Goal: Task Accomplishment & Management: Complete application form

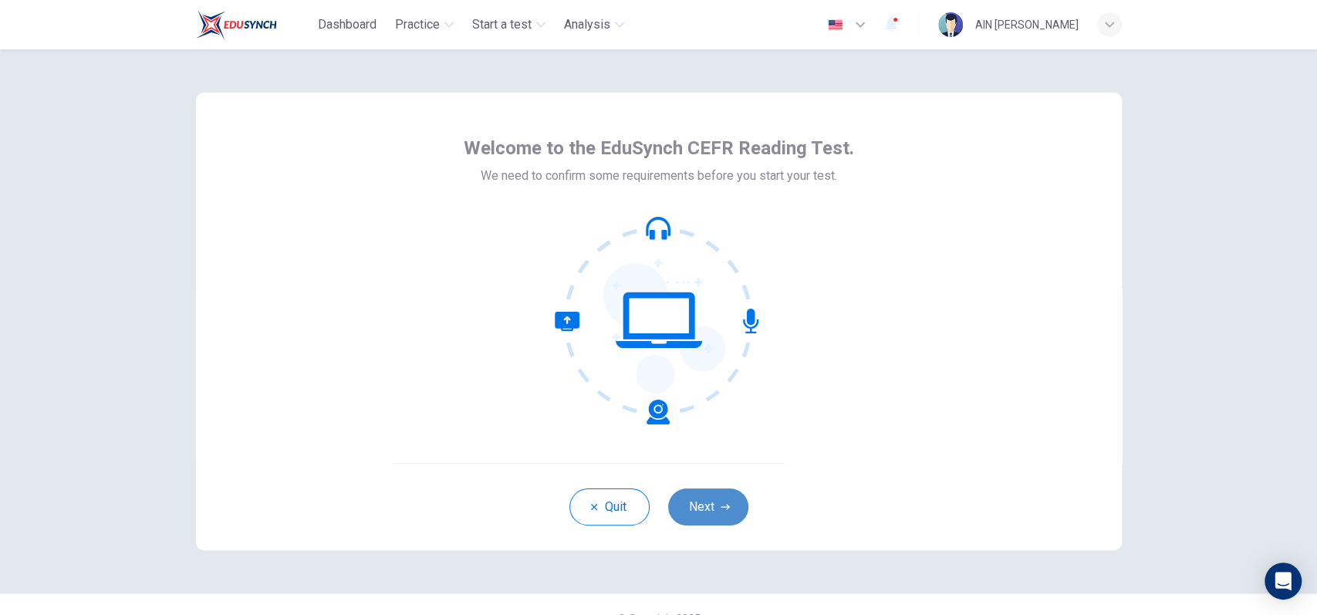
click at [691, 512] on button "Next" at bounding box center [708, 507] width 80 height 37
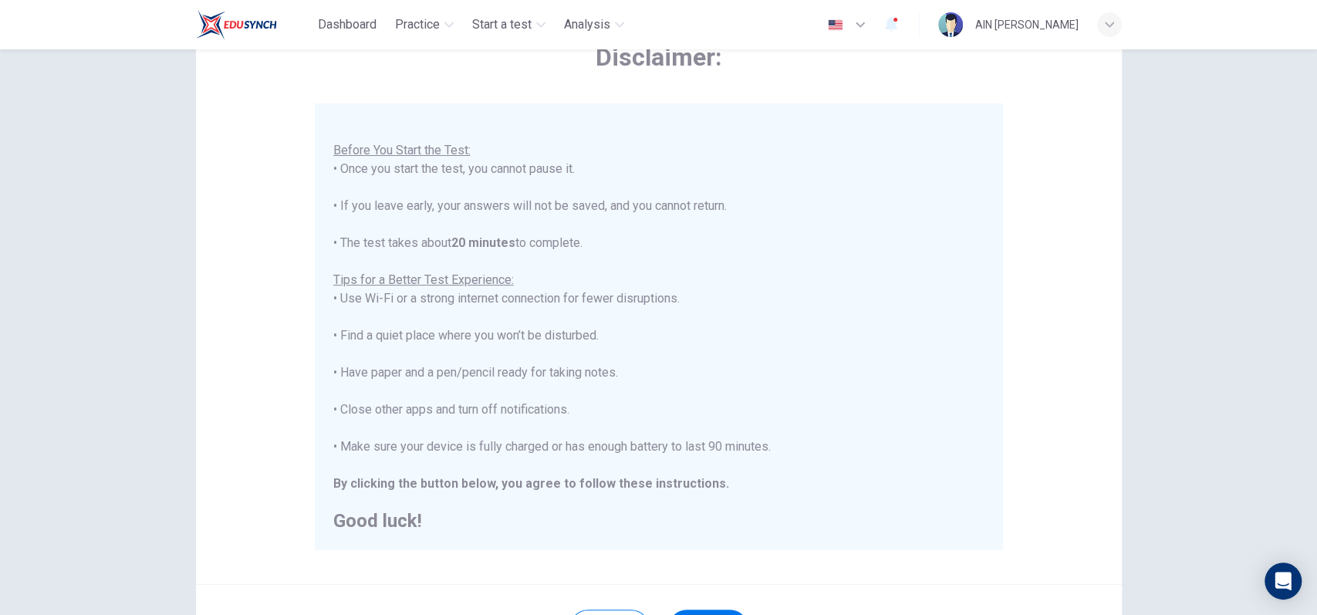
scroll to position [205, 0]
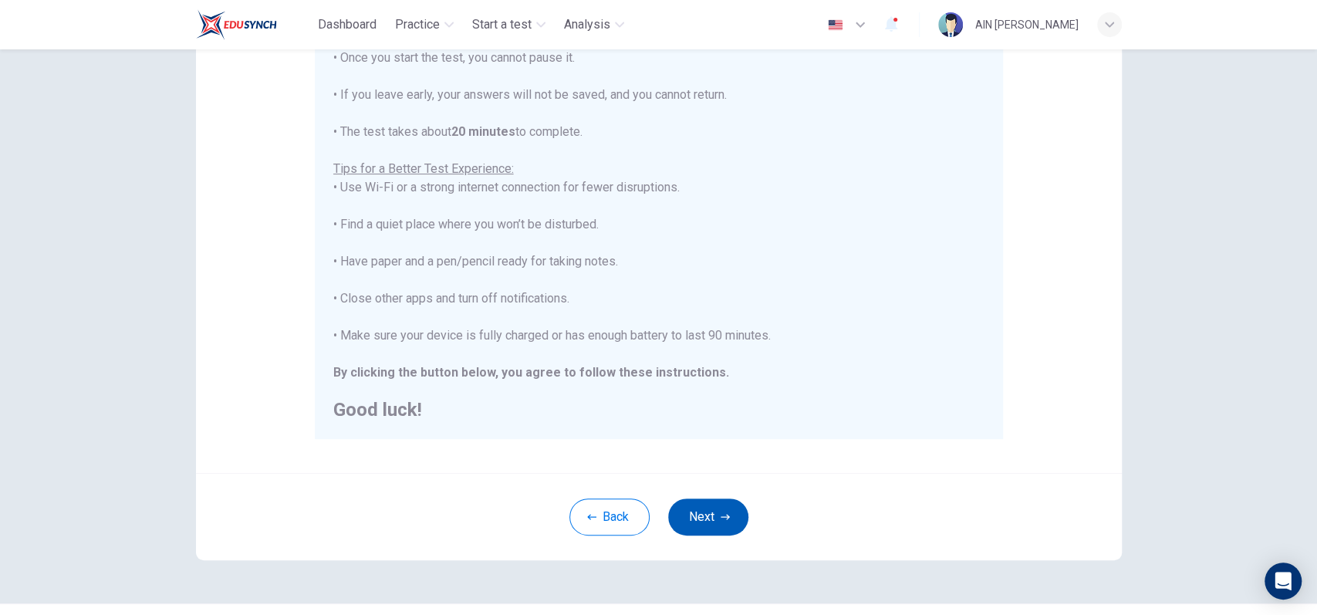
click at [713, 512] on button "Next" at bounding box center [708, 517] width 80 height 37
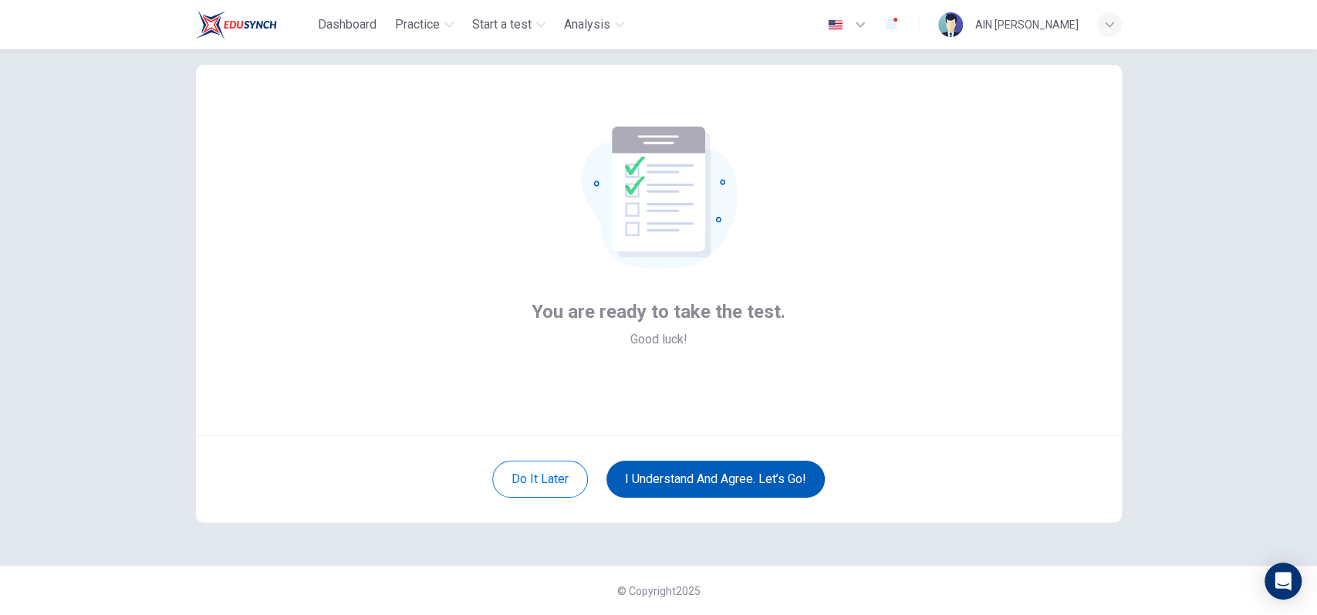
scroll to position [27, 0]
click at [732, 487] on button "I understand and agree. Let’s go!" at bounding box center [716, 480] width 218 height 37
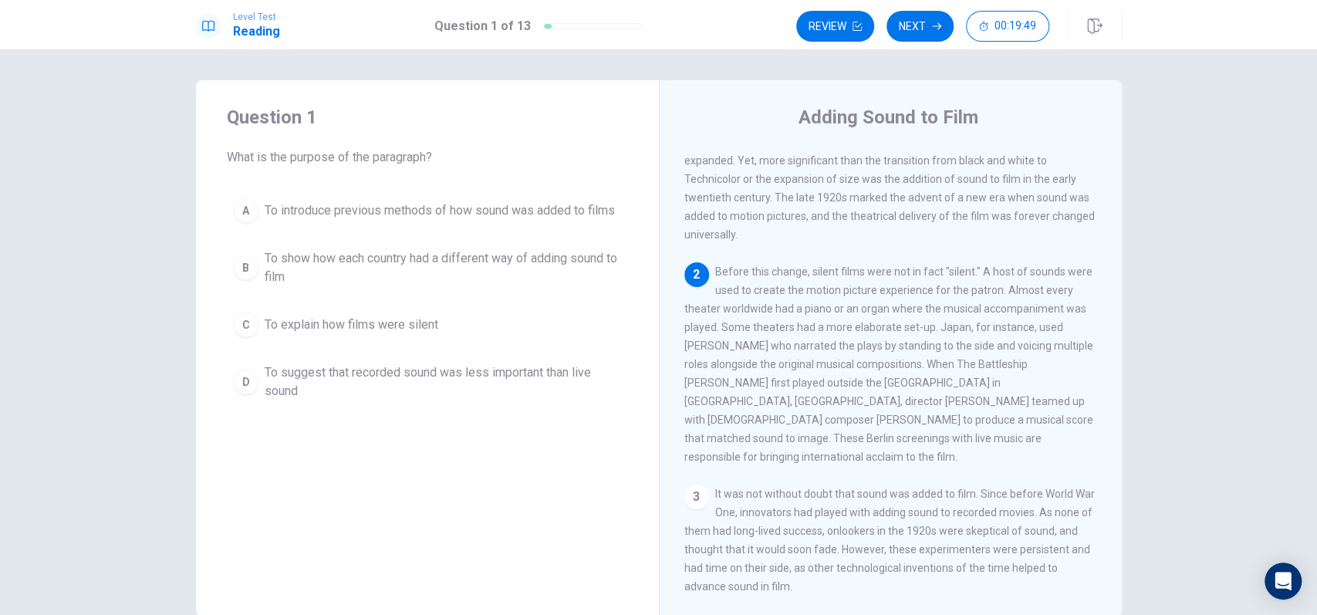
scroll to position [103, 0]
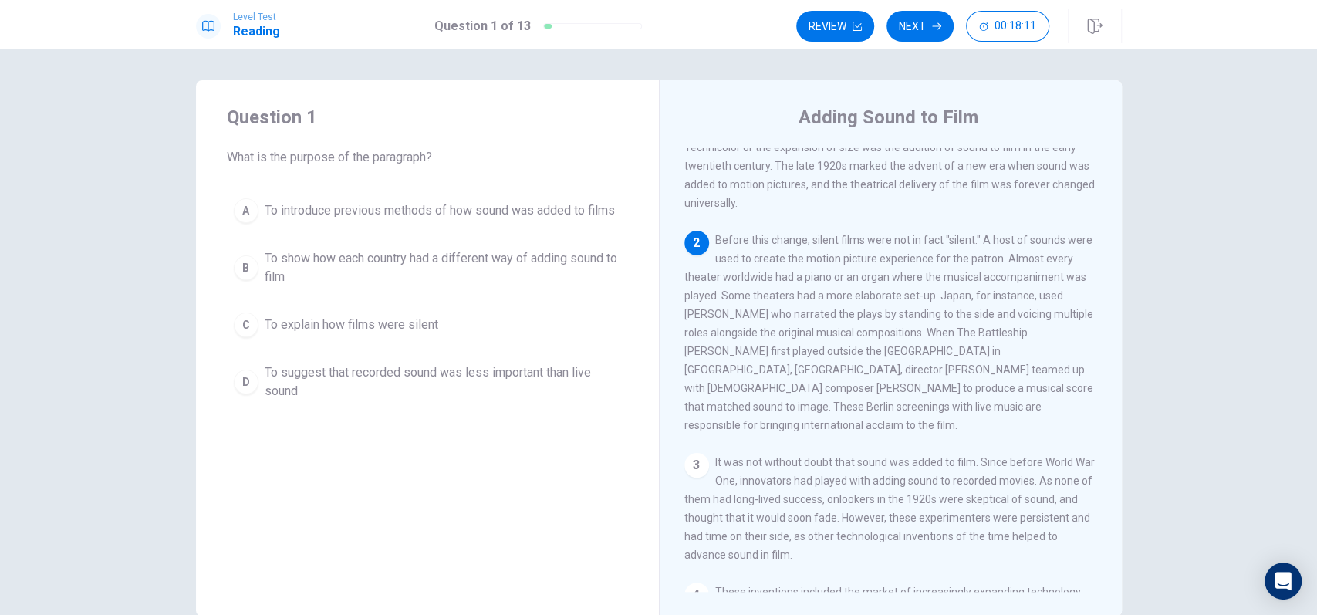
click at [366, 267] on span "To show how each country had a different way of adding sound to film" at bounding box center [443, 267] width 357 height 37
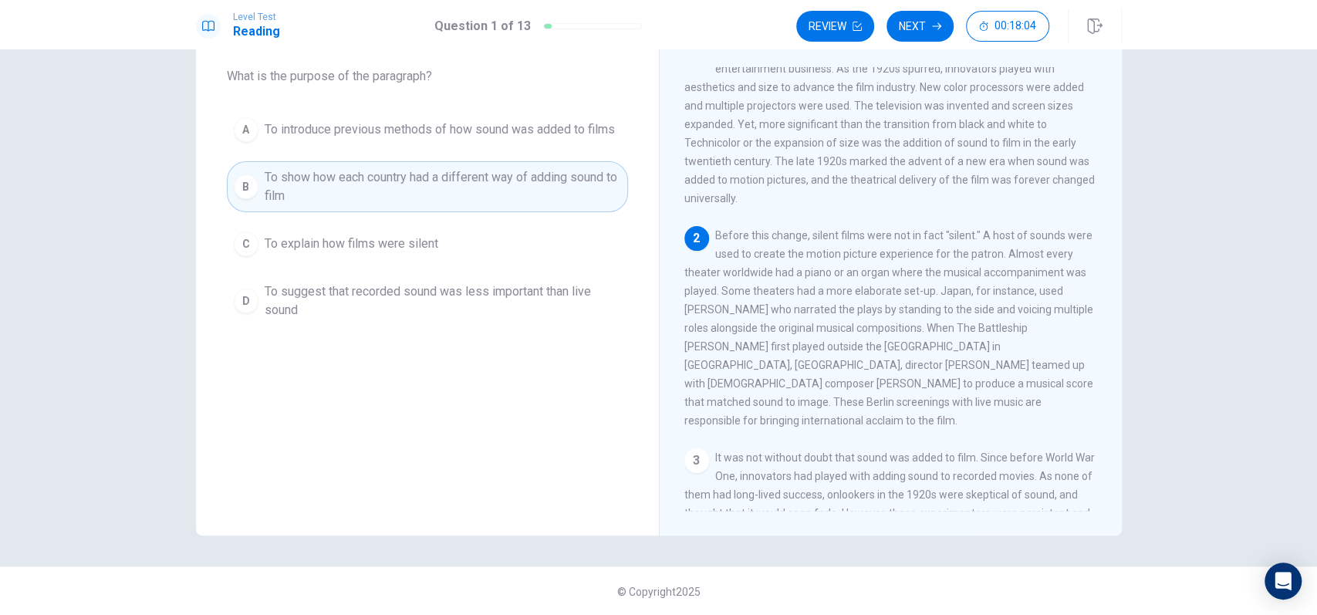
scroll to position [0, 0]
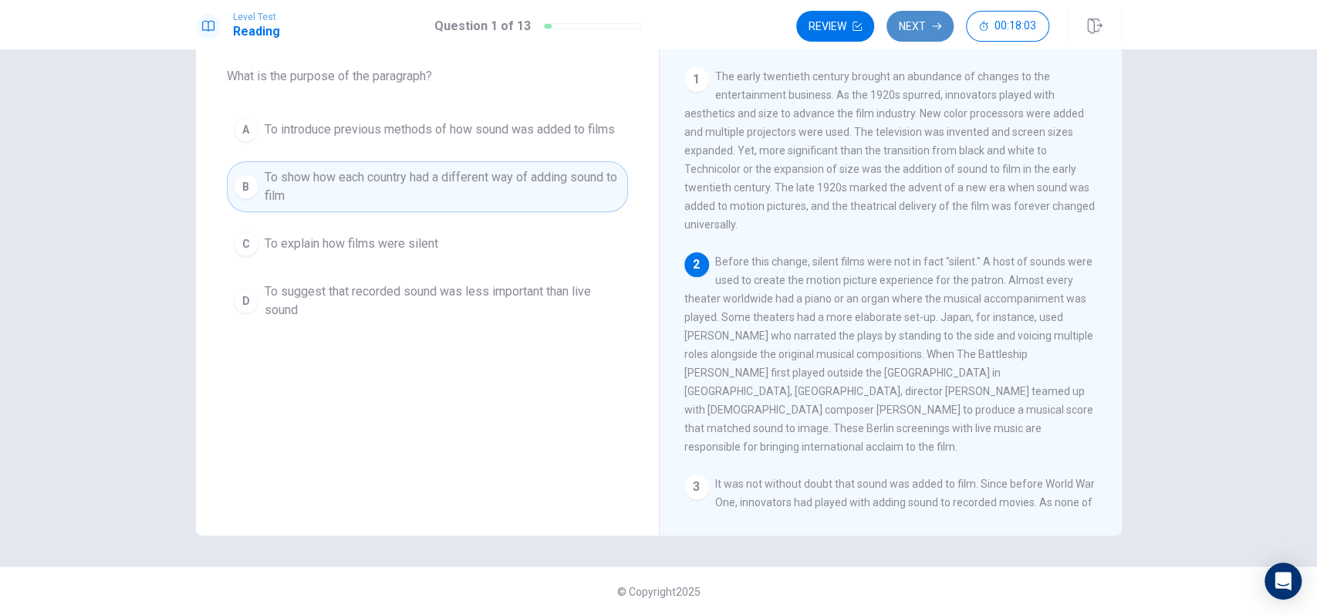
click at [908, 18] on button "Next" at bounding box center [920, 26] width 67 height 31
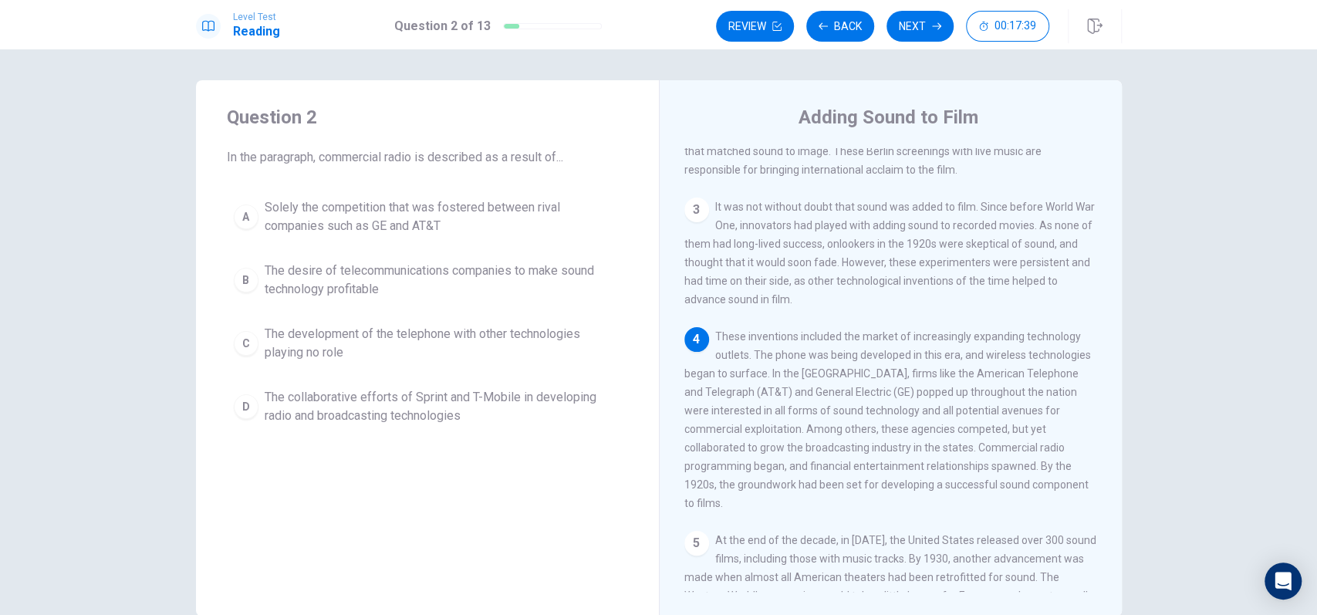
scroll to position [389, 0]
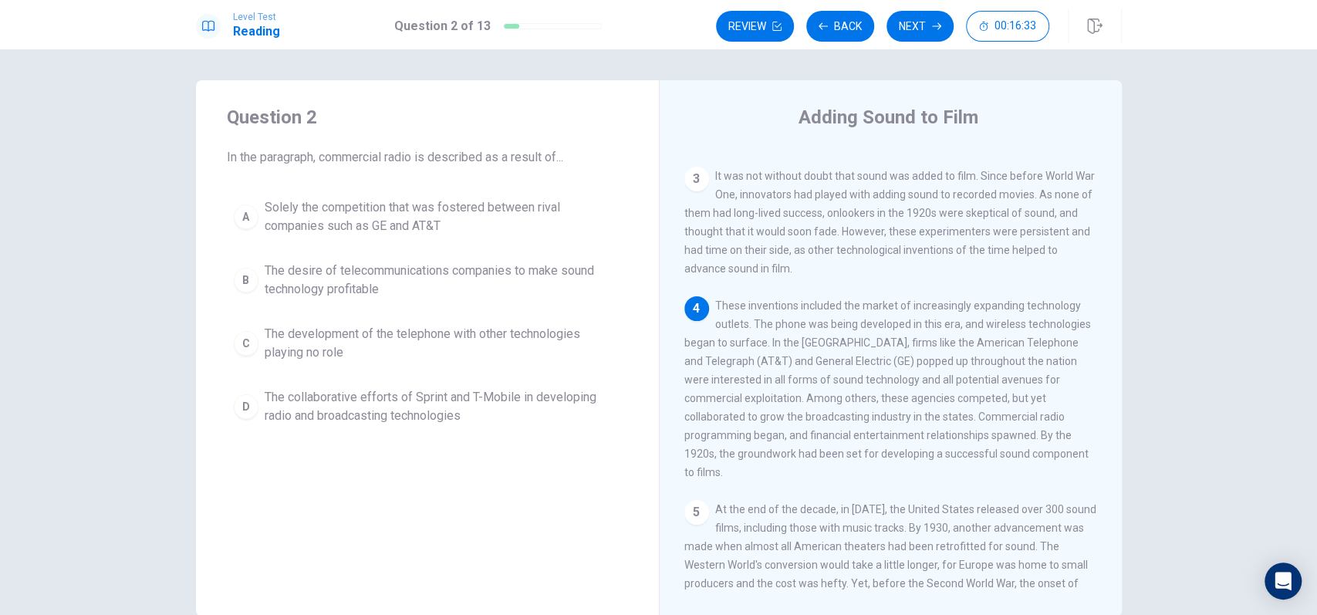
click at [465, 281] on span "The desire of telecommunications companies to make sound technology profitable" at bounding box center [443, 280] width 357 height 37
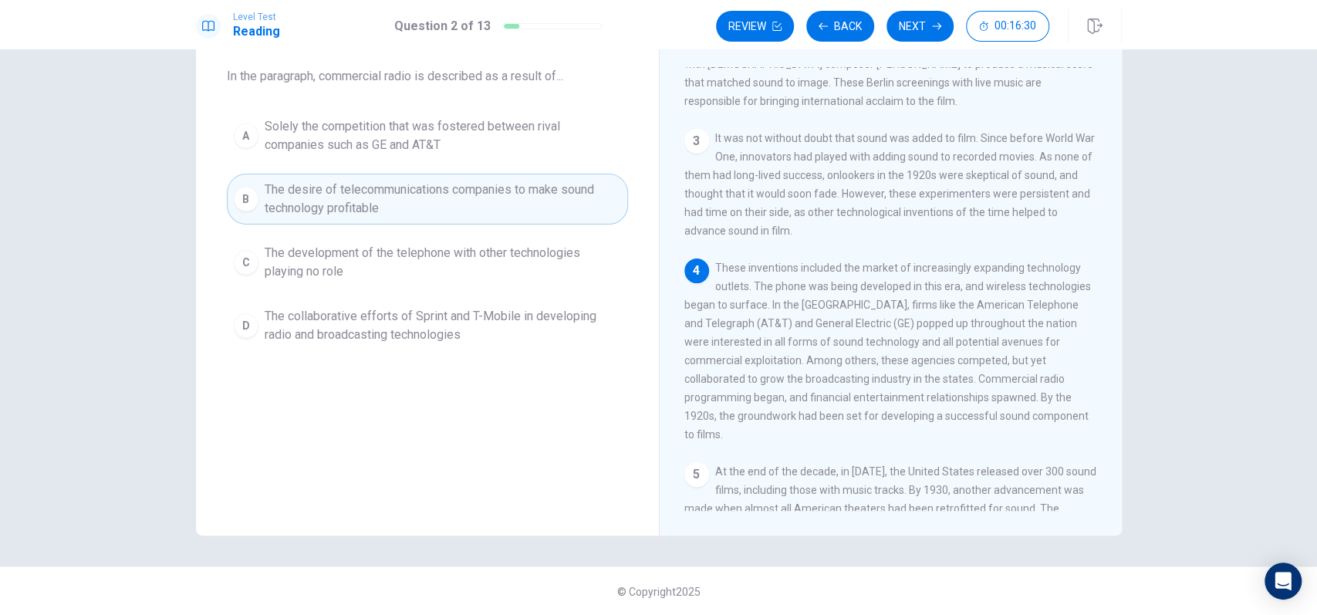
scroll to position [286, 0]
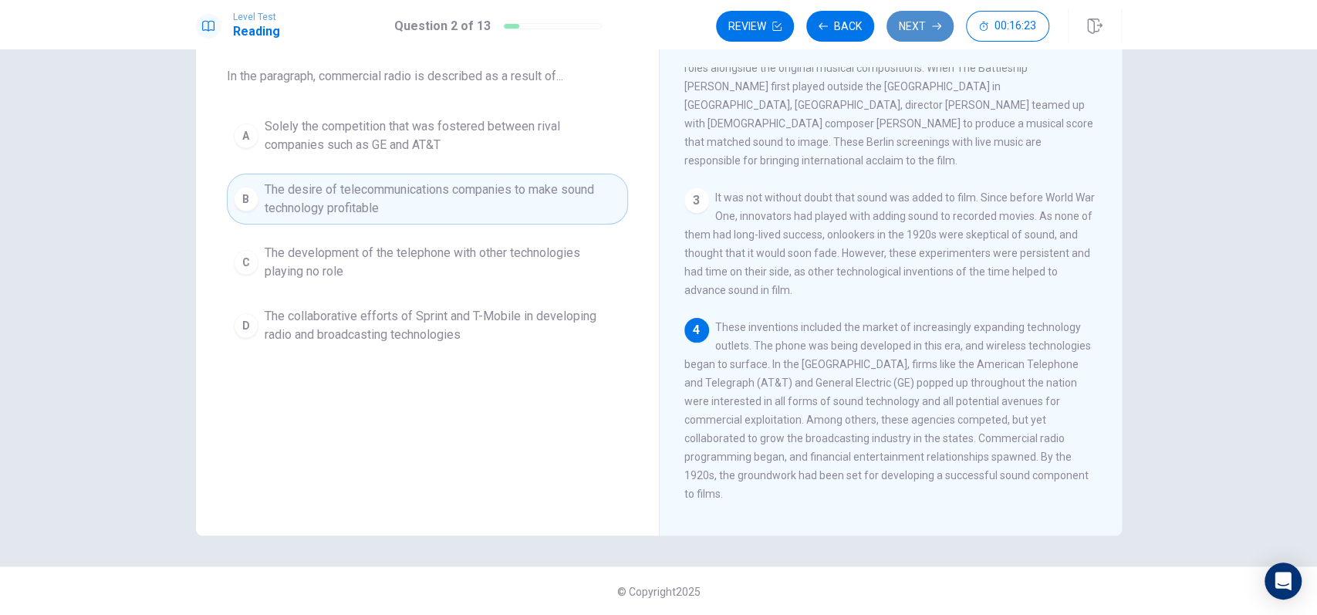
click at [928, 26] on button "Next" at bounding box center [920, 26] width 67 height 31
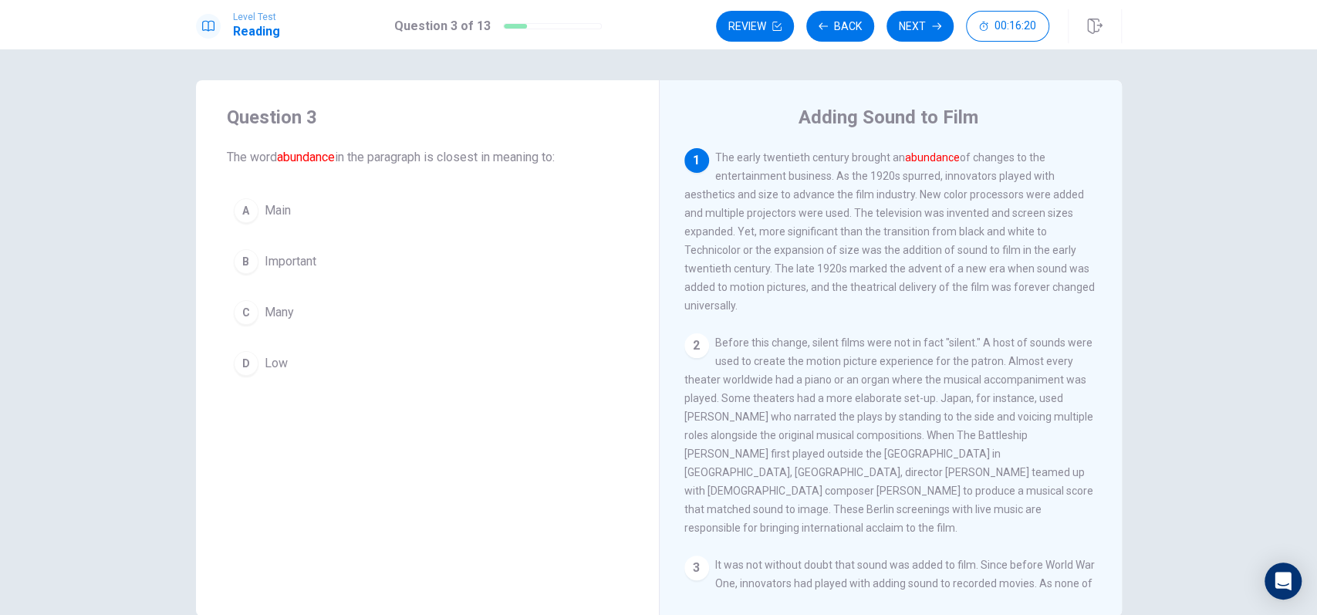
scroll to position [0, 0]
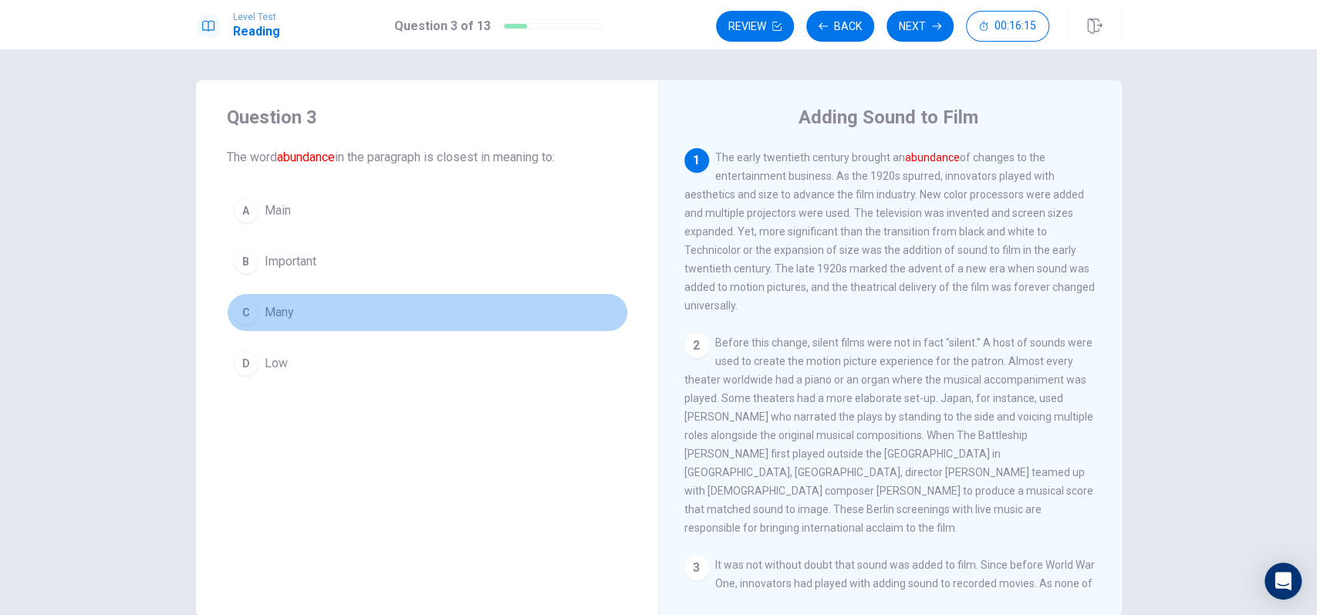
click at [288, 318] on span "Many" at bounding box center [279, 312] width 29 height 19
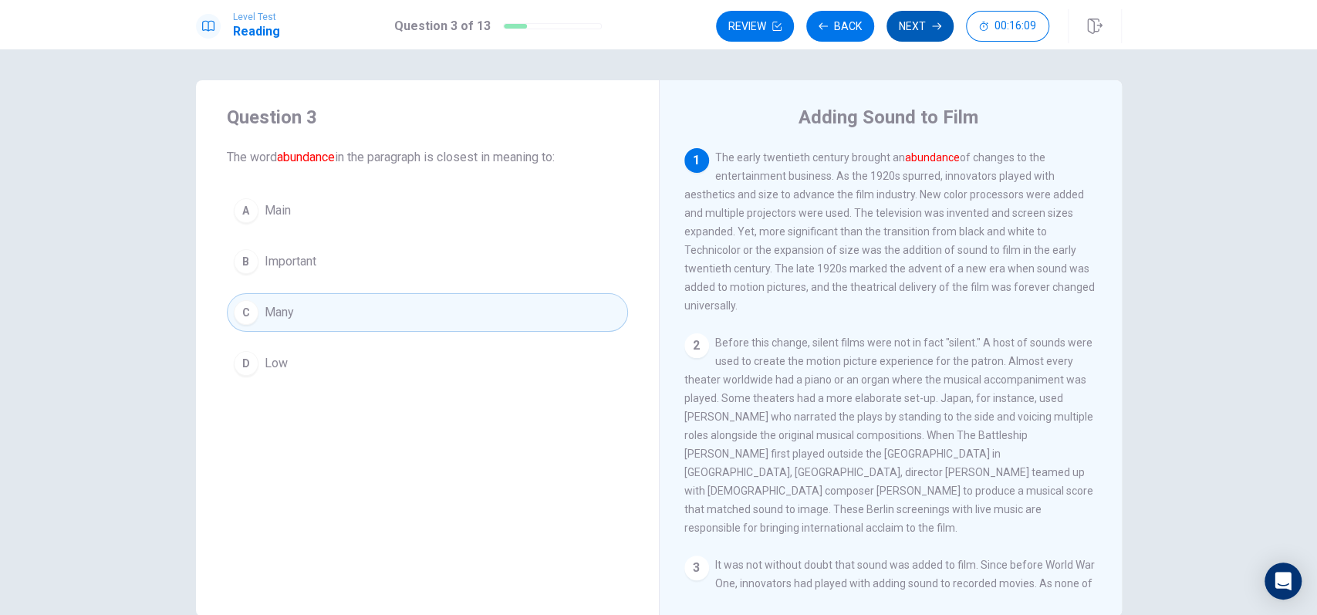
click at [929, 36] on button "Next" at bounding box center [920, 26] width 67 height 31
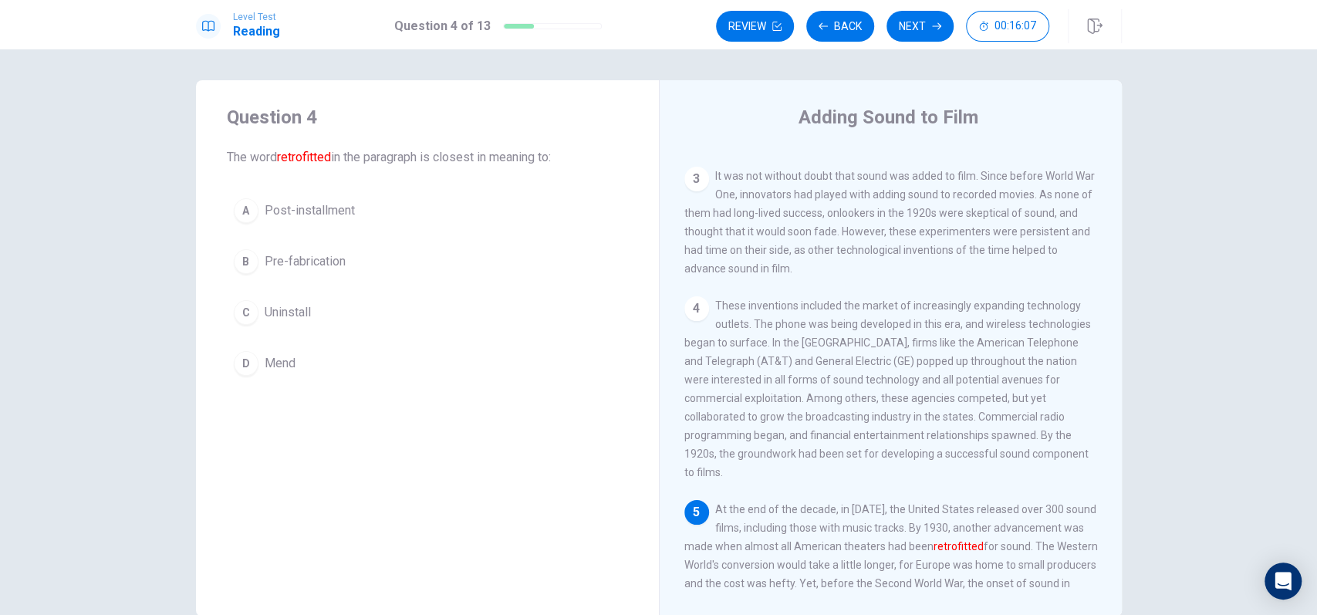
scroll to position [81, 0]
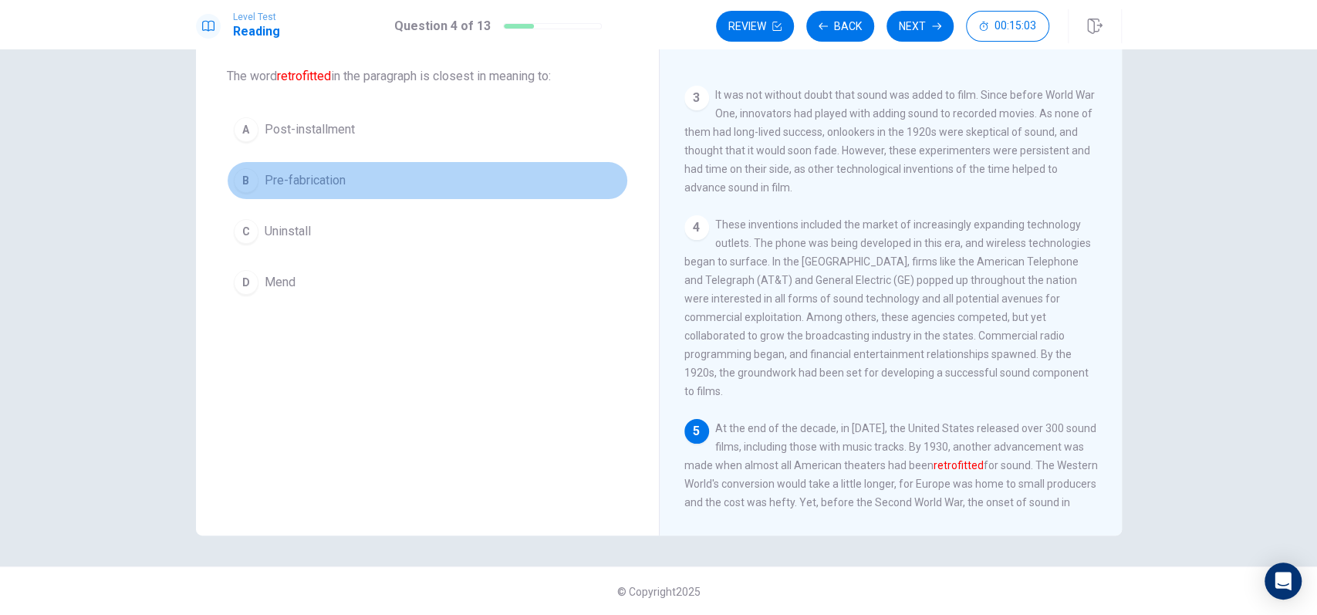
click at [394, 184] on button "B Pre-fabrication" at bounding box center [427, 180] width 401 height 39
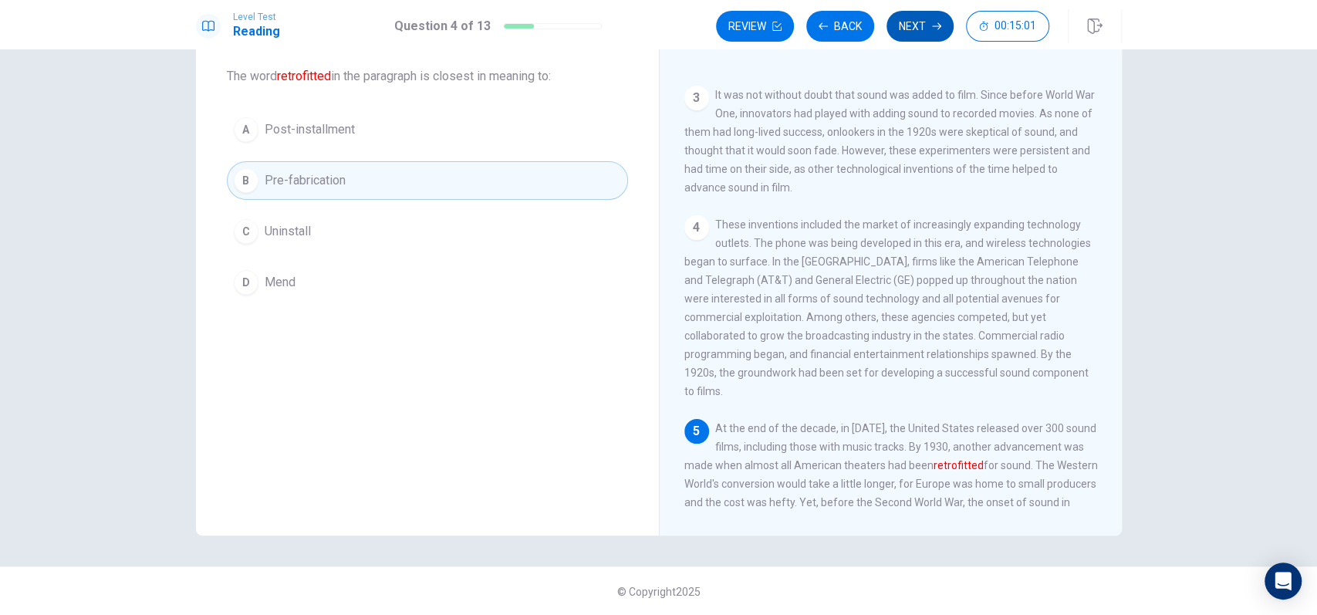
click at [925, 31] on button "Next" at bounding box center [920, 26] width 67 height 31
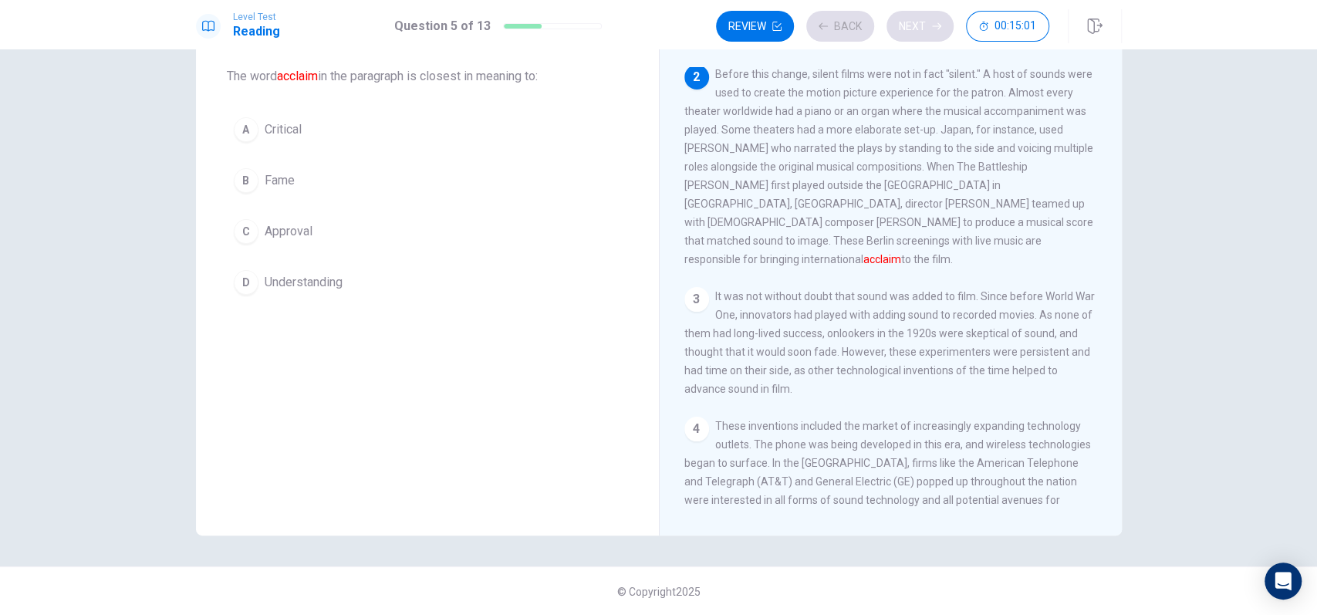
scroll to position [185, 0]
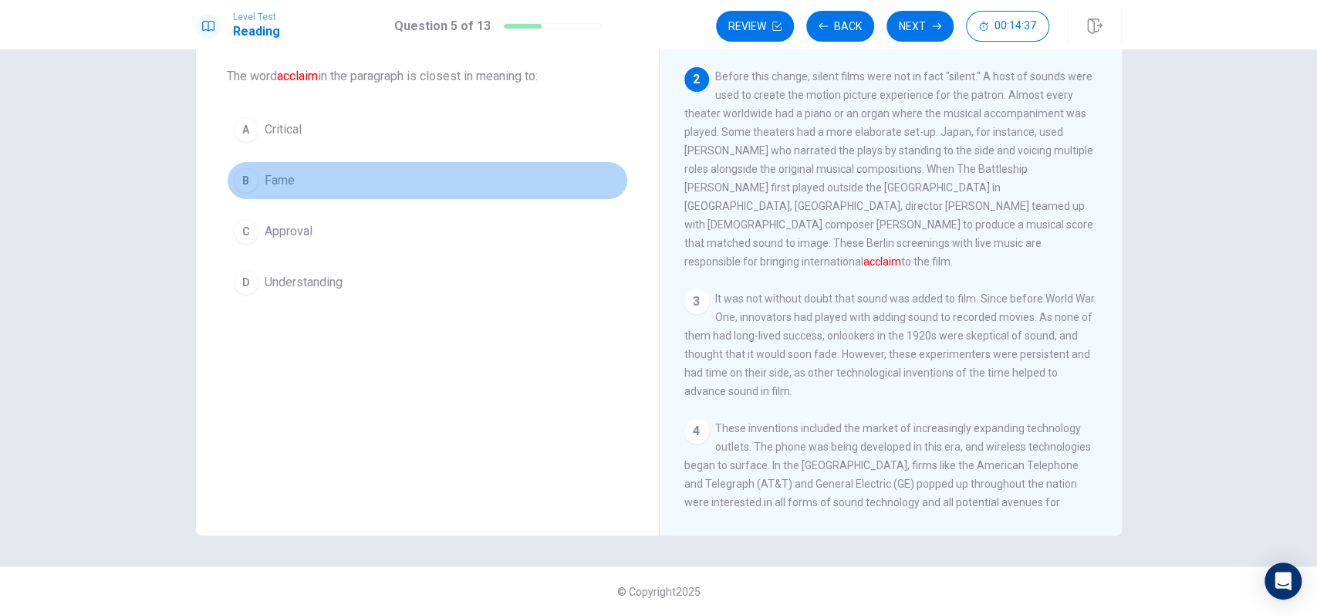
click at [300, 171] on button "B Fame" at bounding box center [427, 180] width 401 height 39
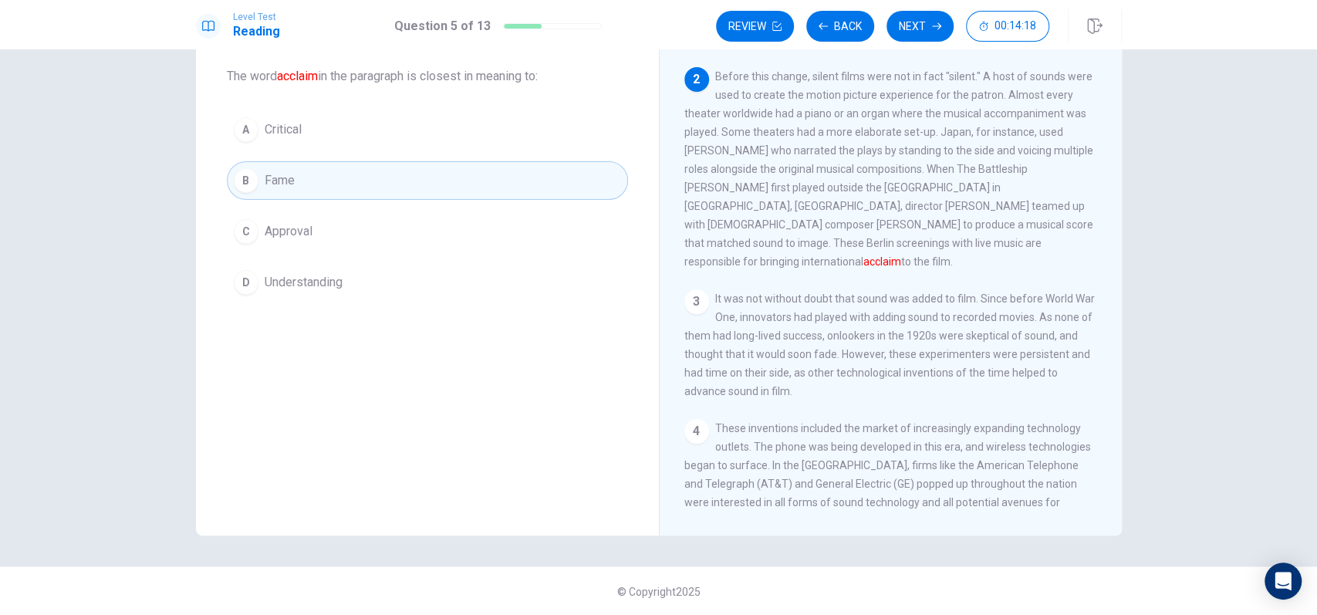
click at [385, 231] on button "C Approval" at bounding box center [427, 231] width 401 height 39
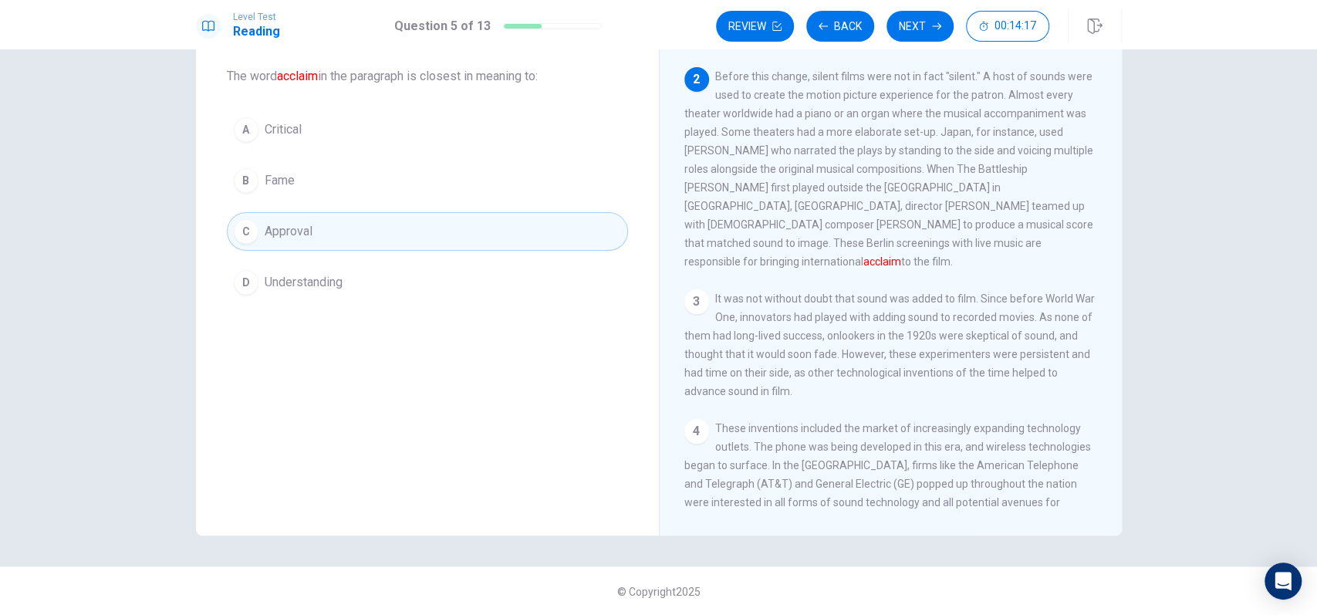
click at [445, 193] on button "B Fame" at bounding box center [427, 180] width 401 height 39
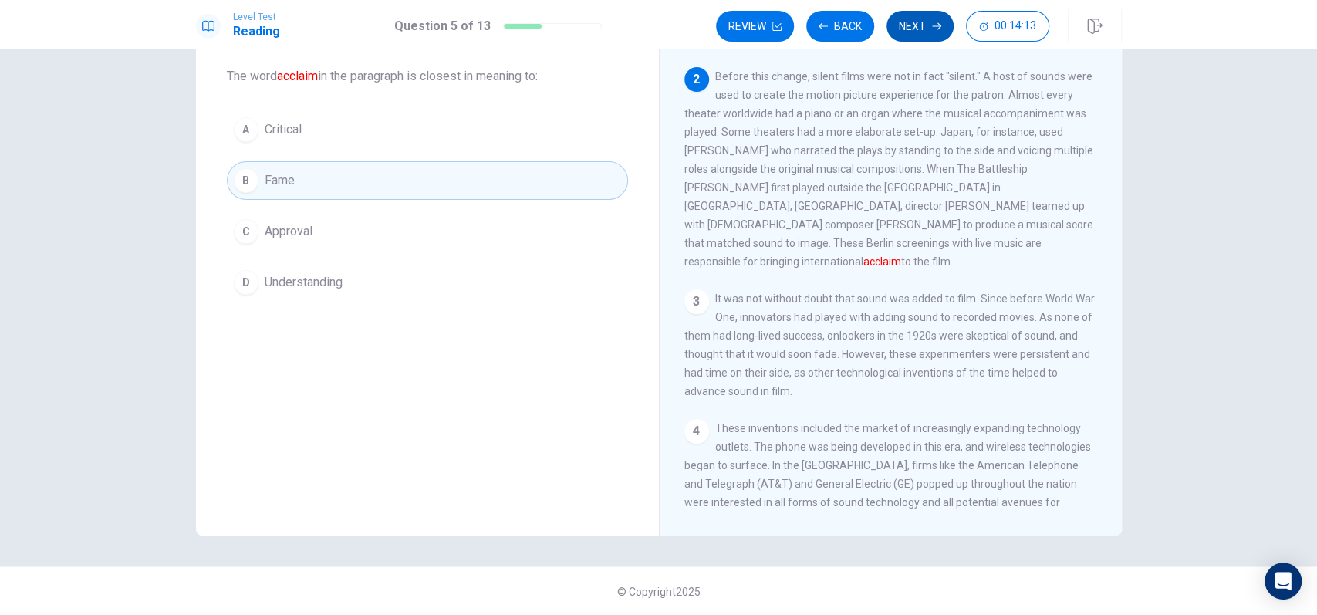
click at [907, 31] on button "Next" at bounding box center [920, 26] width 67 height 31
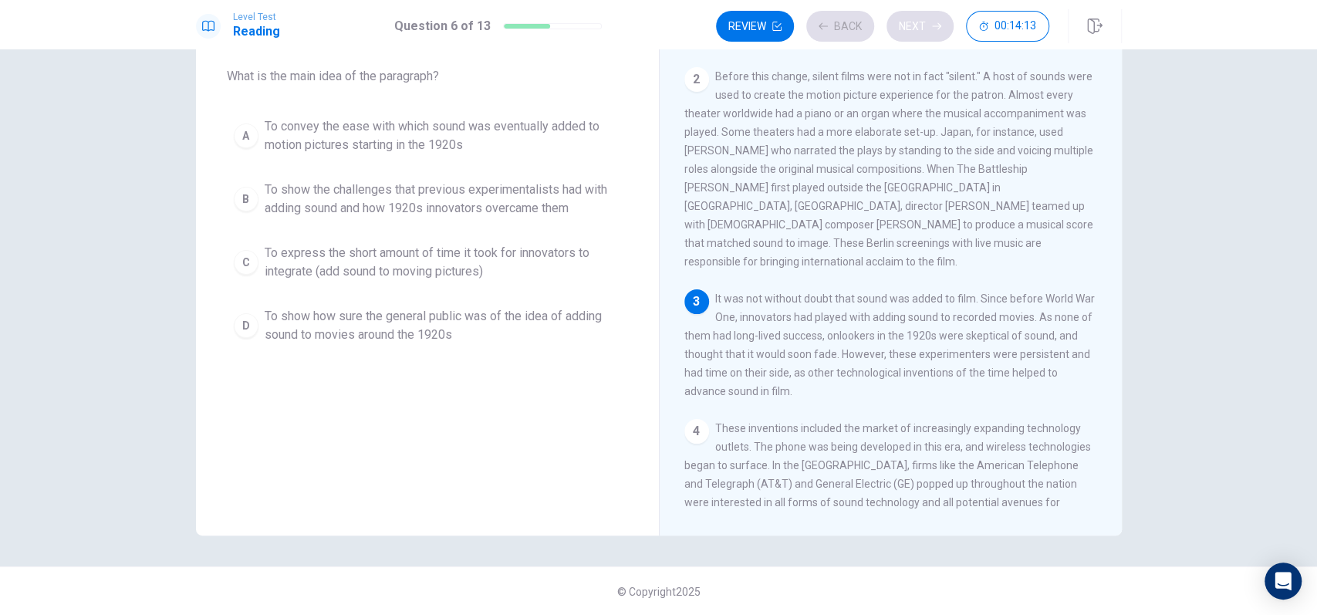
scroll to position [210, 0]
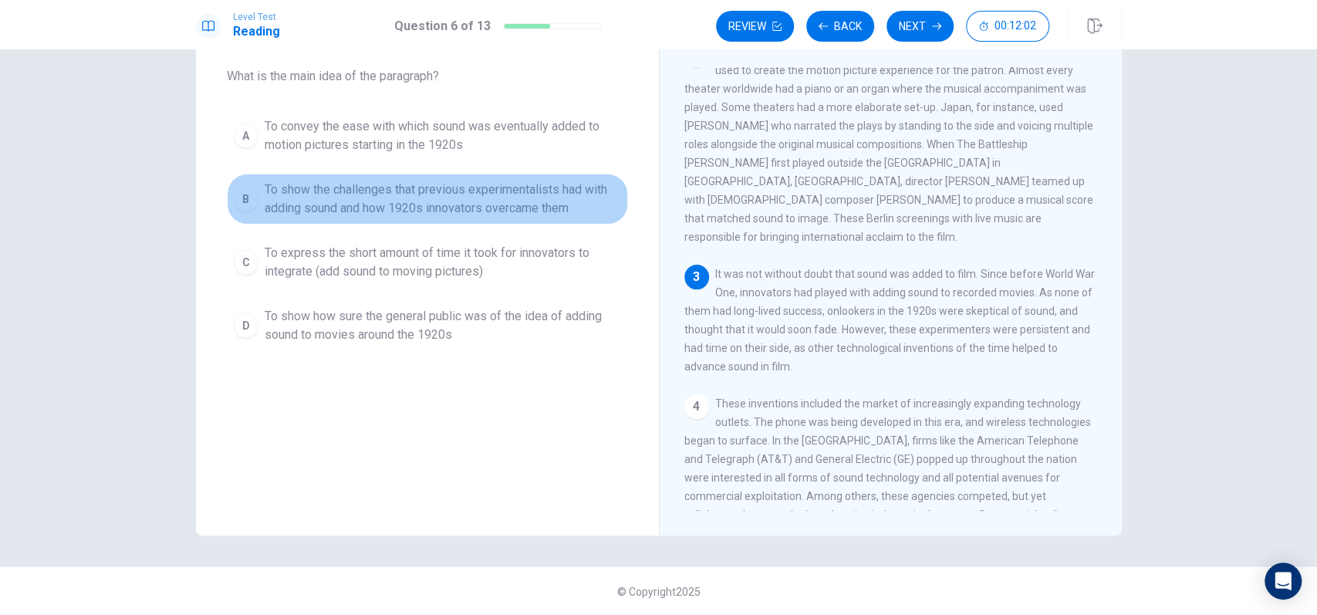
click at [400, 213] on span "To show the challenges that previous experimentalists had with adding sound and…" at bounding box center [443, 199] width 357 height 37
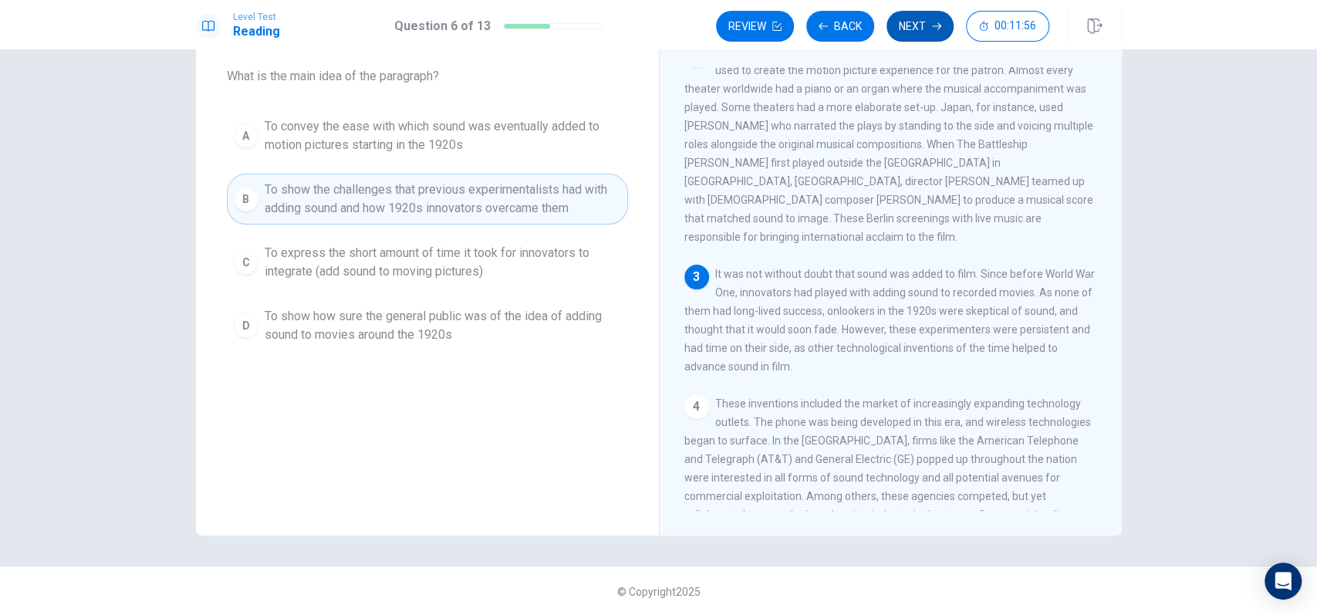
click at [942, 32] on button "Next" at bounding box center [920, 26] width 67 height 31
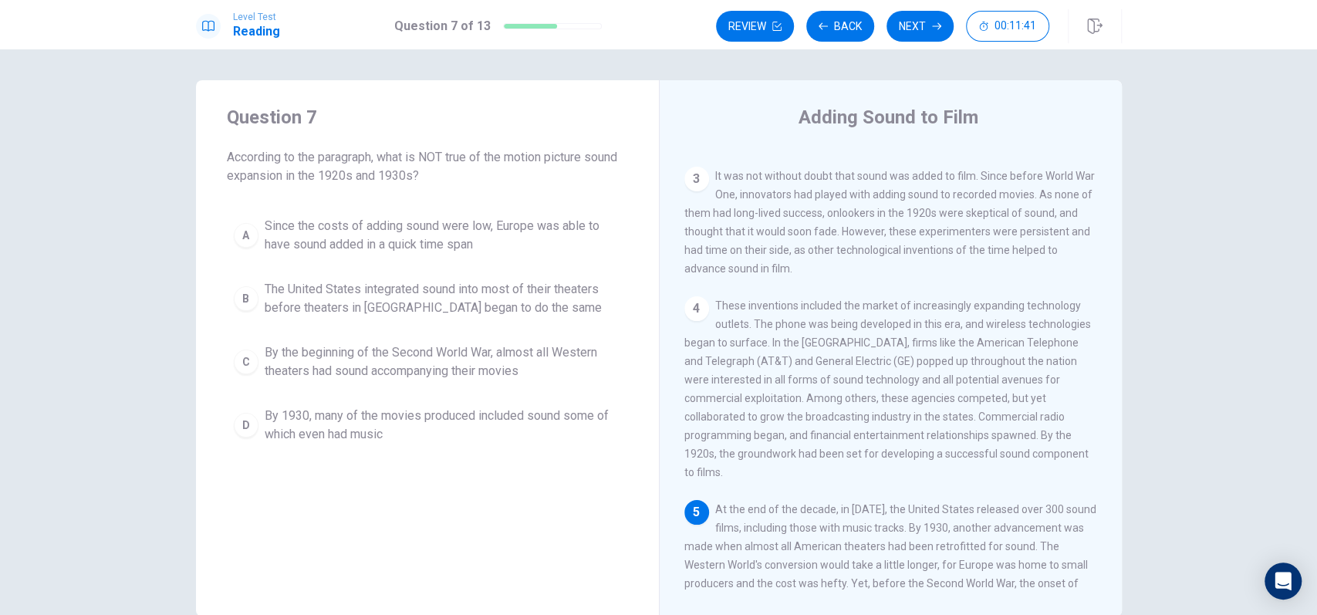
scroll to position [81, 0]
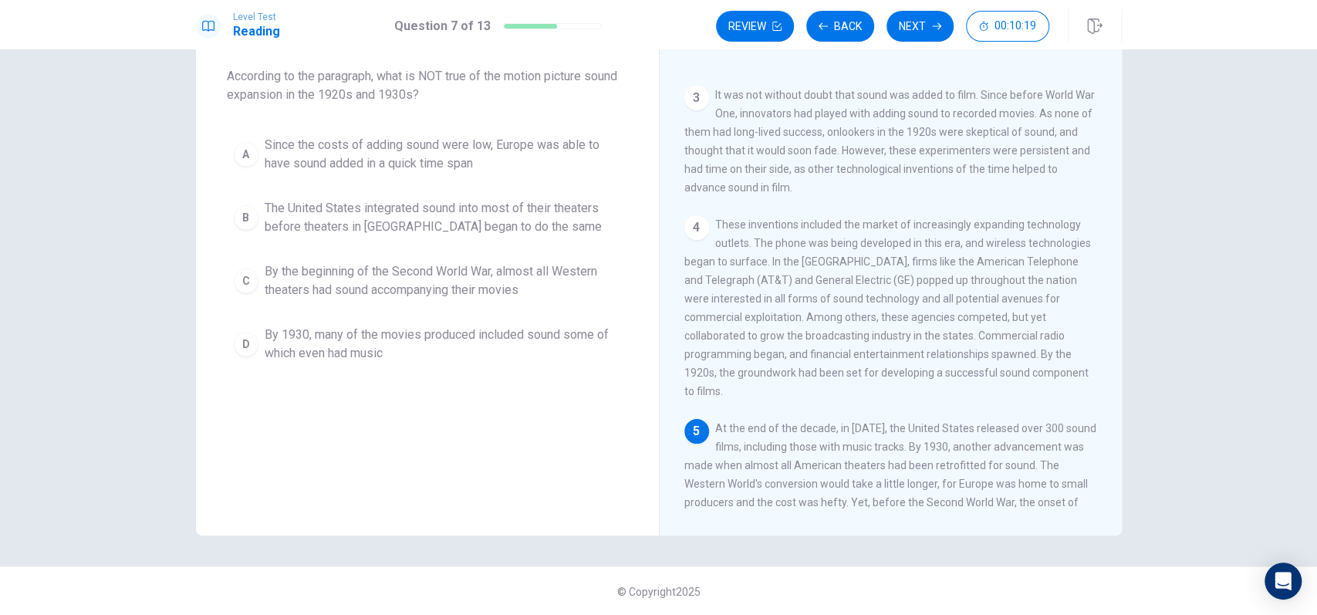
click at [414, 225] on span "The United States integrated sound into most of their theaters before theaters …" at bounding box center [443, 217] width 357 height 37
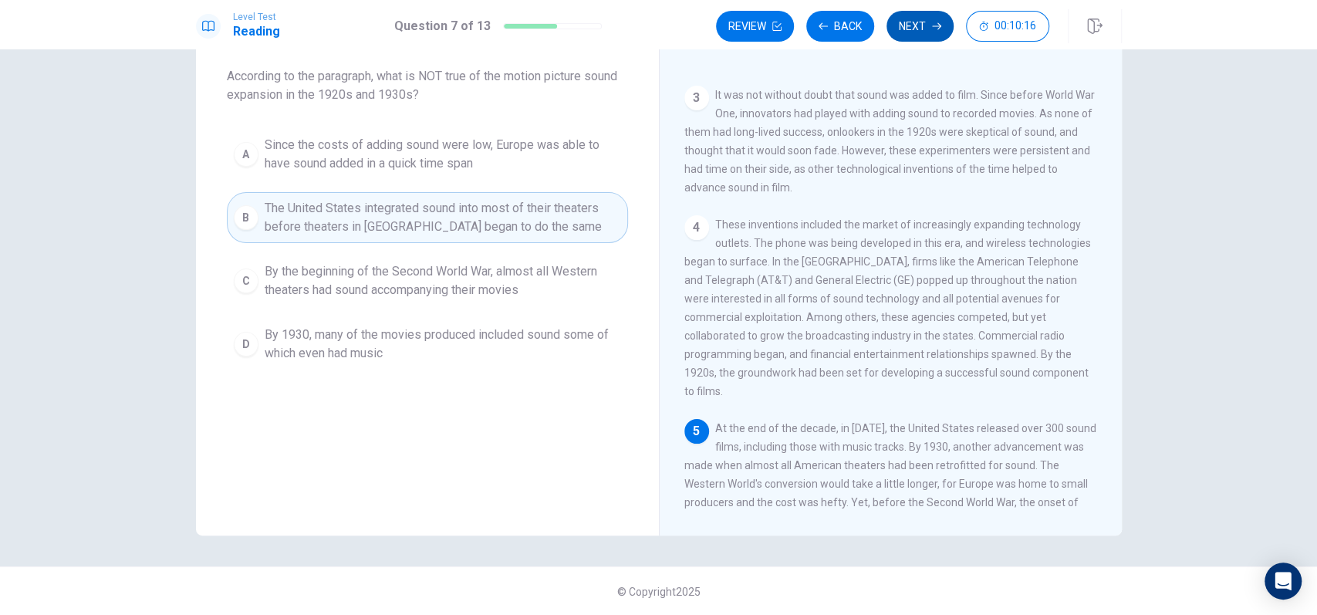
click at [914, 27] on button "Next" at bounding box center [920, 26] width 67 height 31
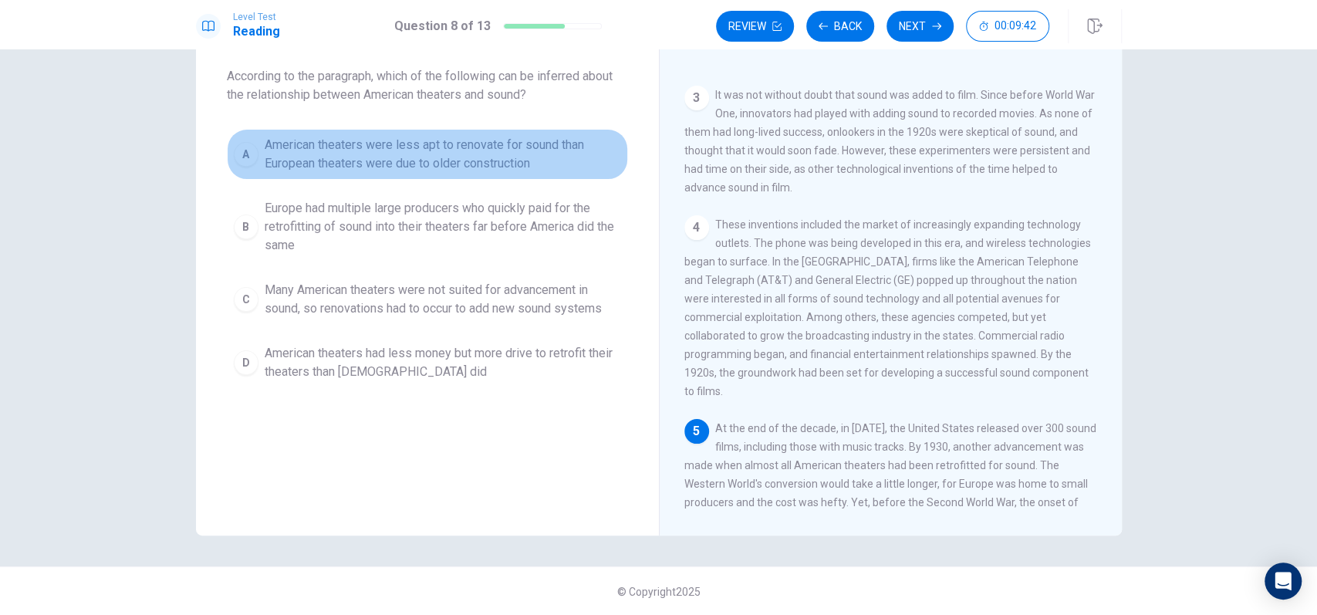
click at [350, 164] on span "American theaters were less apt to renovate for sound than European theaters we…" at bounding box center [443, 154] width 357 height 37
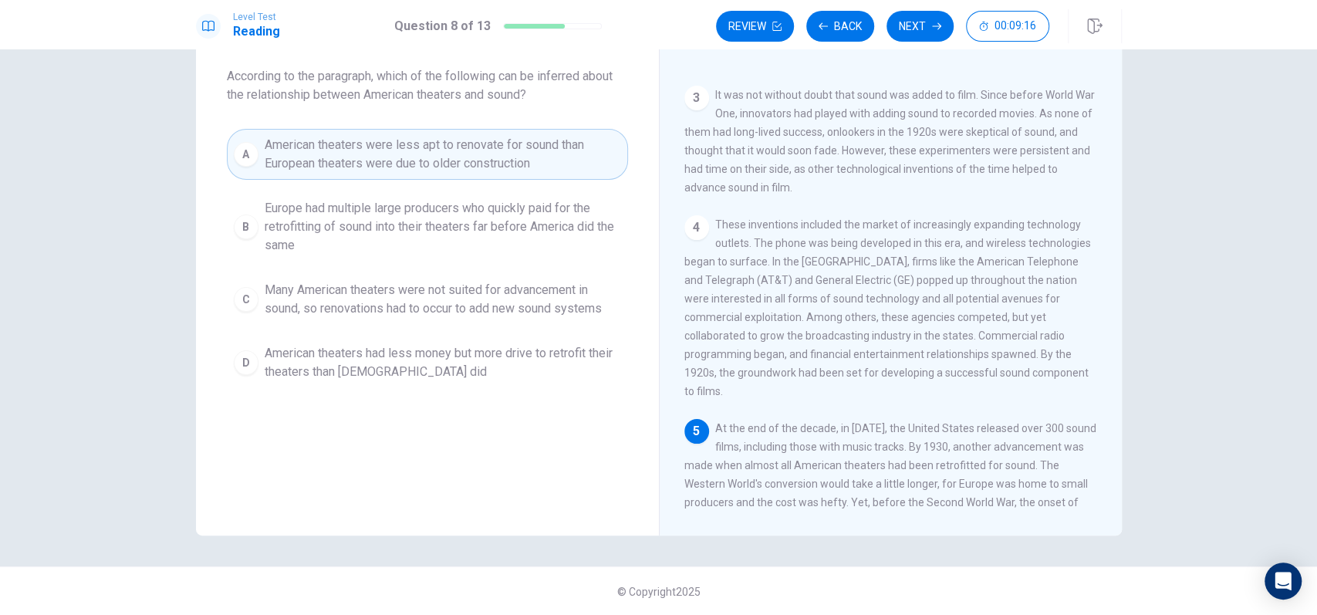
click at [452, 279] on button "C Many American theaters were not suited for advancement in sound, so renovatio…" at bounding box center [427, 299] width 401 height 51
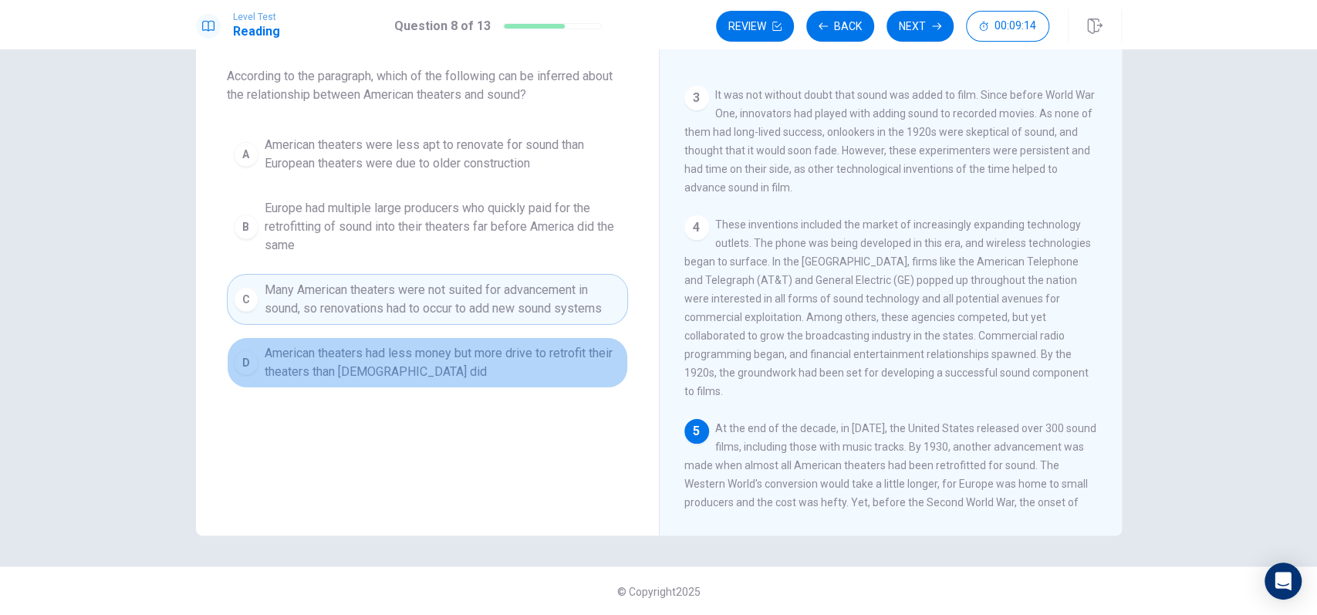
click at [469, 347] on span "American theaters had less money but more drive to retrofit their theaters than…" at bounding box center [443, 362] width 357 height 37
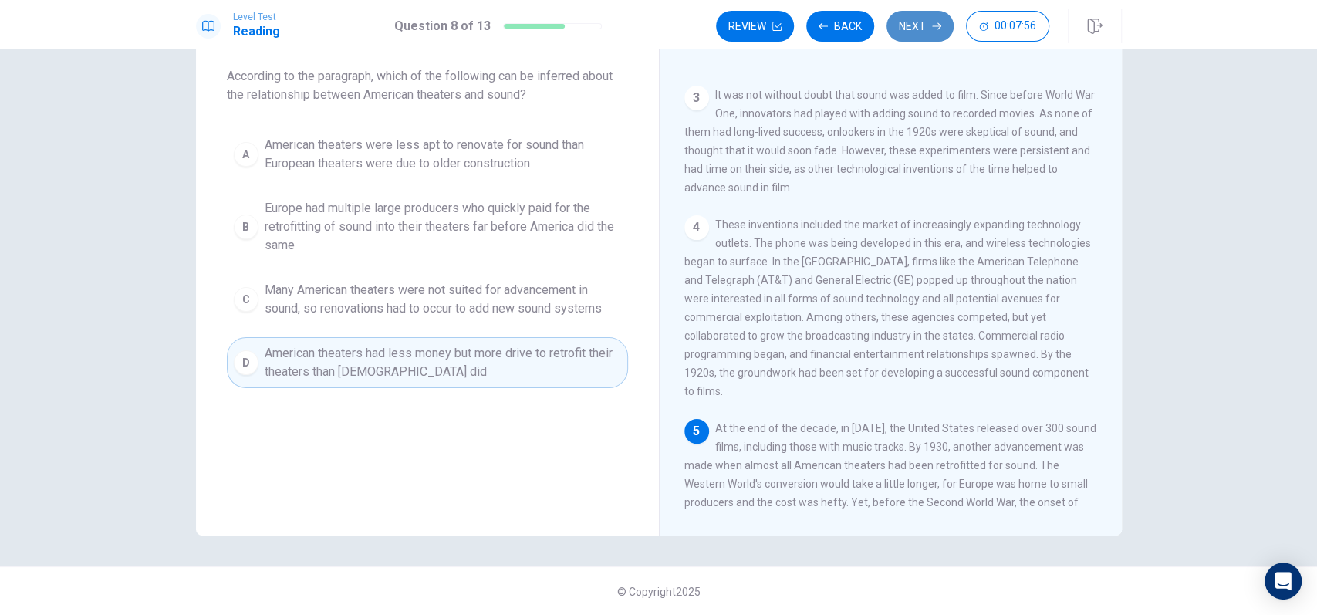
click at [921, 25] on button "Next" at bounding box center [920, 26] width 67 height 31
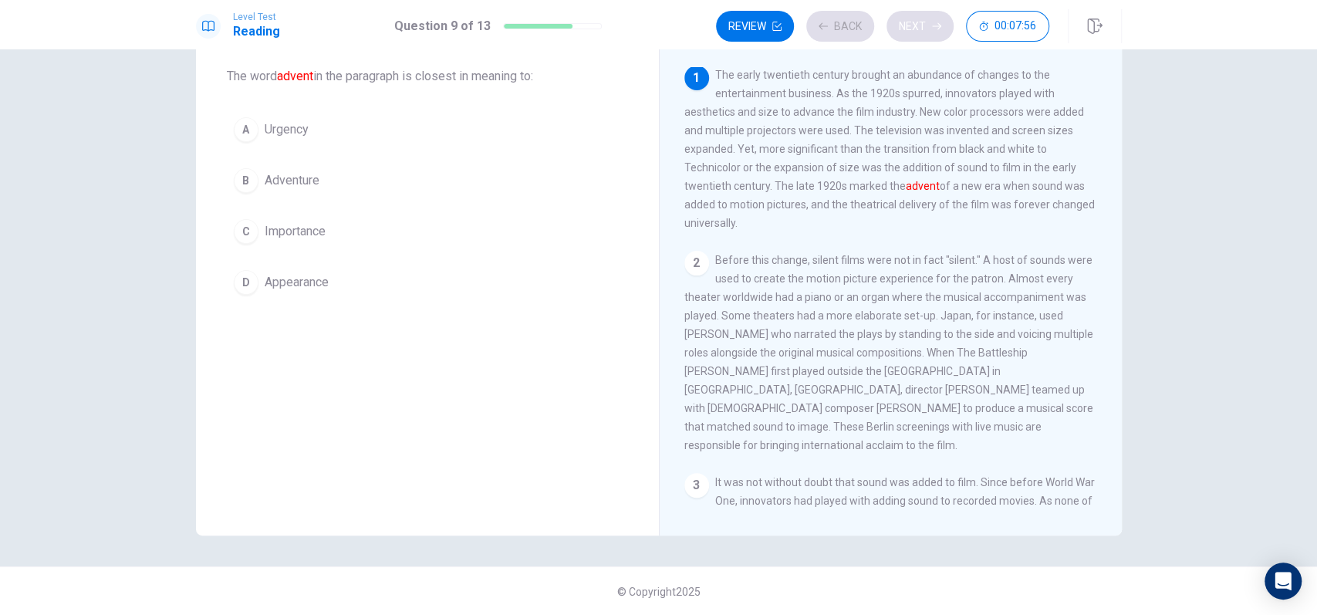
scroll to position [0, 0]
click at [383, 296] on button "D Appearance" at bounding box center [427, 282] width 401 height 39
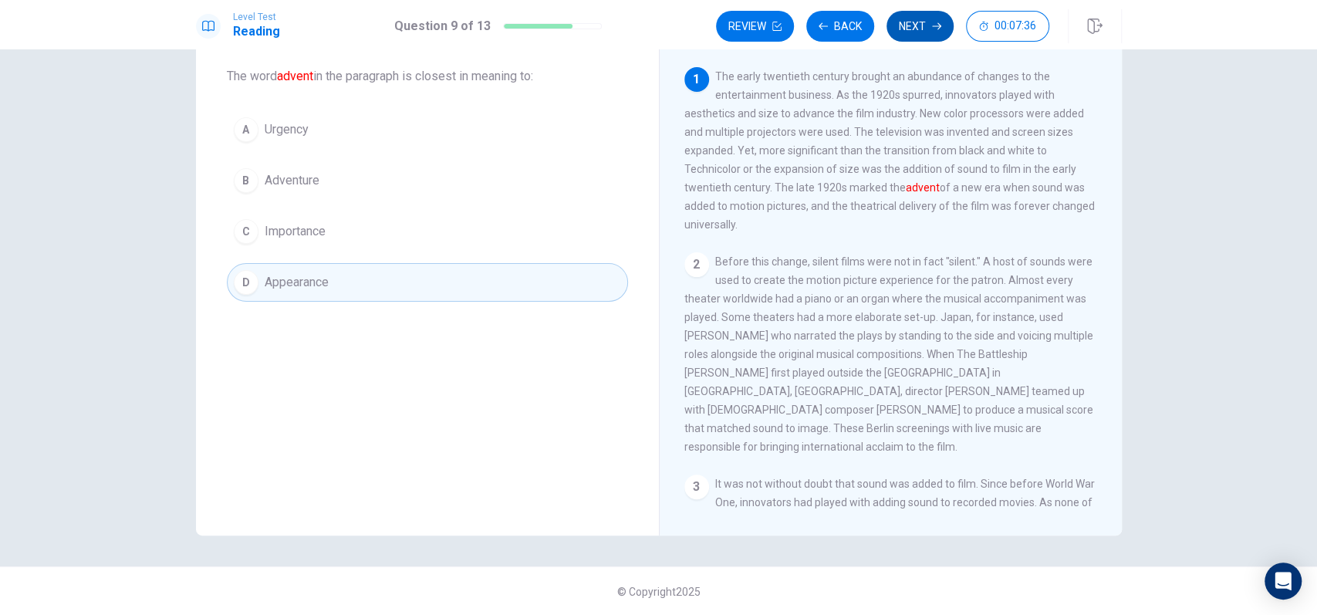
click at [900, 23] on button "Next" at bounding box center [920, 26] width 67 height 31
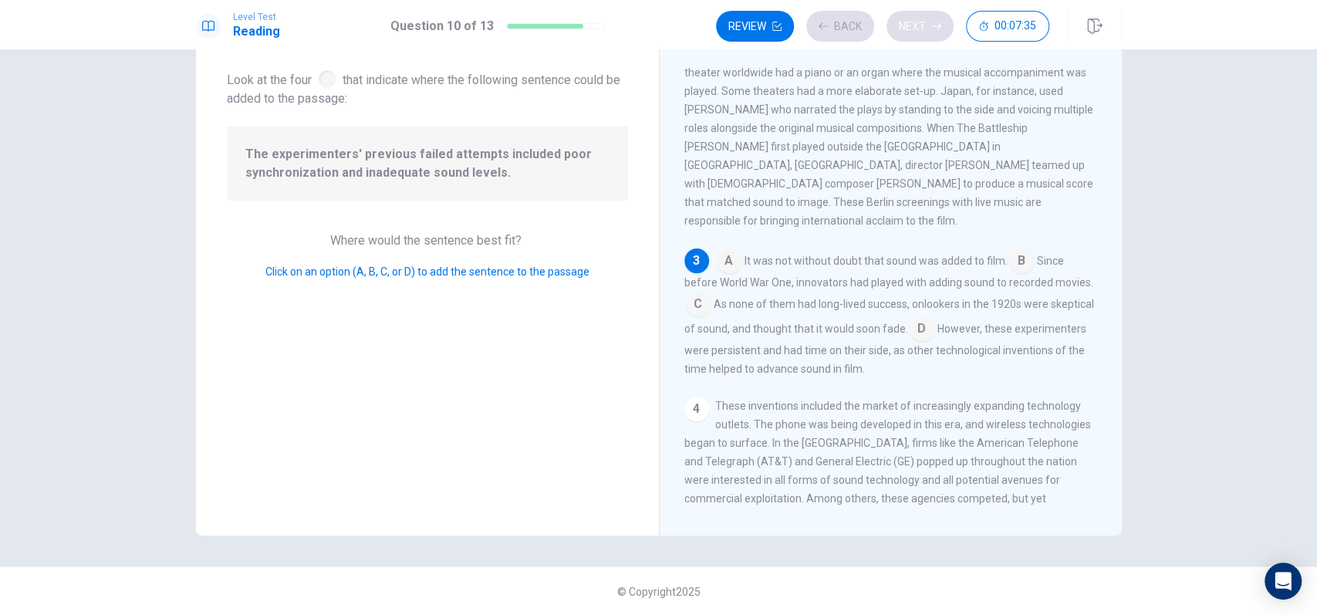
scroll to position [228, 0]
click at [840, 35] on button "Back" at bounding box center [840, 26] width 68 height 31
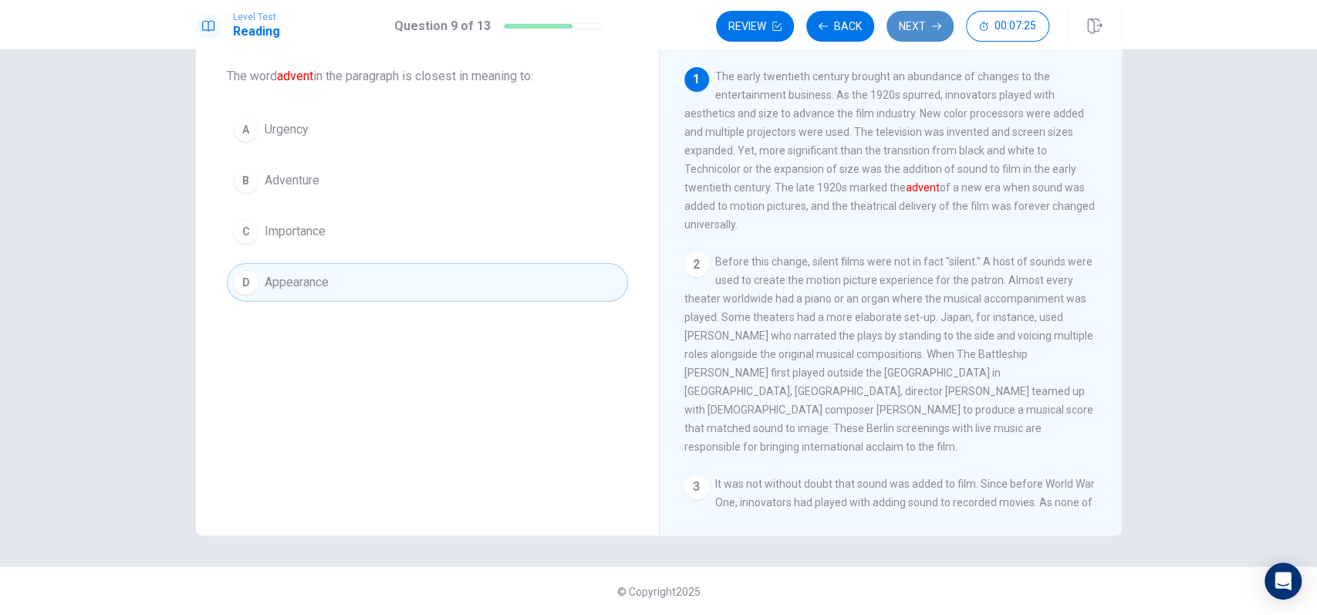
click at [919, 18] on button "Next" at bounding box center [920, 26] width 67 height 31
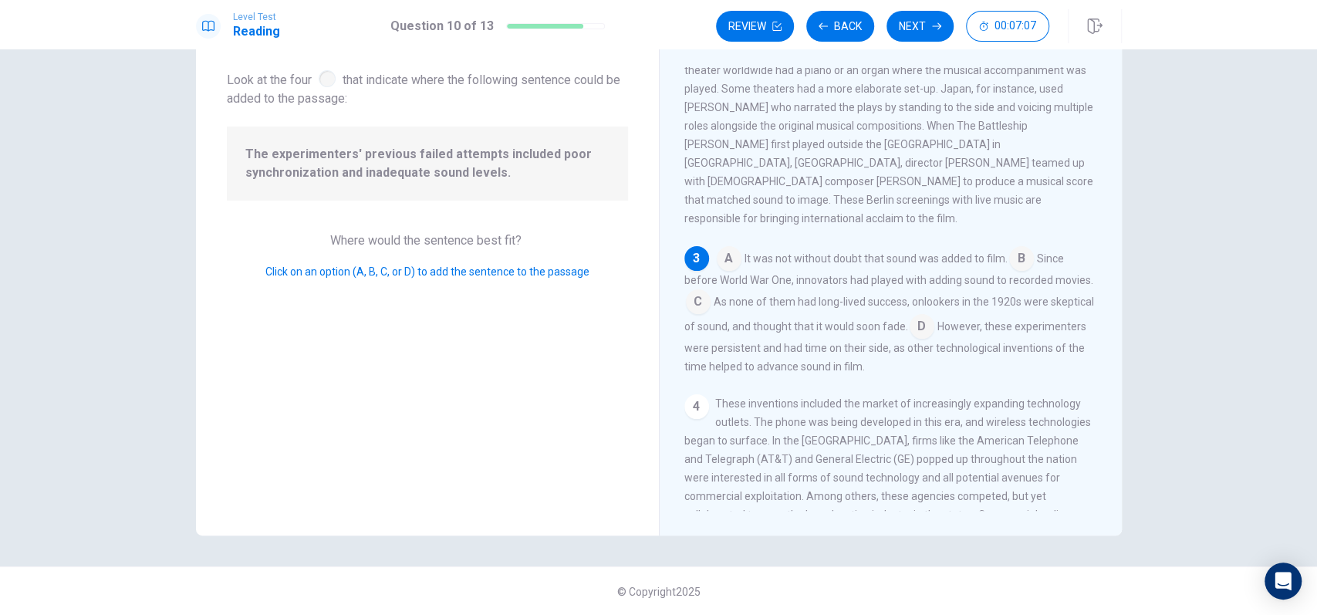
click at [711, 291] on input at bounding box center [698, 303] width 25 height 25
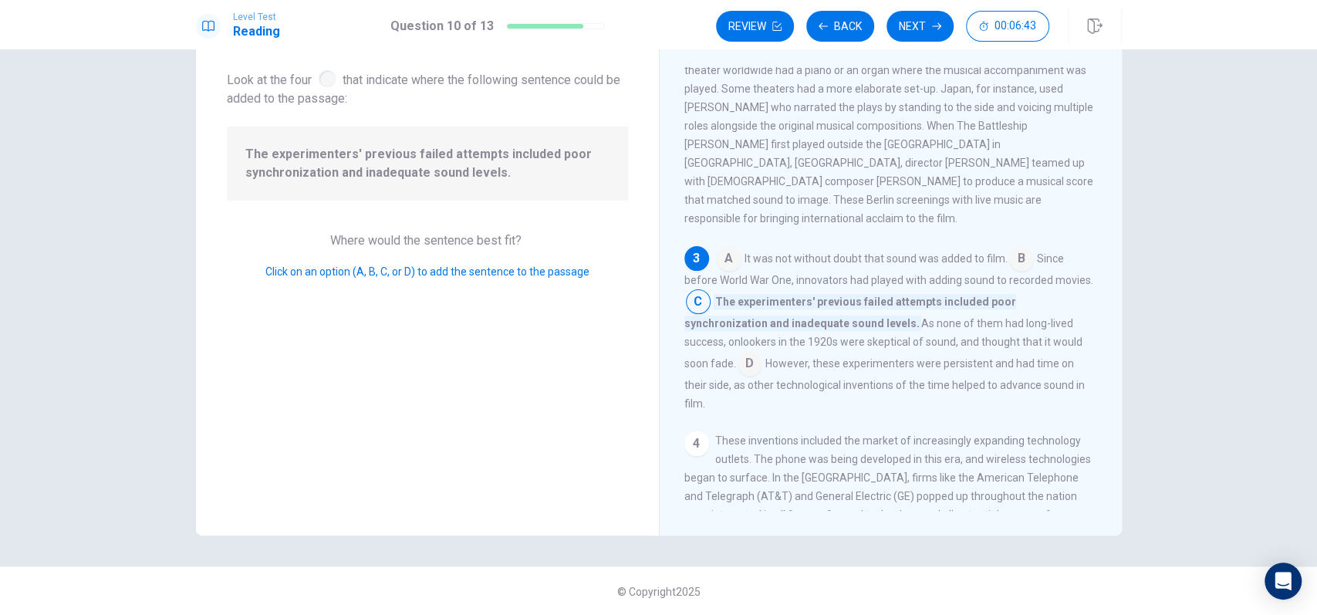
click at [752, 353] on input at bounding box center [750, 365] width 25 height 25
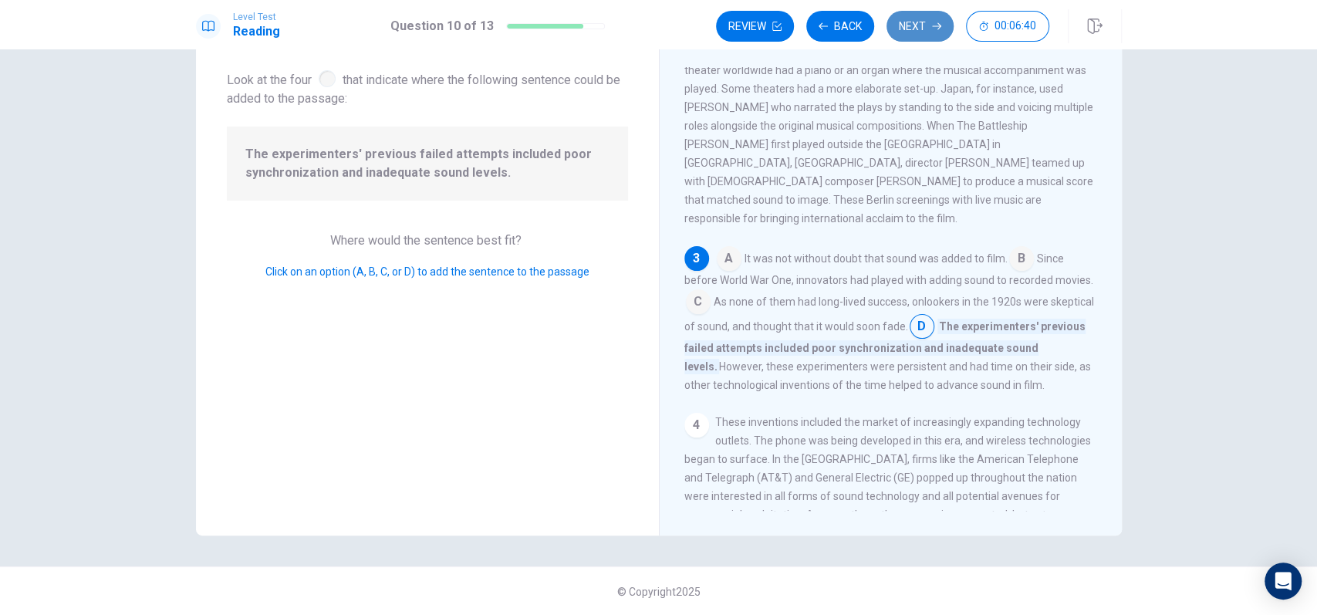
click at [949, 23] on button "Next" at bounding box center [920, 26] width 67 height 31
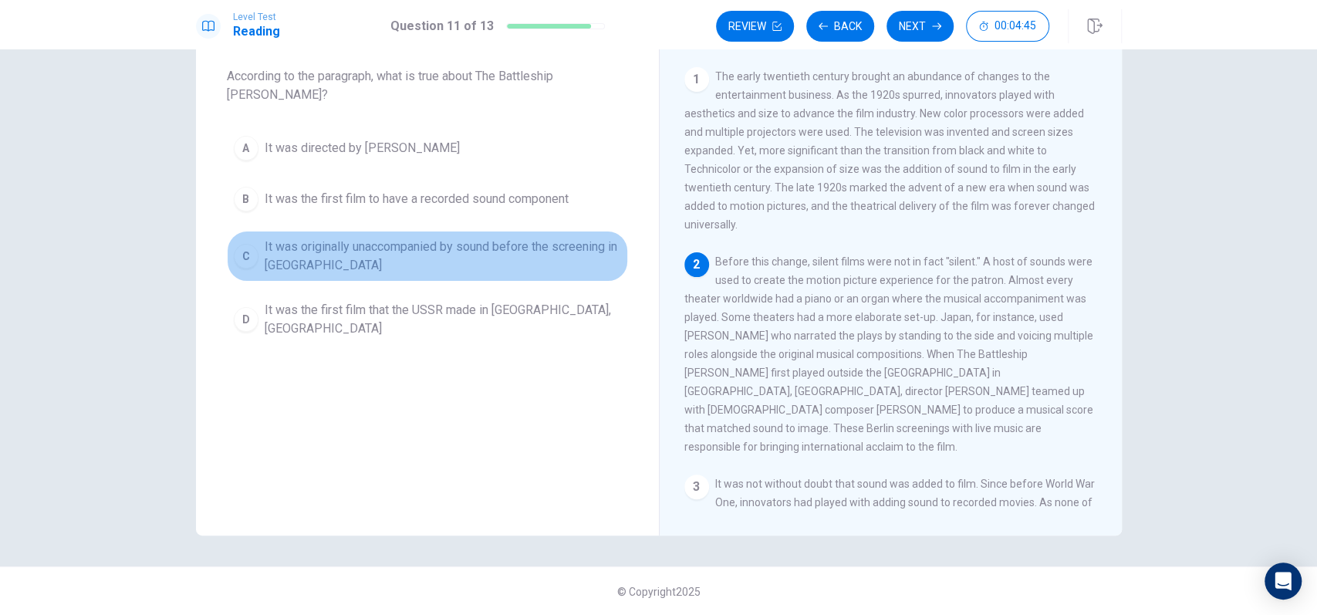
click at [380, 241] on span "It was originally unaccompanied by sound before the screening in Germany" at bounding box center [443, 256] width 357 height 37
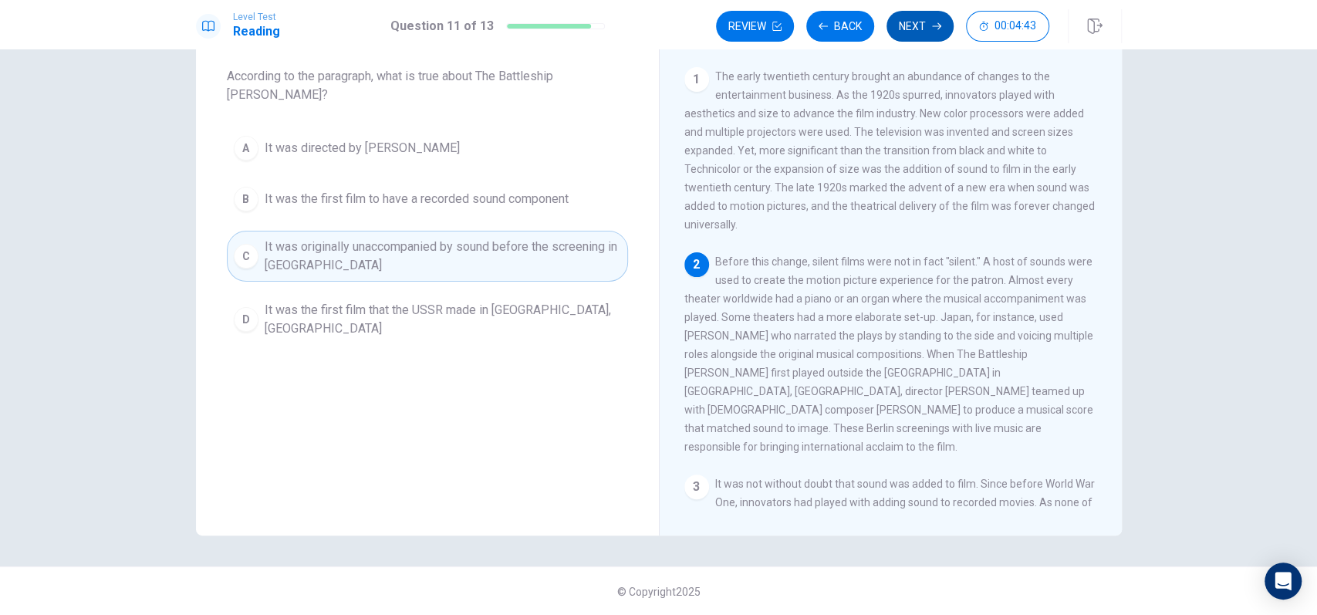
click at [913, 38] on button "Next" at bounding box center [920, 26] width 67 height 31
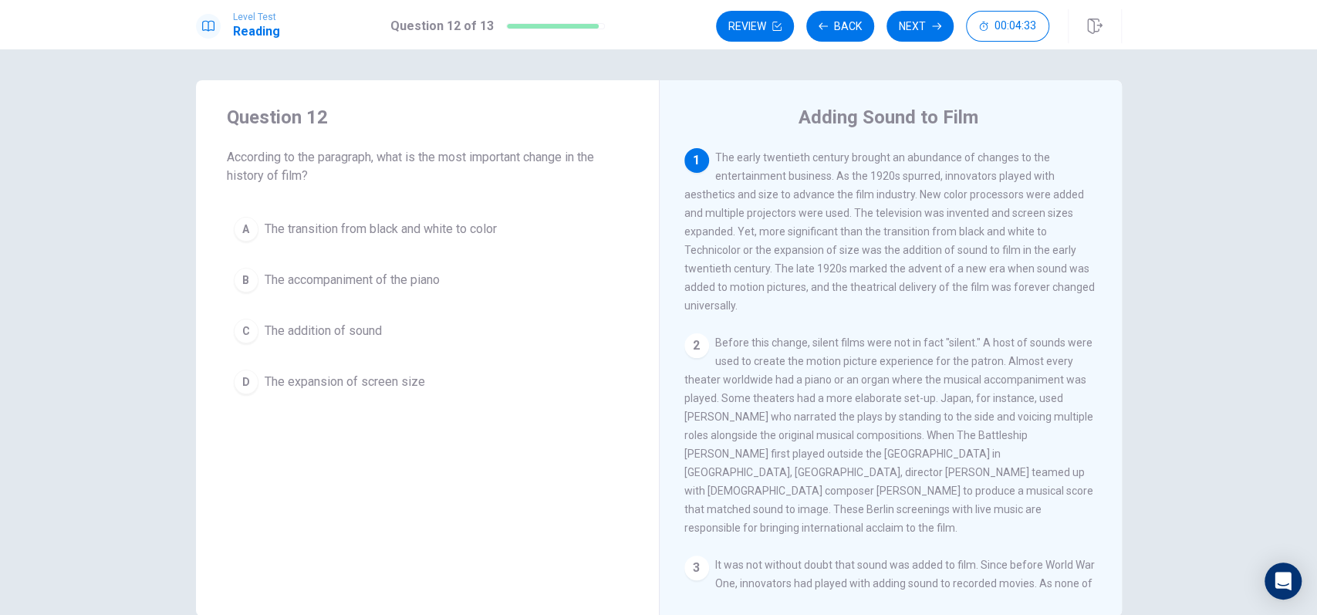
scroll to position [0, 0]
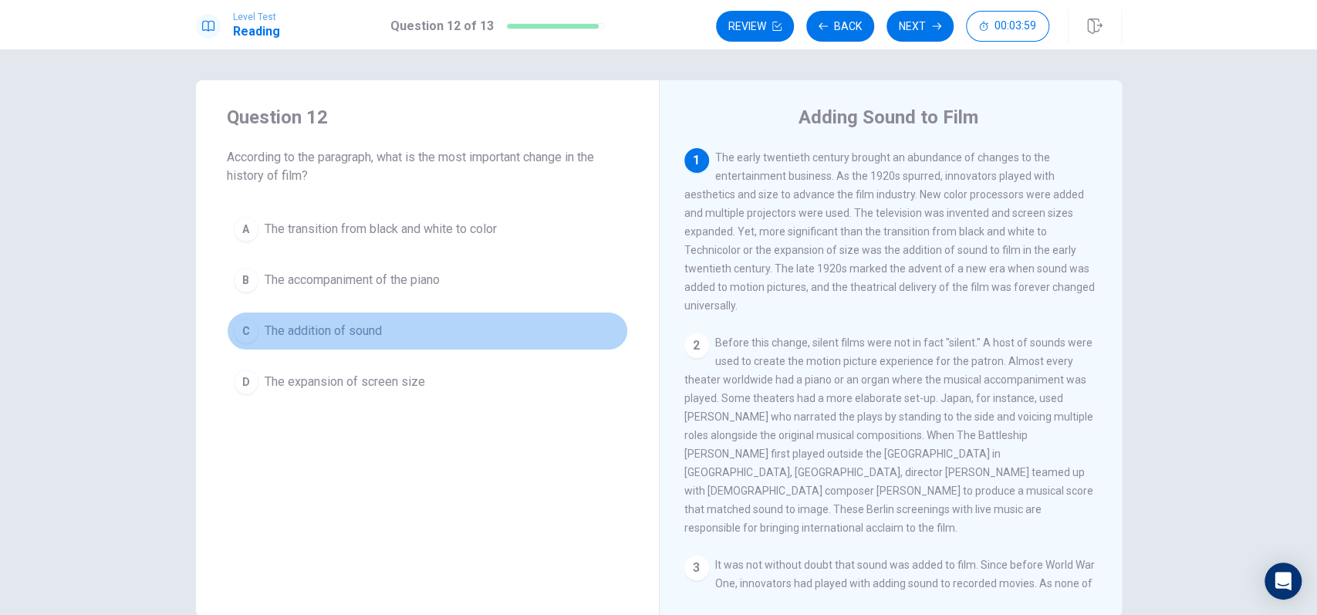
click at [374, 339] on span "The addition of sound" at bounding box center [323, 331] width 117 height 19
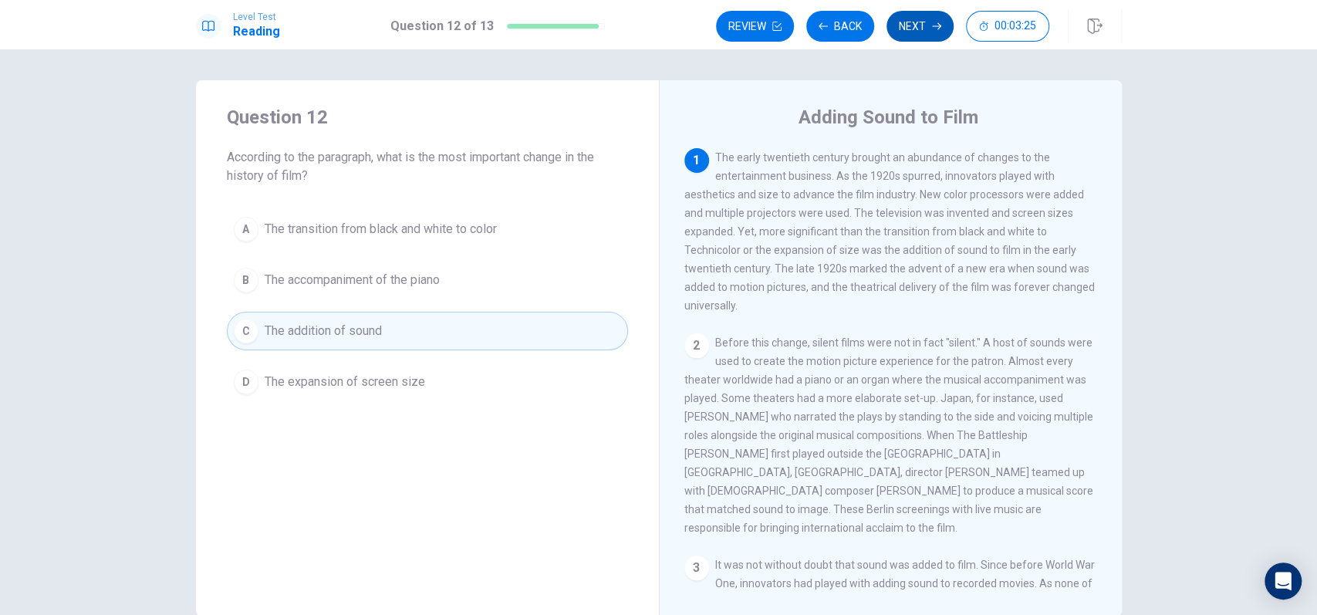
click at [901, 25] on button "Next" at bounding box center [920, 26] width 67 height 31
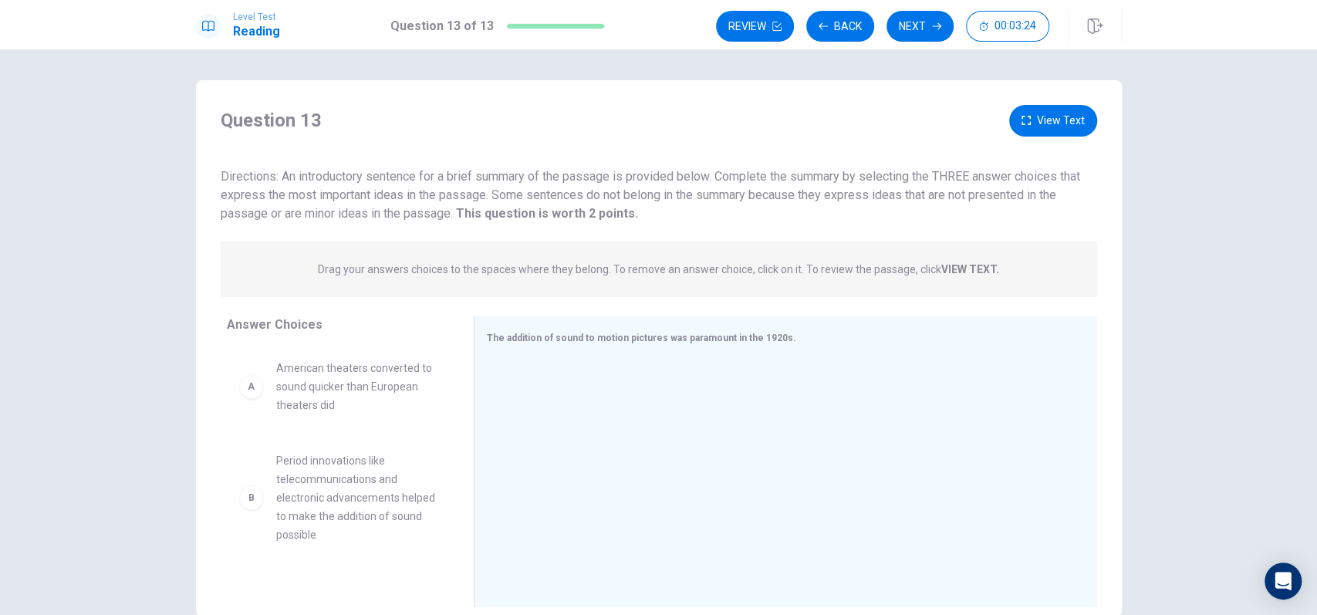
scroll to position [81, 0]
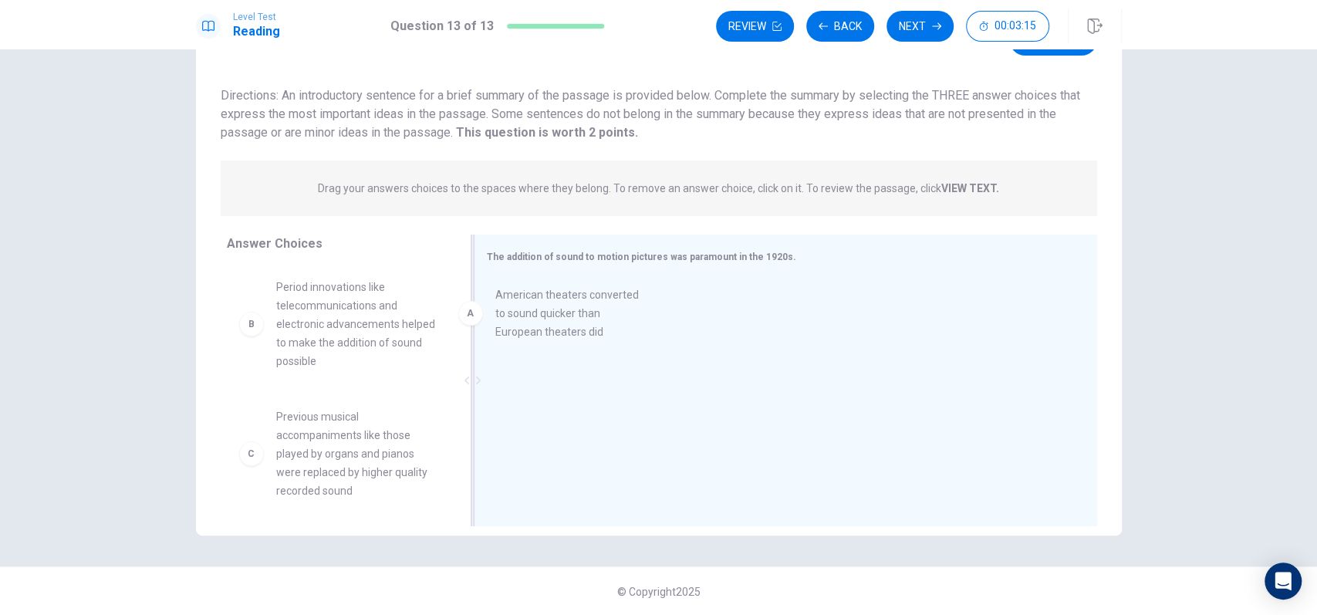
drag, startPoint x: 386, startPoint y: 319, endPoint x: 617, endPoint y: 328, distance: 230.9
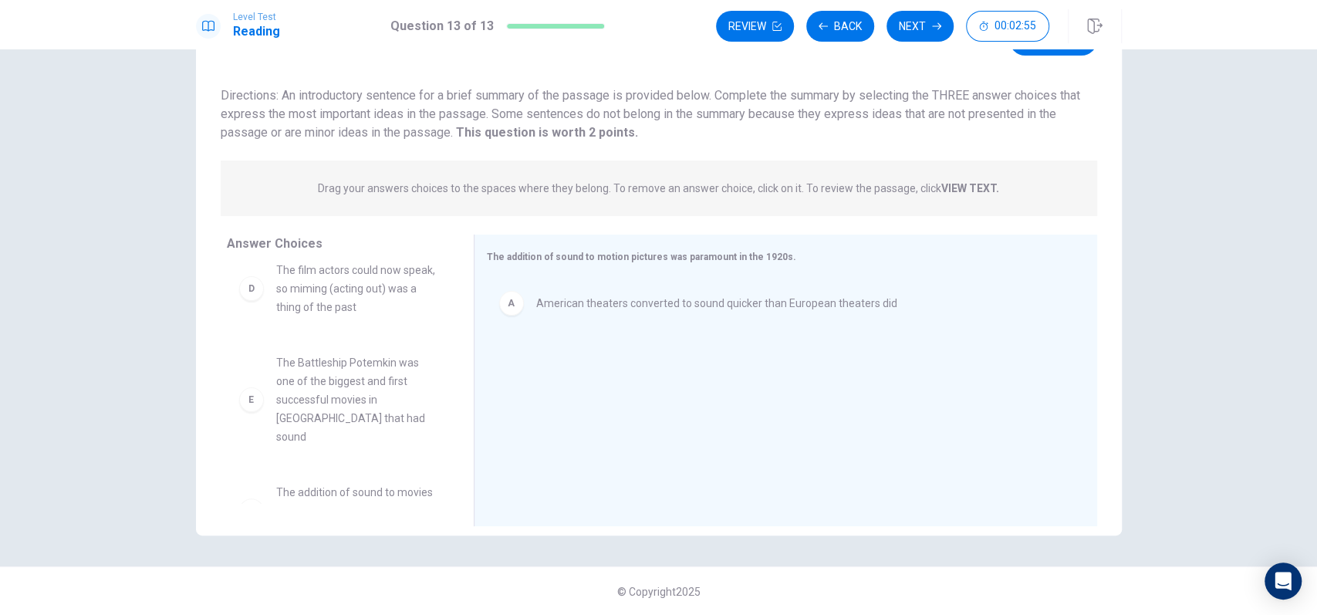
scroll to position [309, 0]
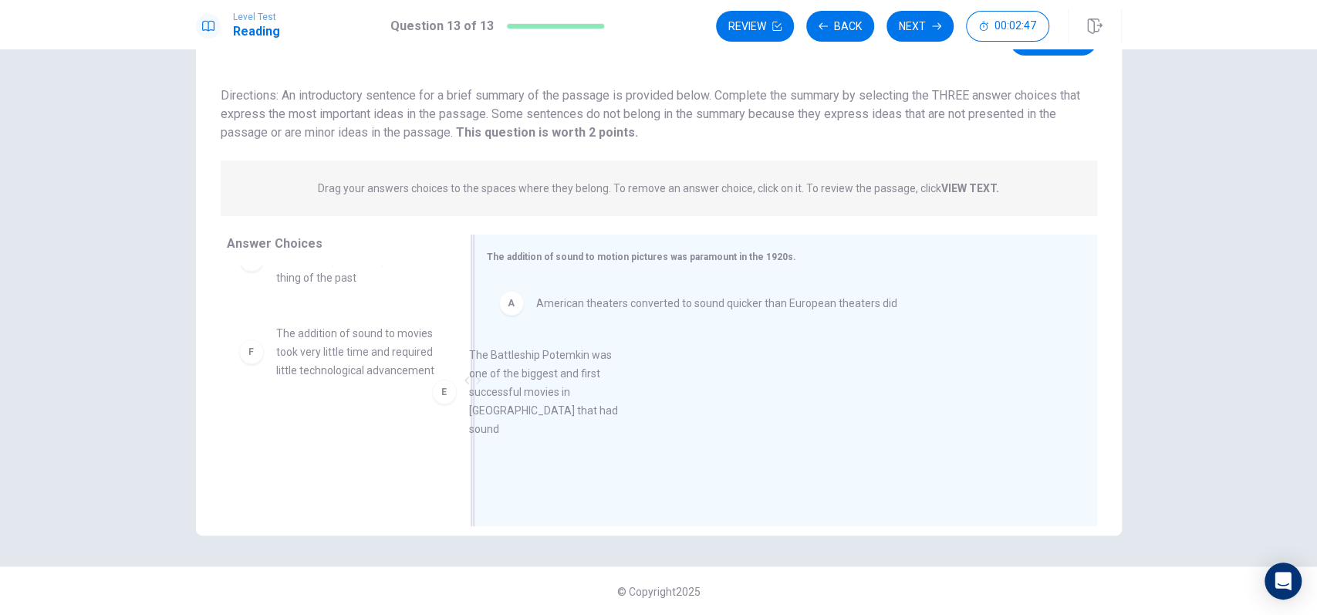
drag, startPoint x: 377, startPoint y: 390, endPoint x: 583, endPoint y: 414, distance: 207.4
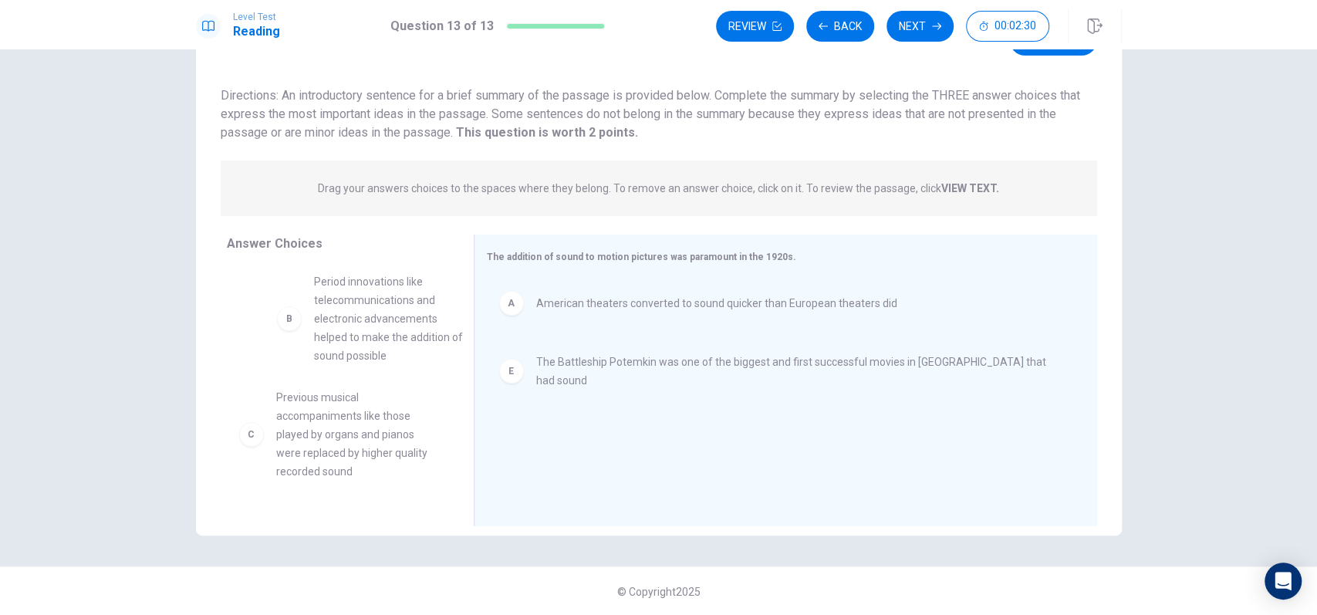
scroll to position [4, 0]
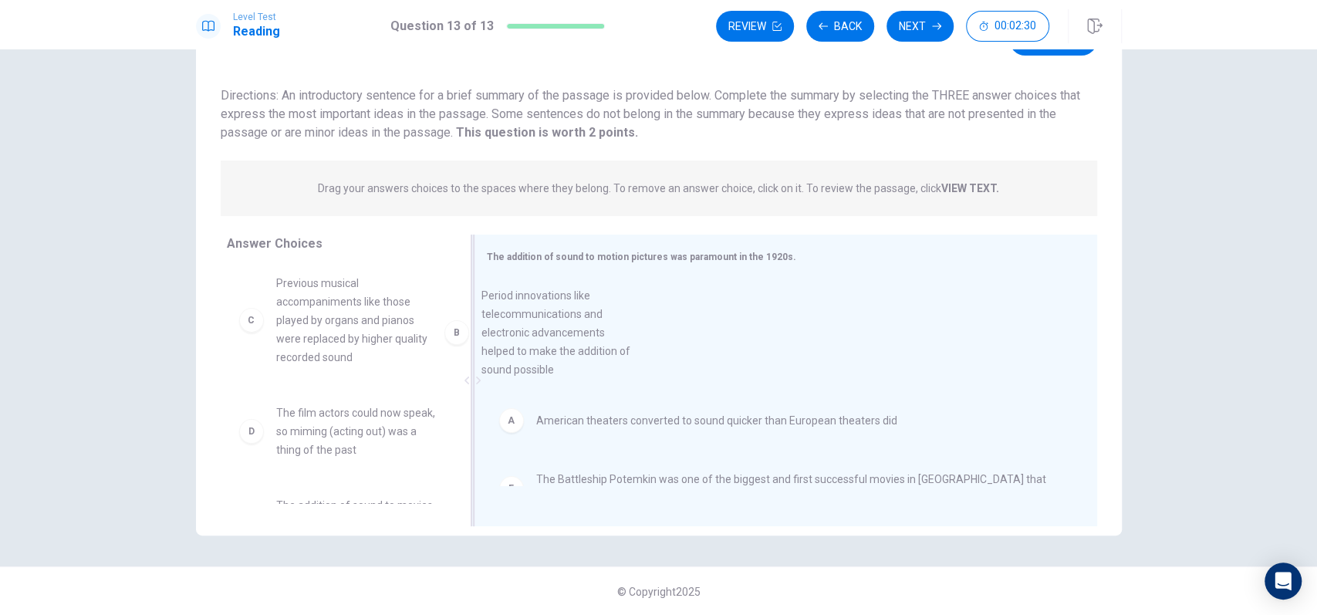
drag, startPoint x: 316, startPoint y: 343, endPoint x: 543, endPoint y: 359, distance: 227.5
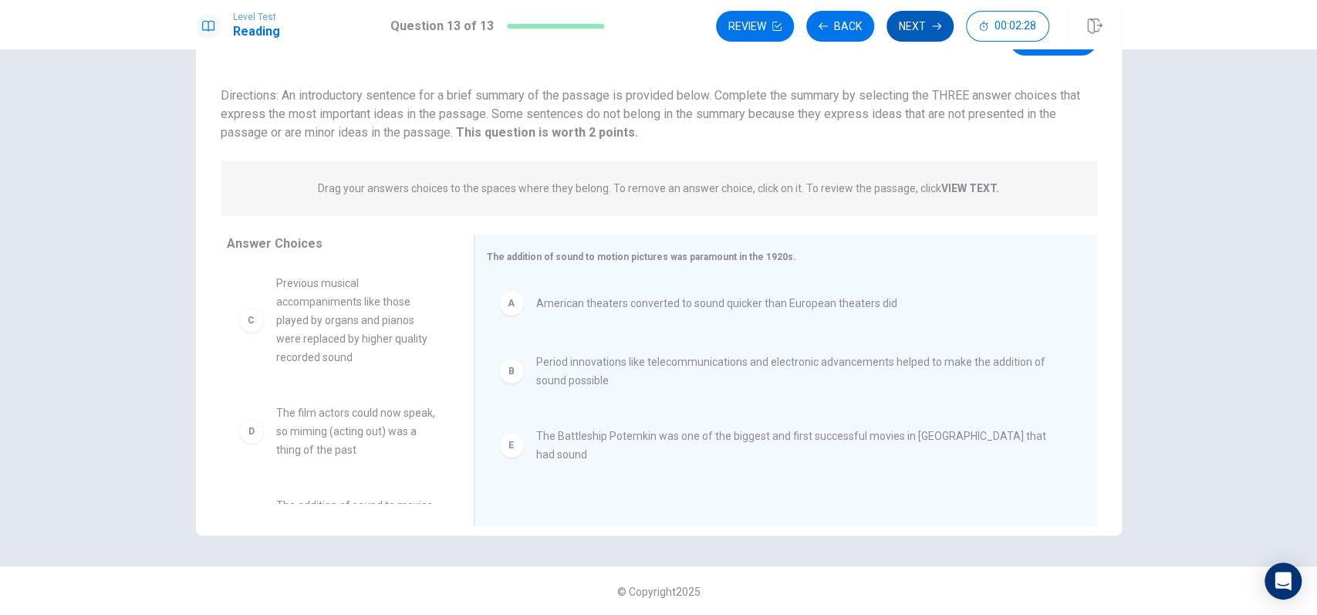
click at [932, 29] on icon "button" at bounding box center [936, 26] width 9 height 9
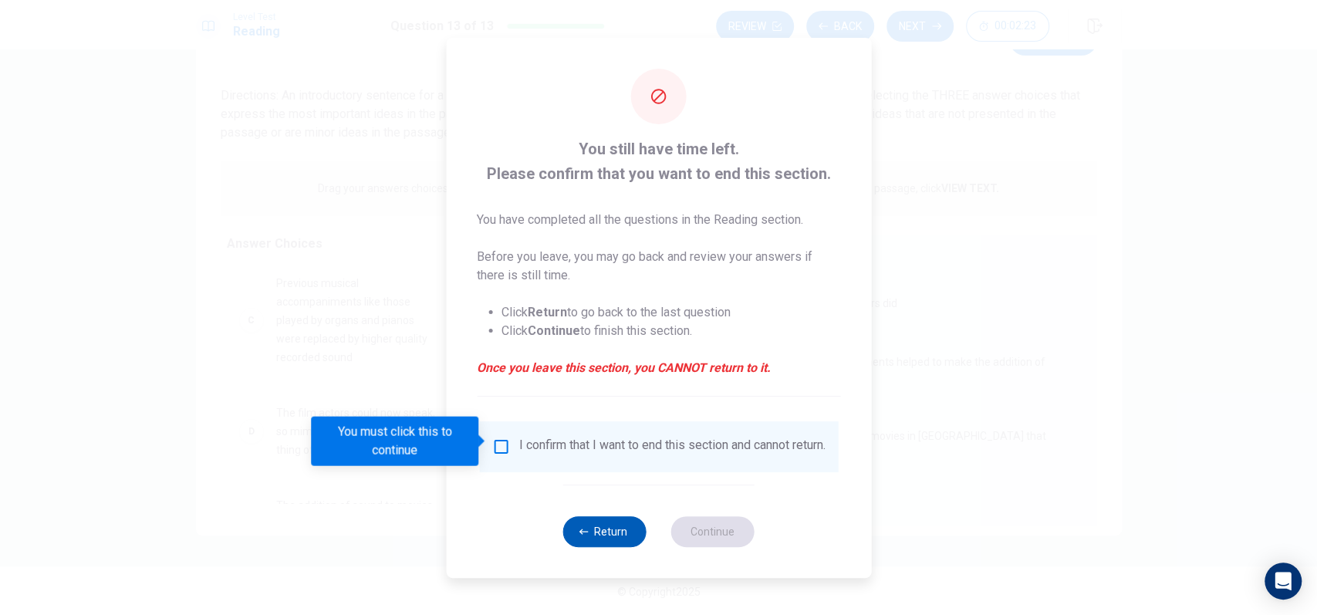
click at [580, 534] on icon "button" at bounding box center [583, 531] width 9 height 9
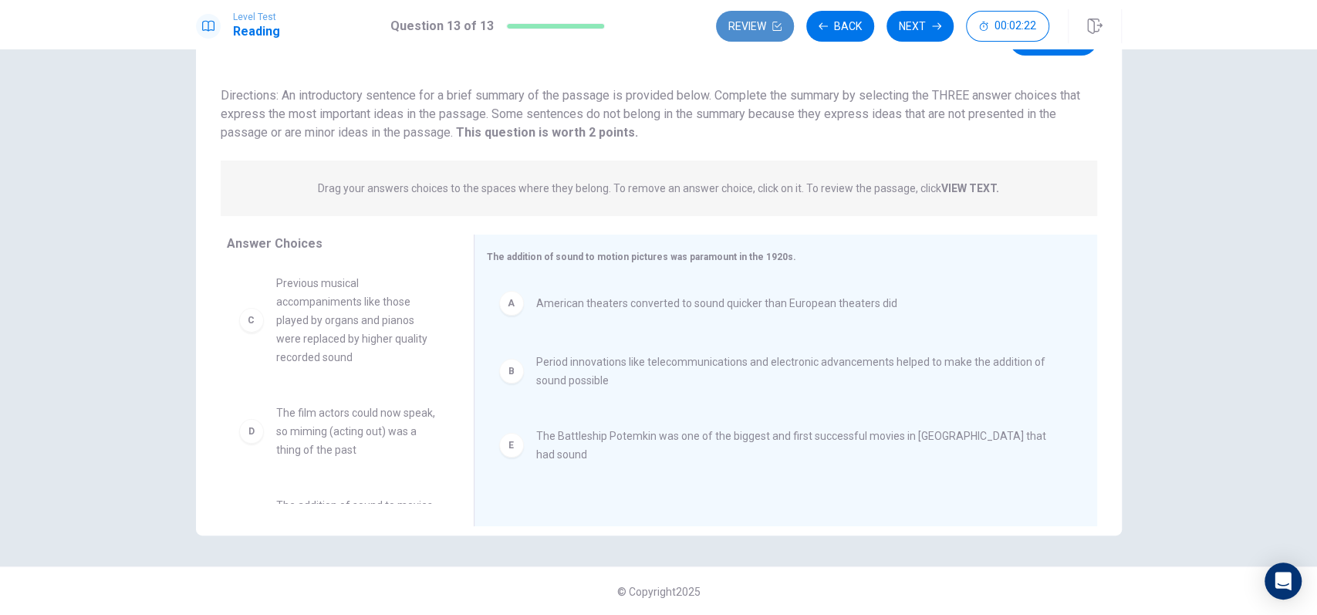
click at [743, 28] on button "Review" at bounding box center [755, 26] width 78 height 31
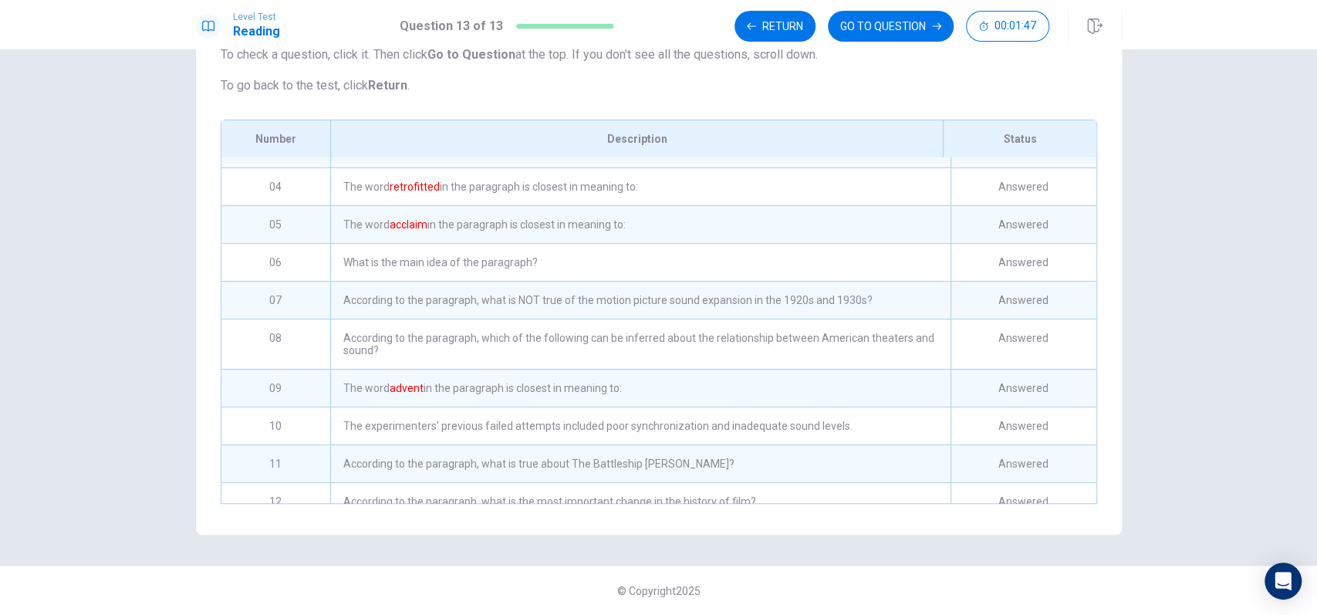
scroll to position [167, 0]
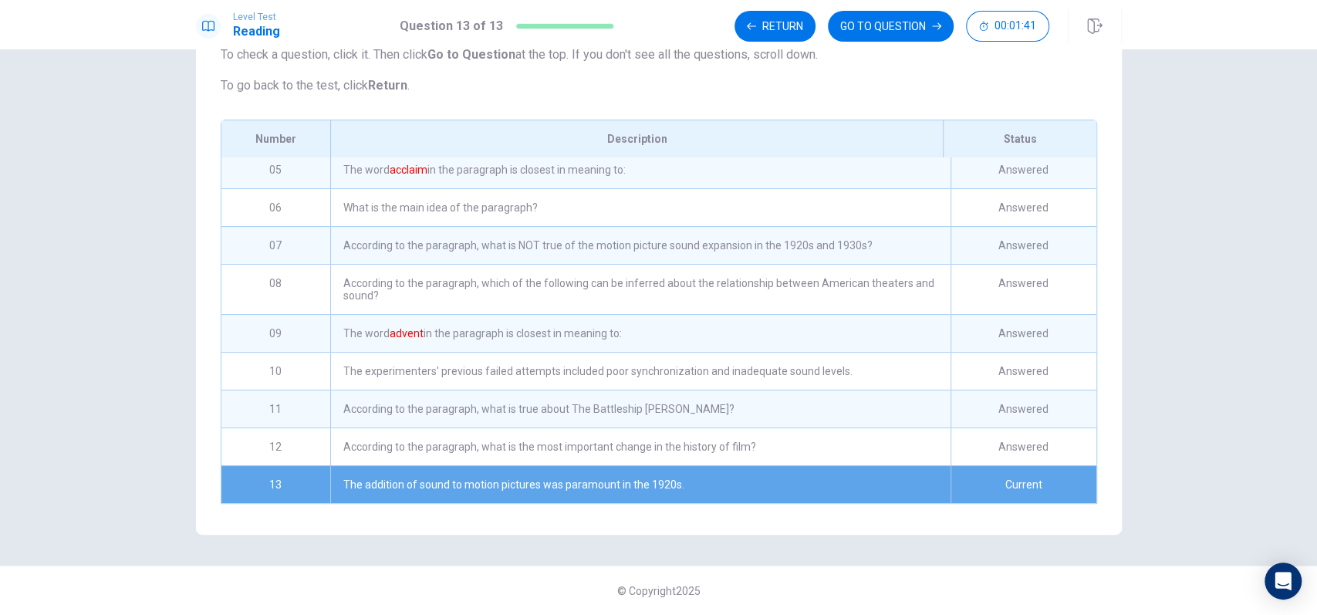
click at [519, 366] on div "The experimenters' previous failed attempts included poor synchronization and i…" at bounding box center [640, 371] width 620 height 37
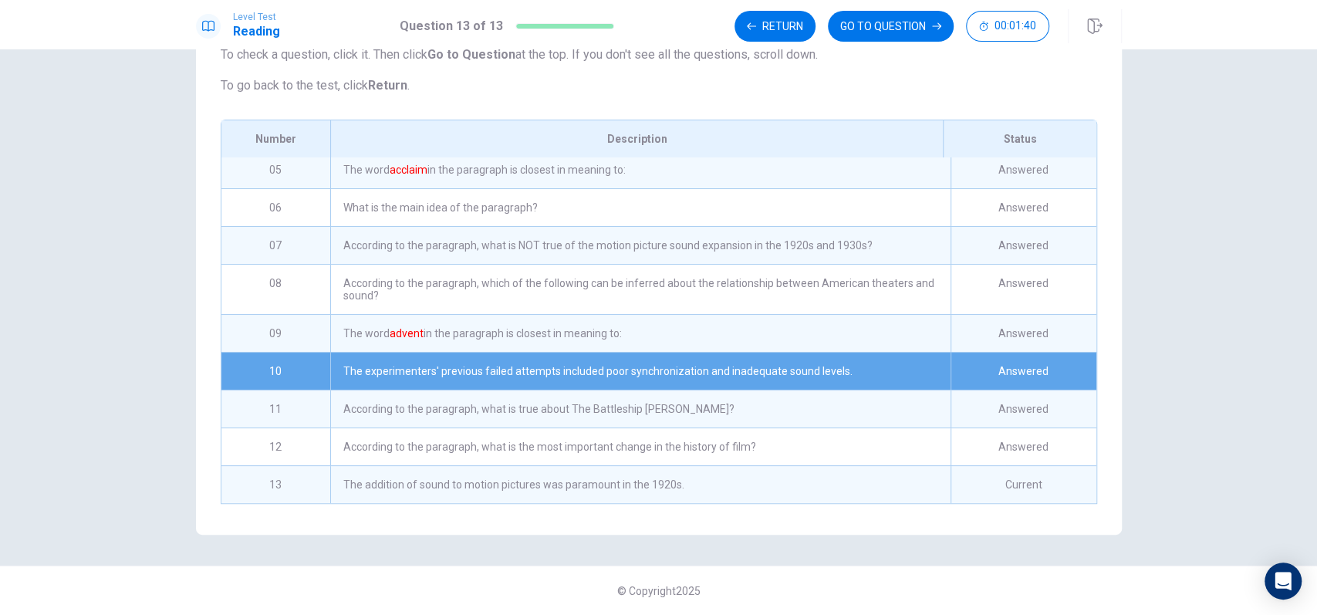
click at [520, 366] on div "The experimenters' previous failed attempts included poor synchronization and i…" at bounding box center [640, 371] width 620 height 37
click at [1023, 361] on div "Answered" at bounding box center [1024, 371] width 146 height 37
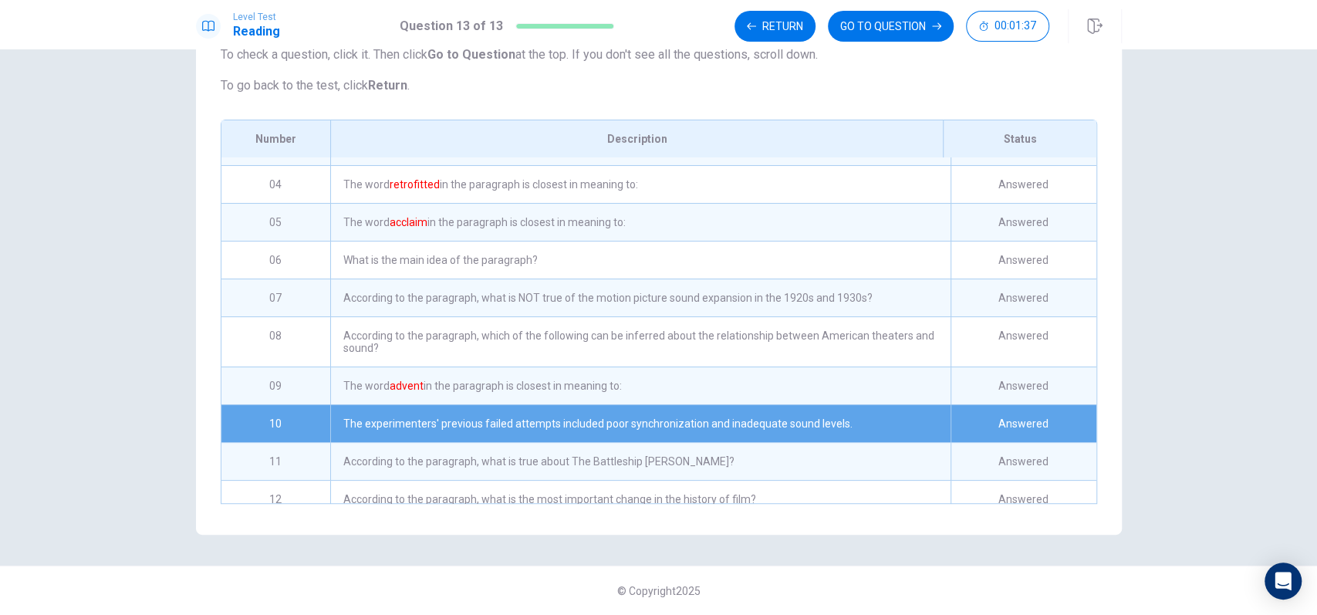
scroll to position [0, 0]
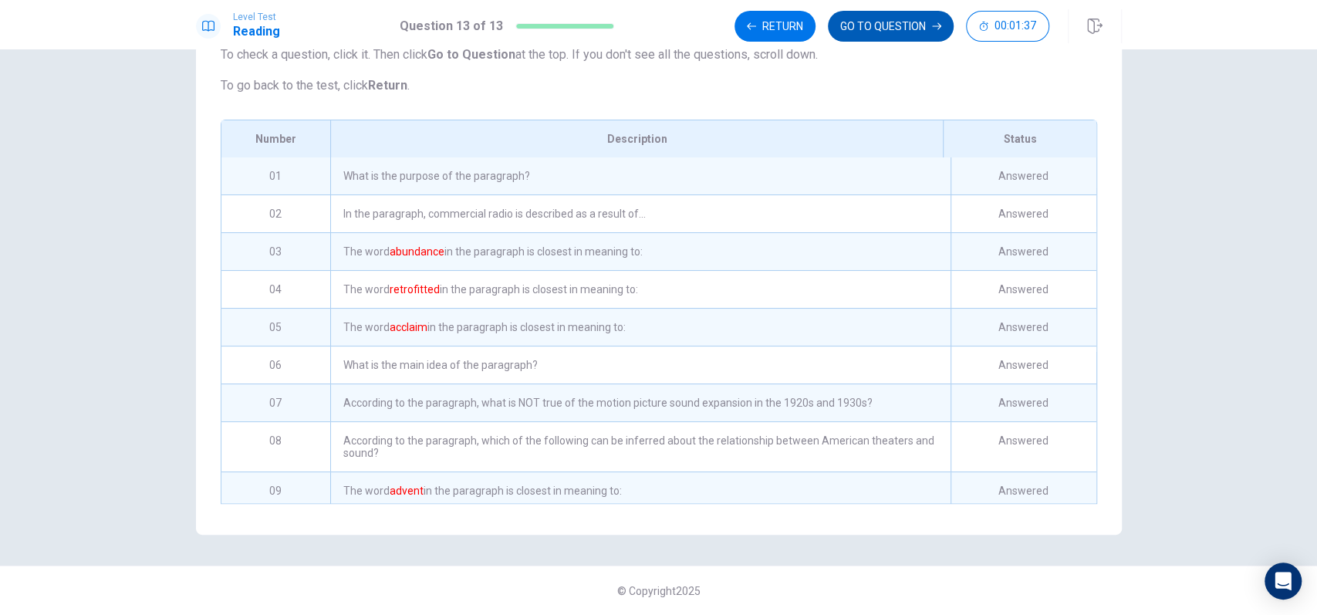
click at [850, 25] on button "GO TO QUESTION" at bounding box center [891, 26] width 126 height 31
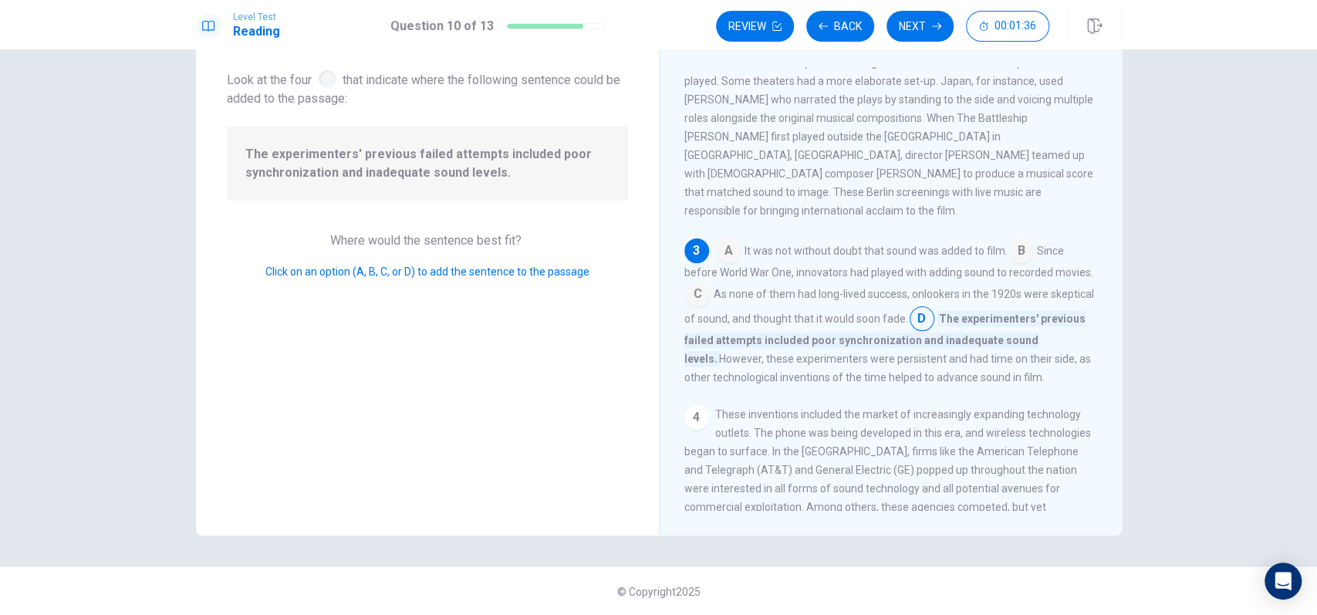
scroll to position [247, 0]
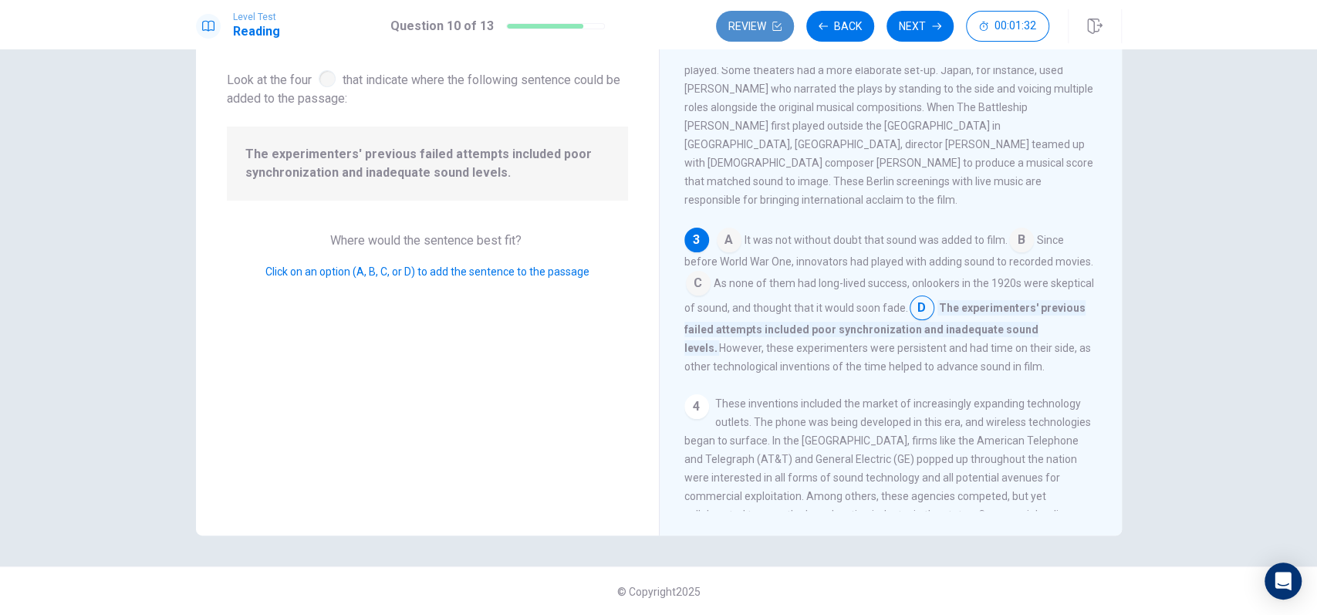
click at [762, 21] on button "Review" at bounding box center [755, 26] width 78 height 31
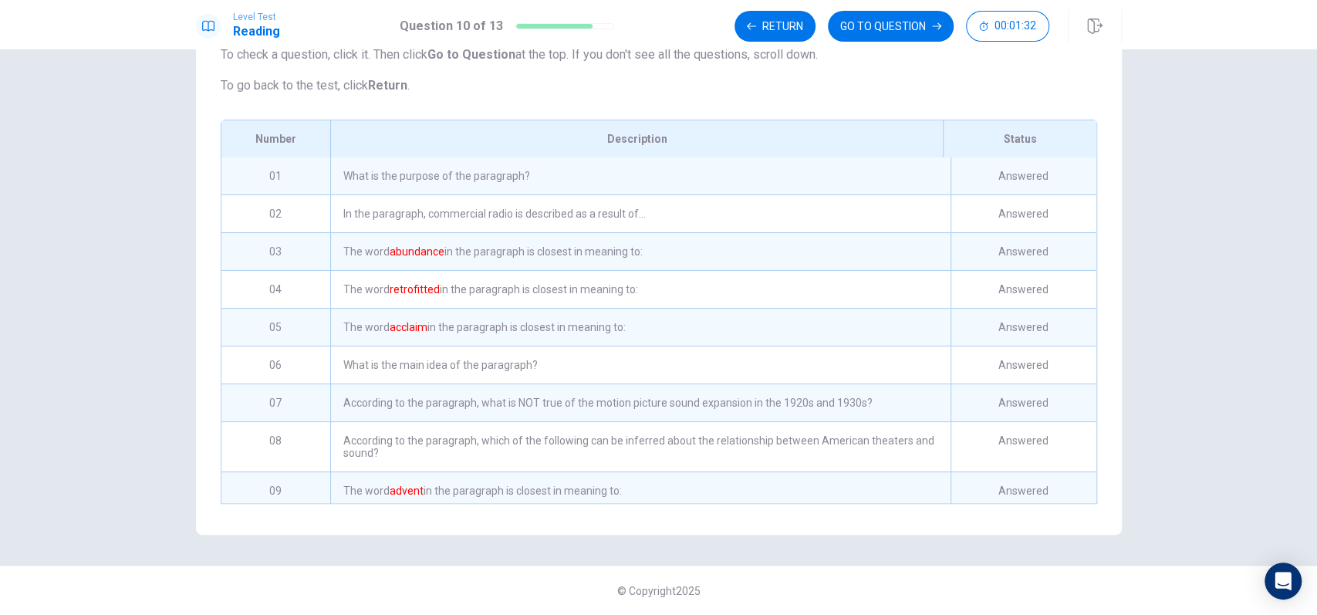
scroll to position [167, 0]
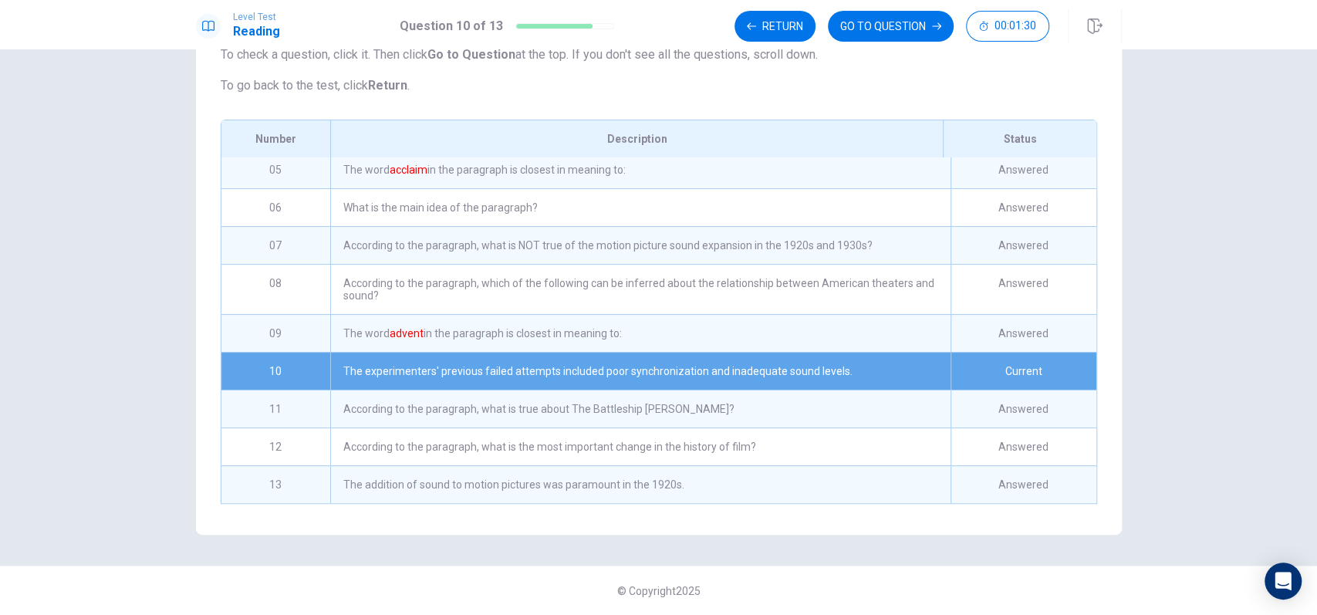
click at [451, 276] on div "According to the paragraph, which of the following can be inferred about the re…" at bounding box center [640, 289] width 620 height 49
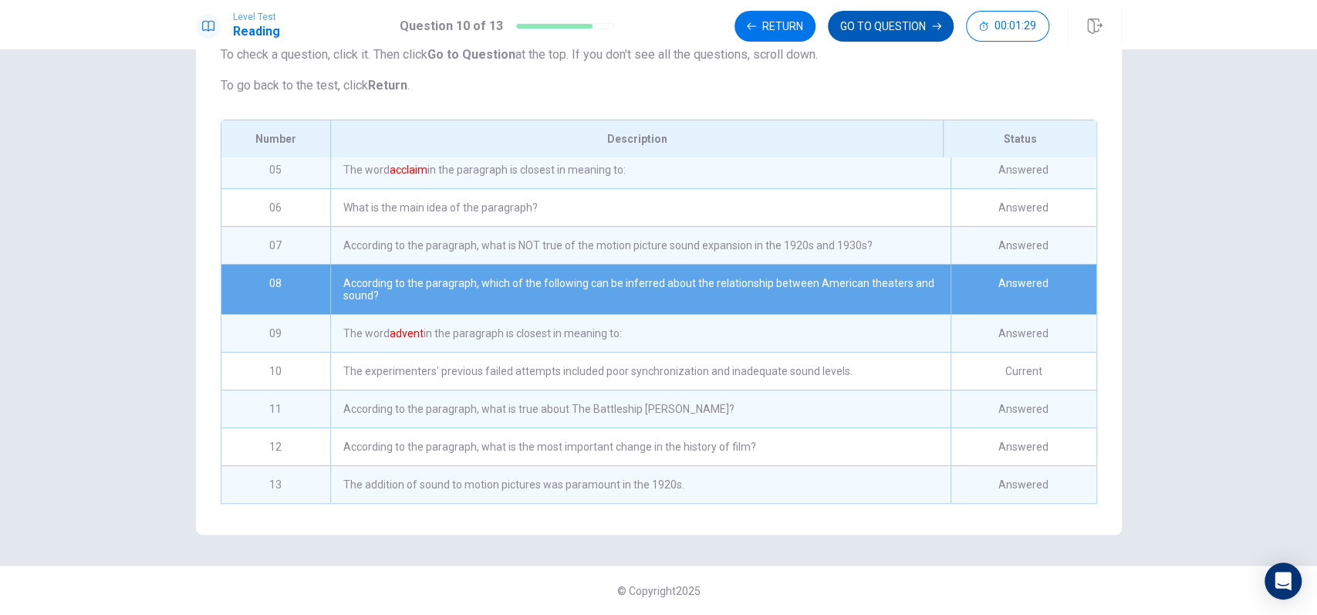
click at [911, 26] on button "GO TO QUESTION" at bounding box center [891, 26] width 126 height 31
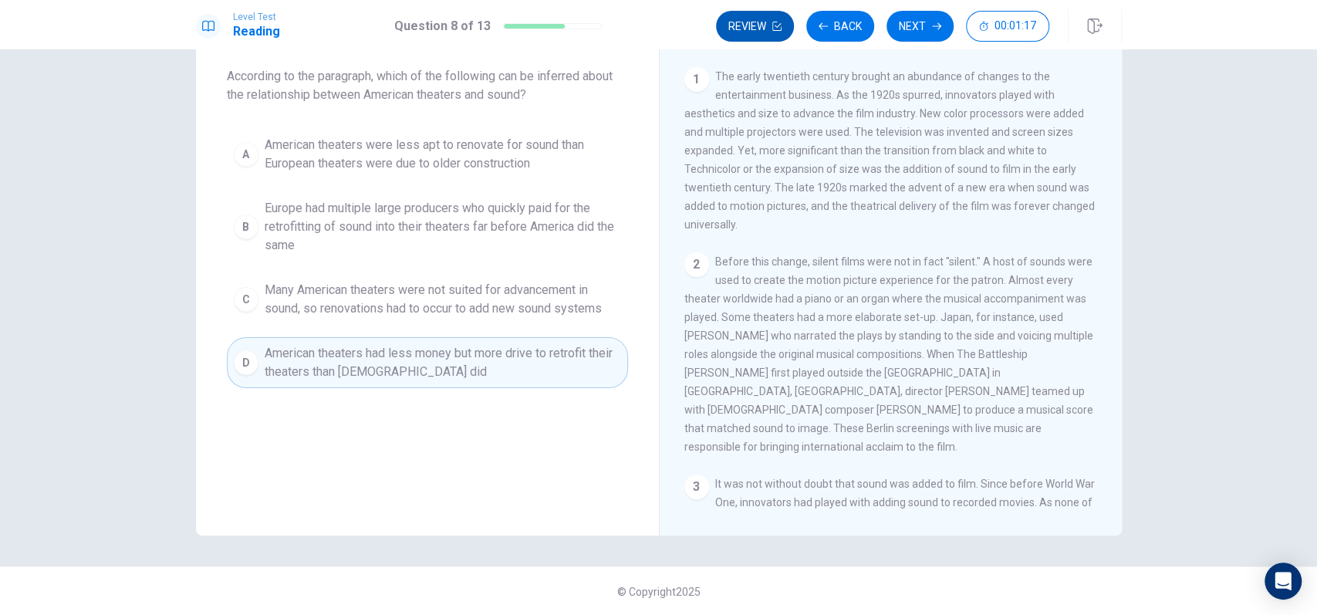
click at [759, 29] on button "Review" at bounding box center [755, 26] width 78 height 31
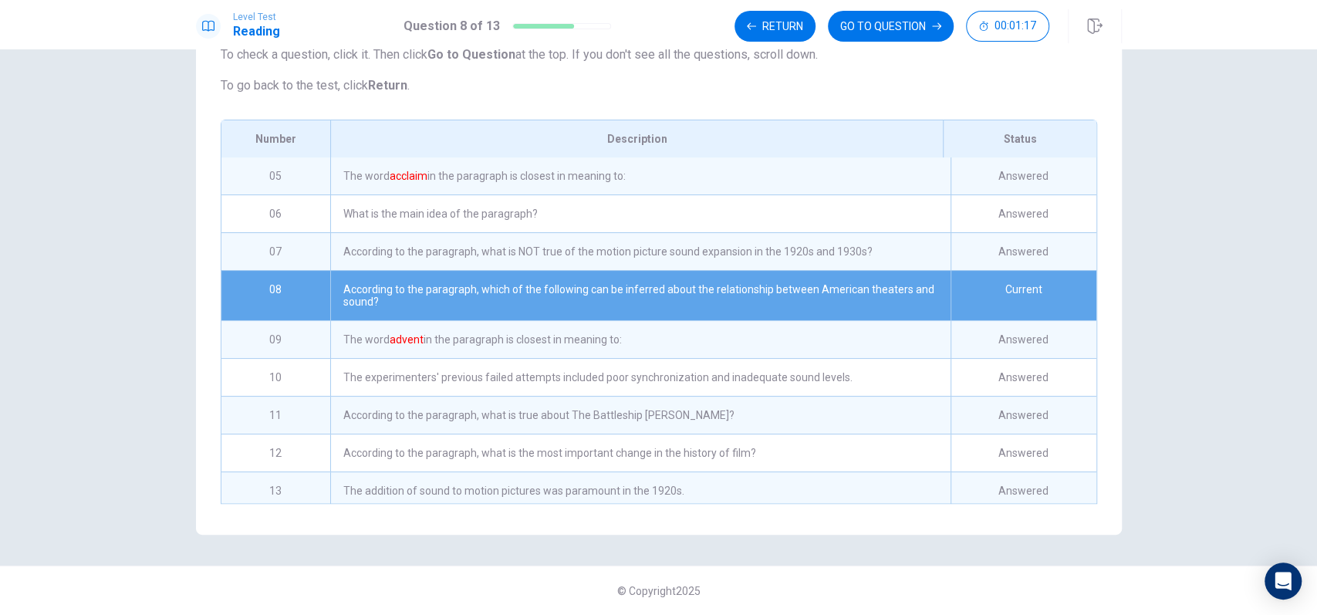
scroll to position [167, 0]
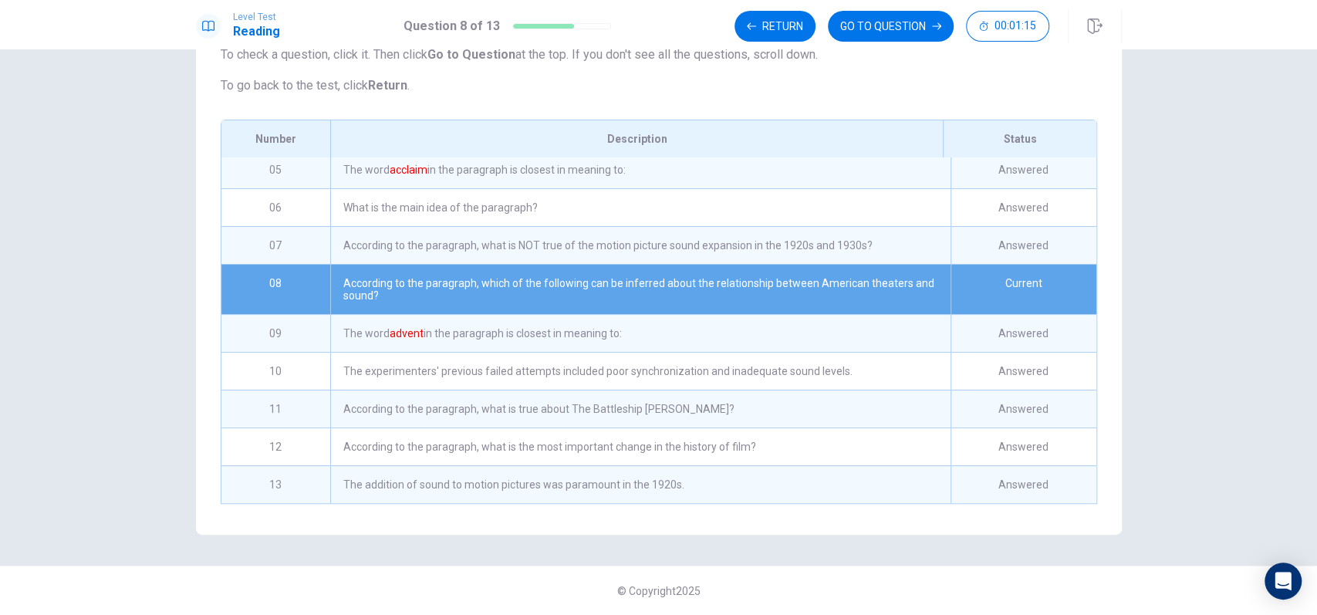
click at [502, 479] on div "The addition of sound to motion pictures was paramount in the 1920s." at bounding box center [640, 484] width 620 height 37
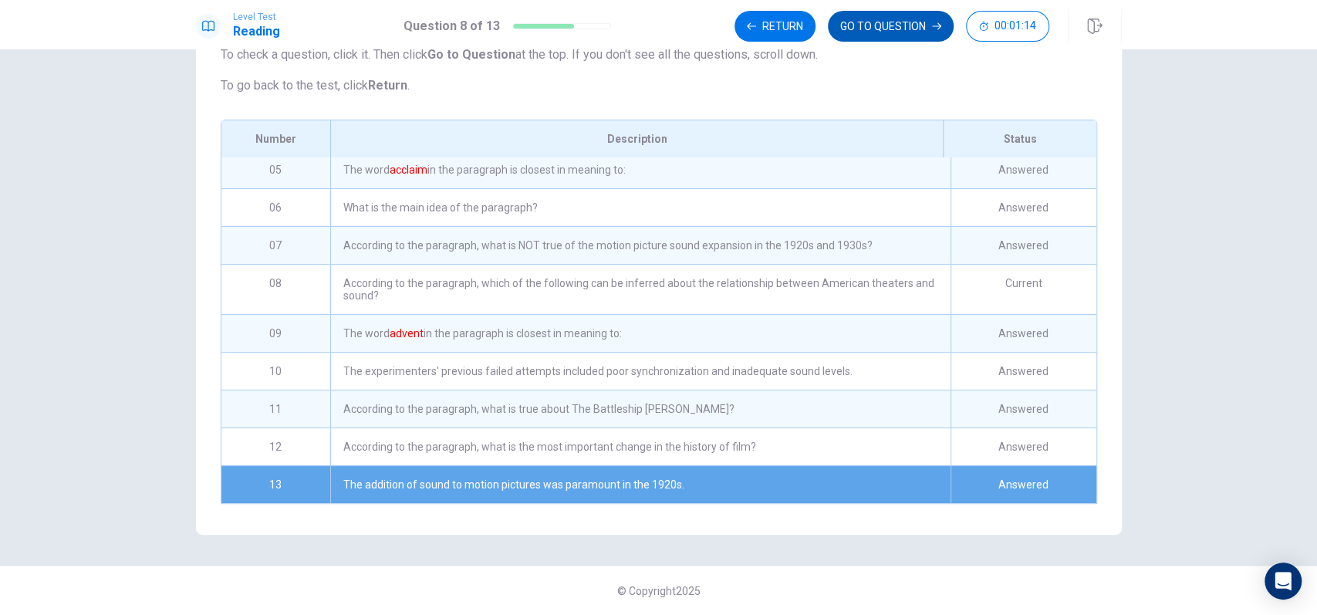
click at [904, 22] on button "GO TO QUESTION" at bounding box center [891, 26] width 126 height 31
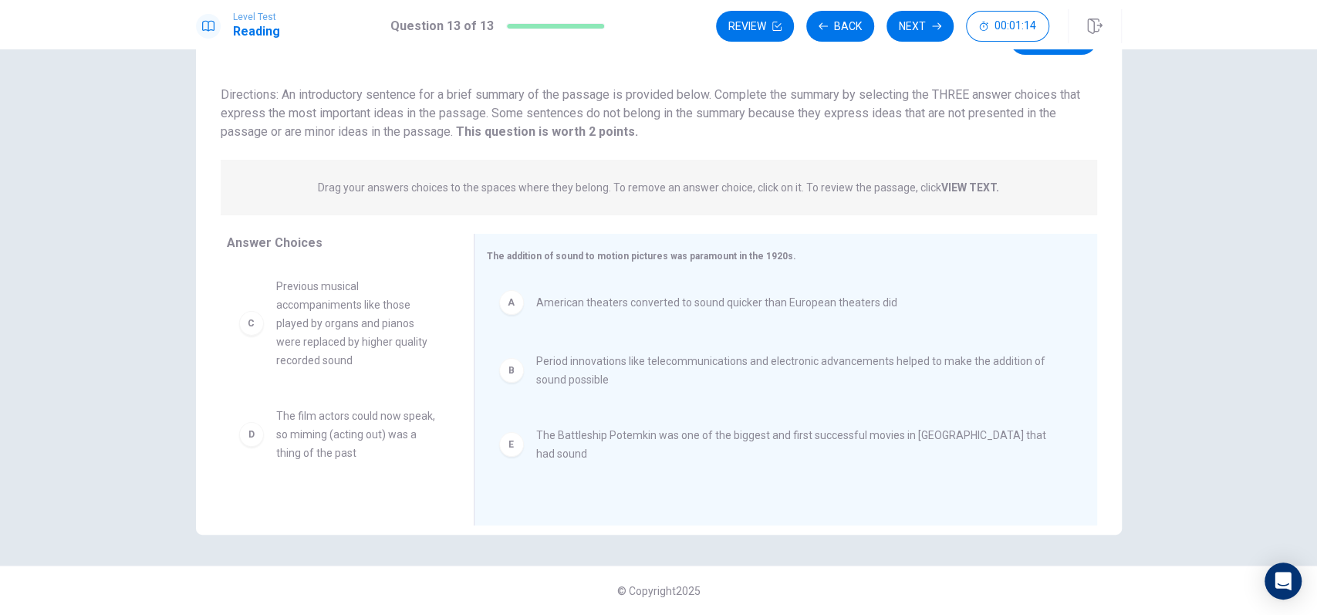
scroll to position [81, 0]
click at [926, 34] on button "Next" at bounding box center [920, 26] width 67 height 31
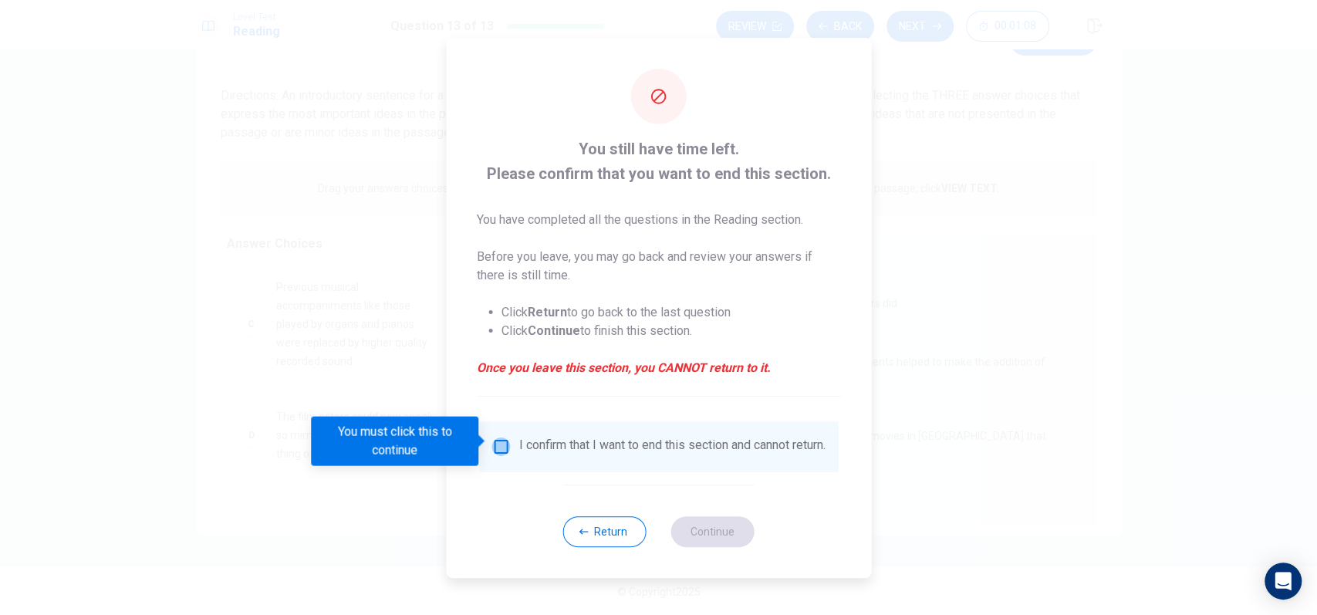
click at [496, 445] on input "You must click this to continue" at bounding box center [501, 447] width 19 height 19
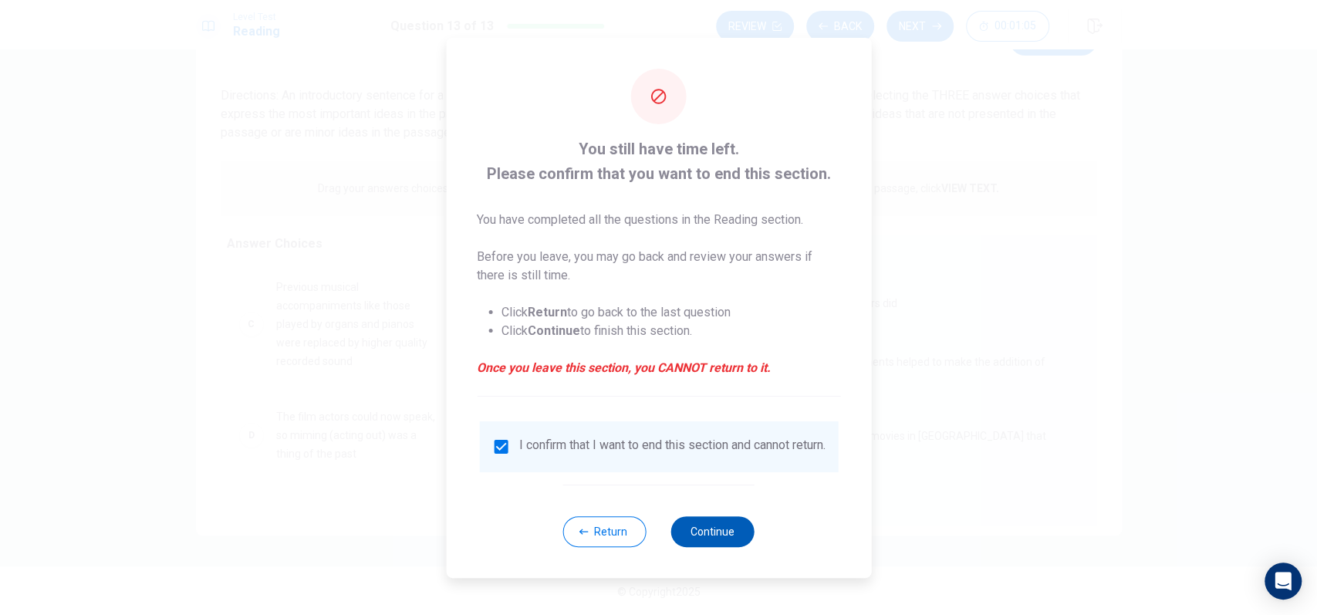
click at [722, 540] on button "Continue" at bounding box center [712, 531] width 83 height 31
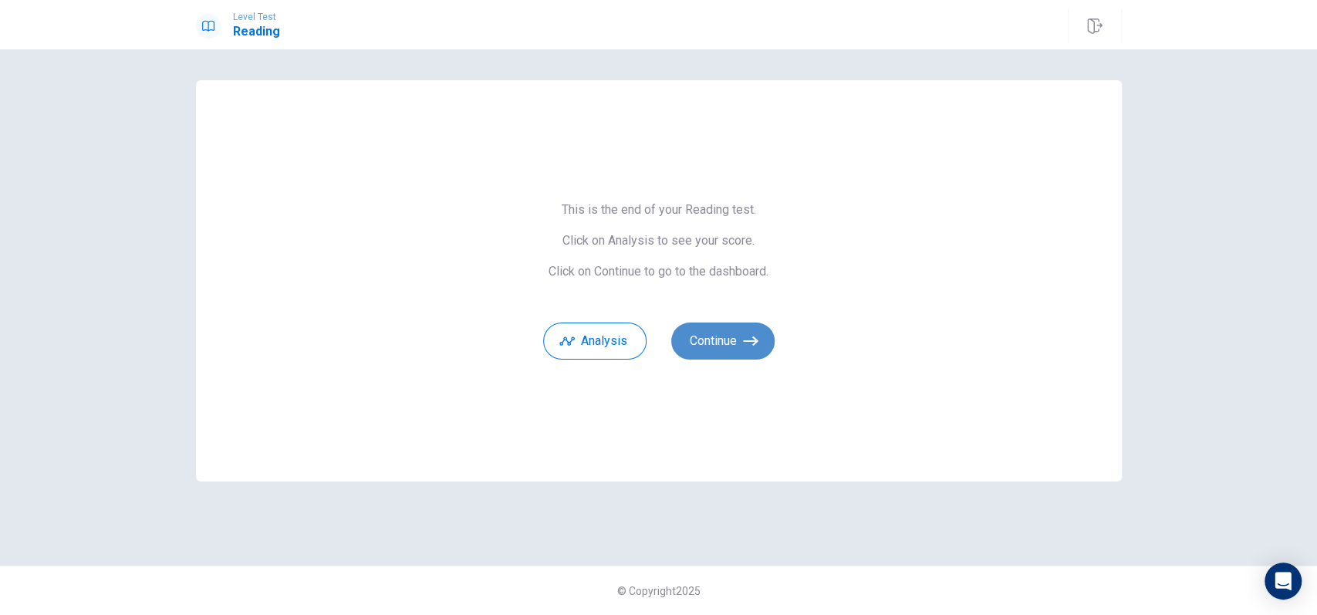
click at [724, 333] on button "Continue" at bounding box center [722, 341] width 103 height 37
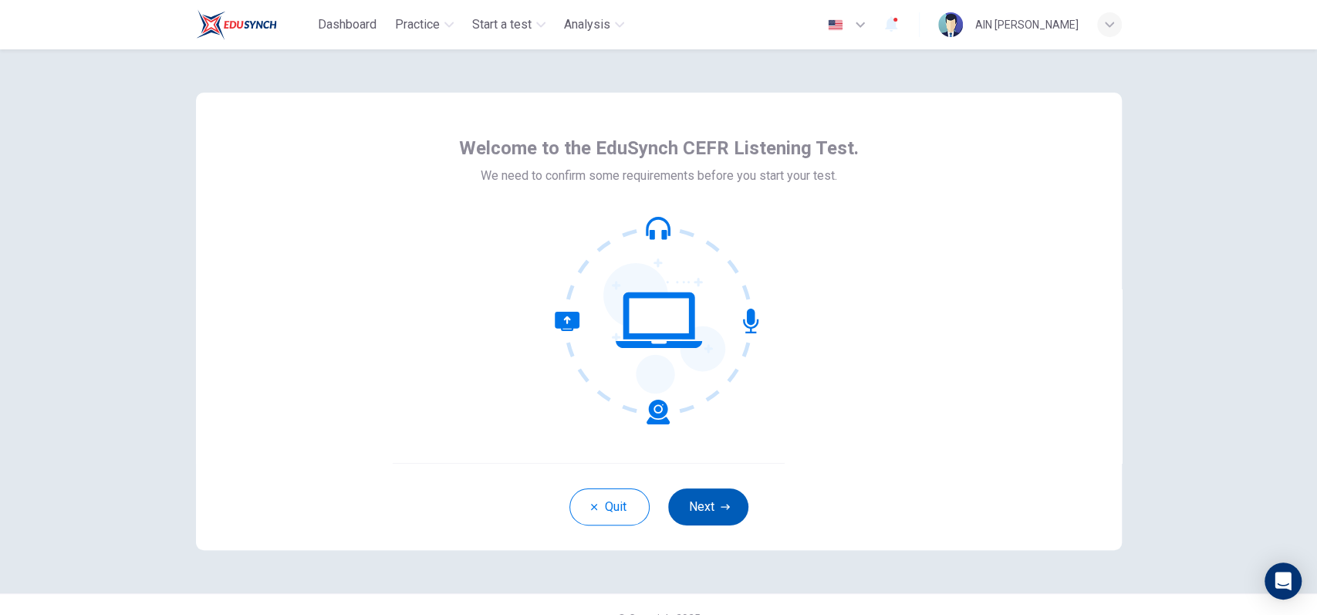
click at [691, 510] on button "Next" at bounding box center [708, 507] width 80 height 37
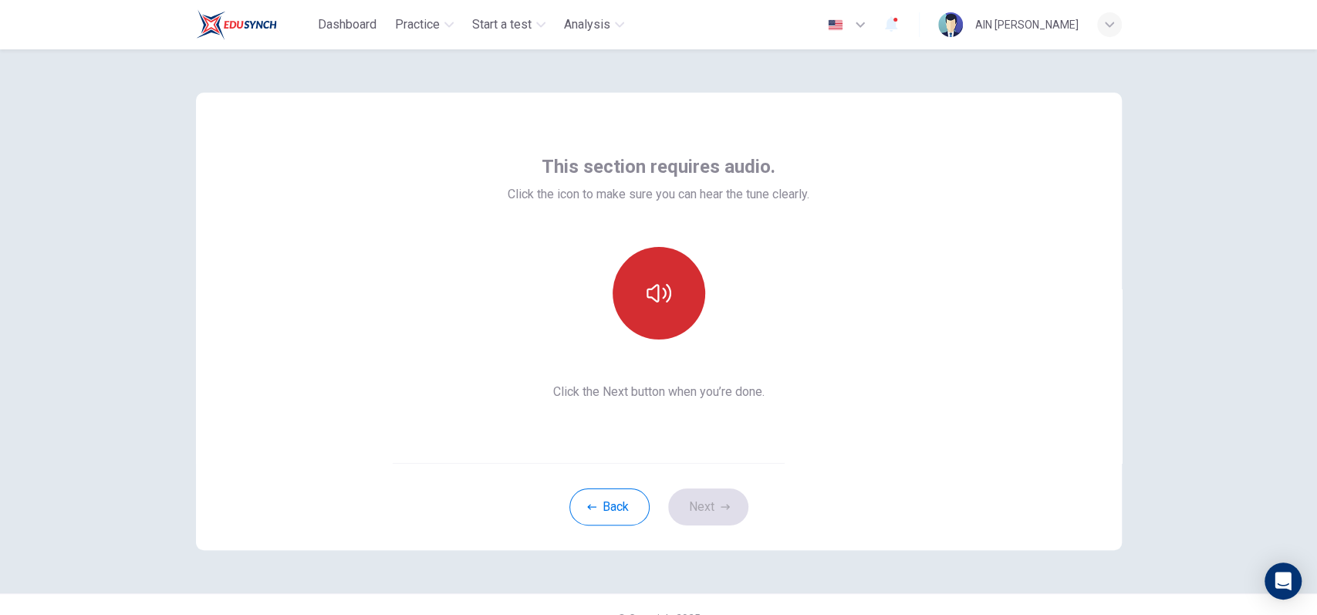
click at [642, 314] on button "button" at bounding box center [659, 293] width 93 height 93
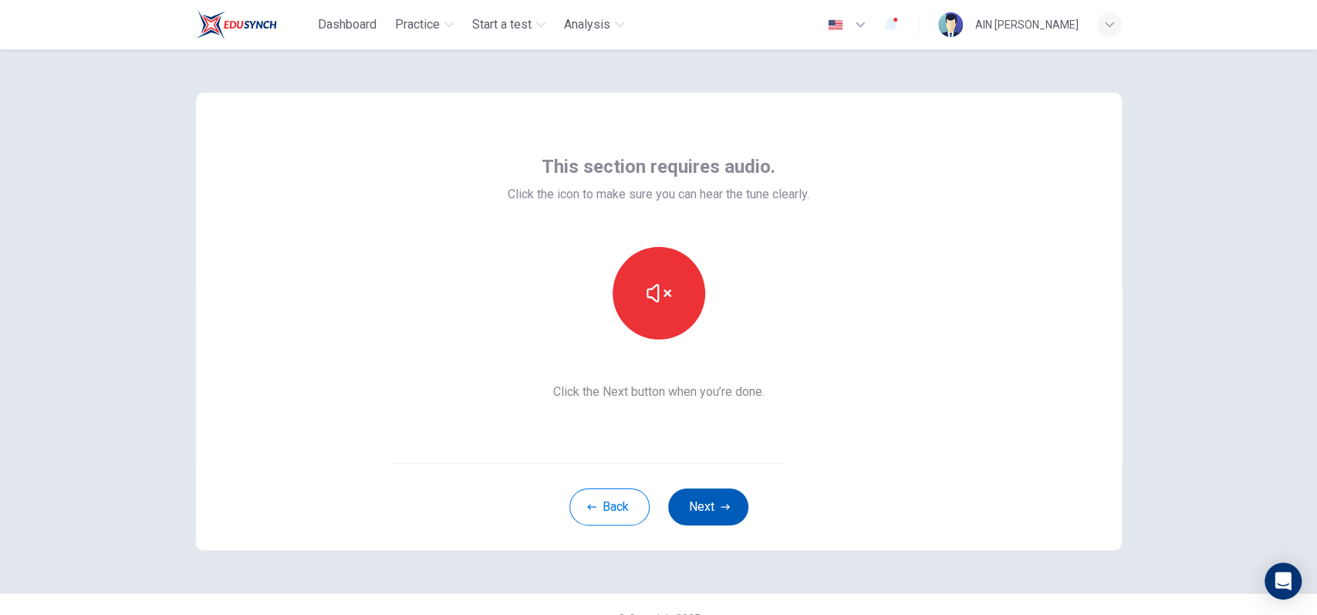
click at [704, 506] on button "Next" at bounding box center [708, 507] width 80 height 37
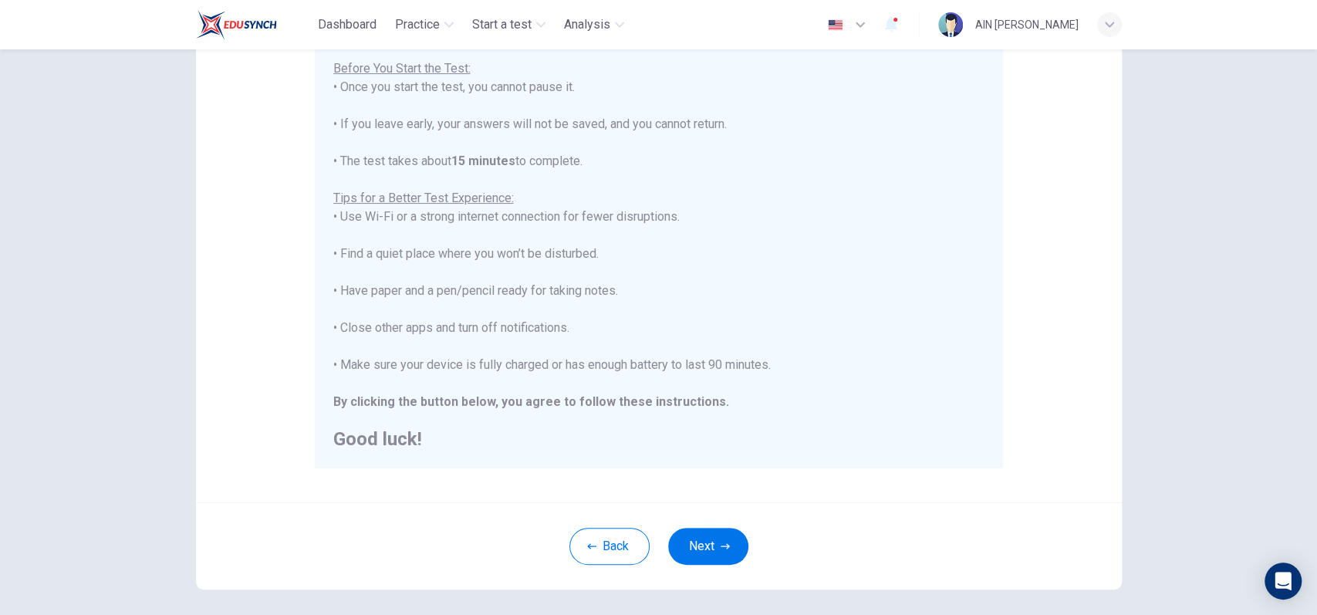
scroll to position [242, 0]
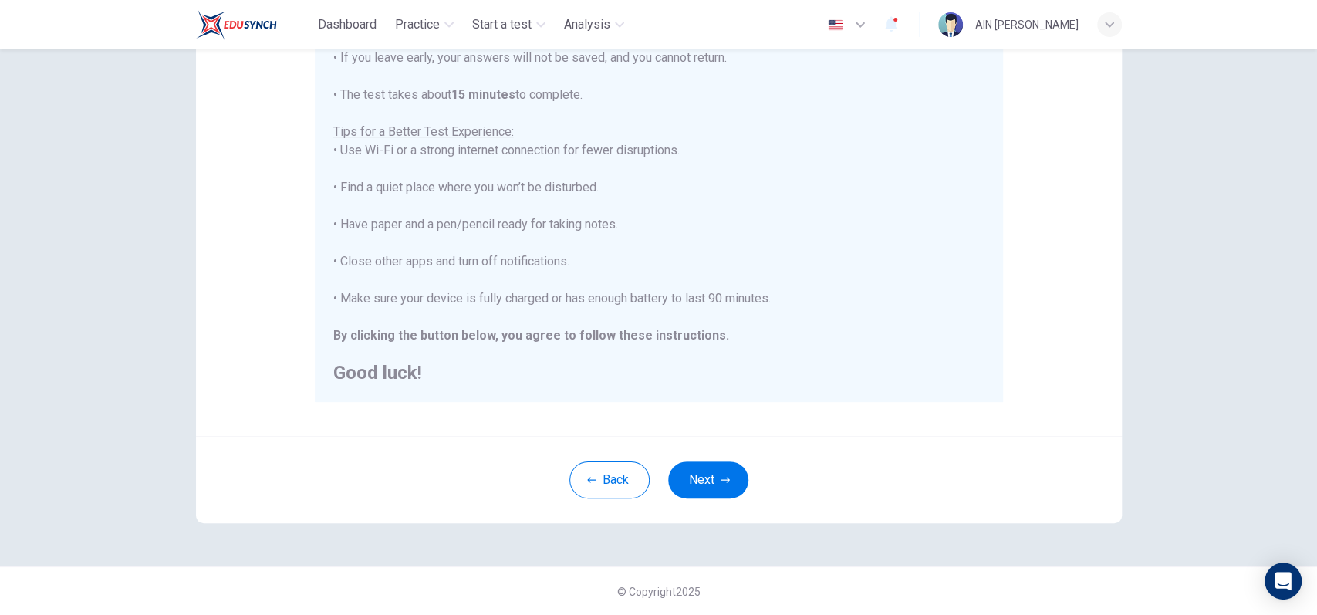
click at [663, 456] on div "Back Next" at bounding box center [659, 479] width 926 height 87
click at [695, 454] on div "Back Next" at bounding box center [659, 479] width 926 height 87
click at [706, 471] on button "Next" at bounding box center [708, 480] width 80 height 37
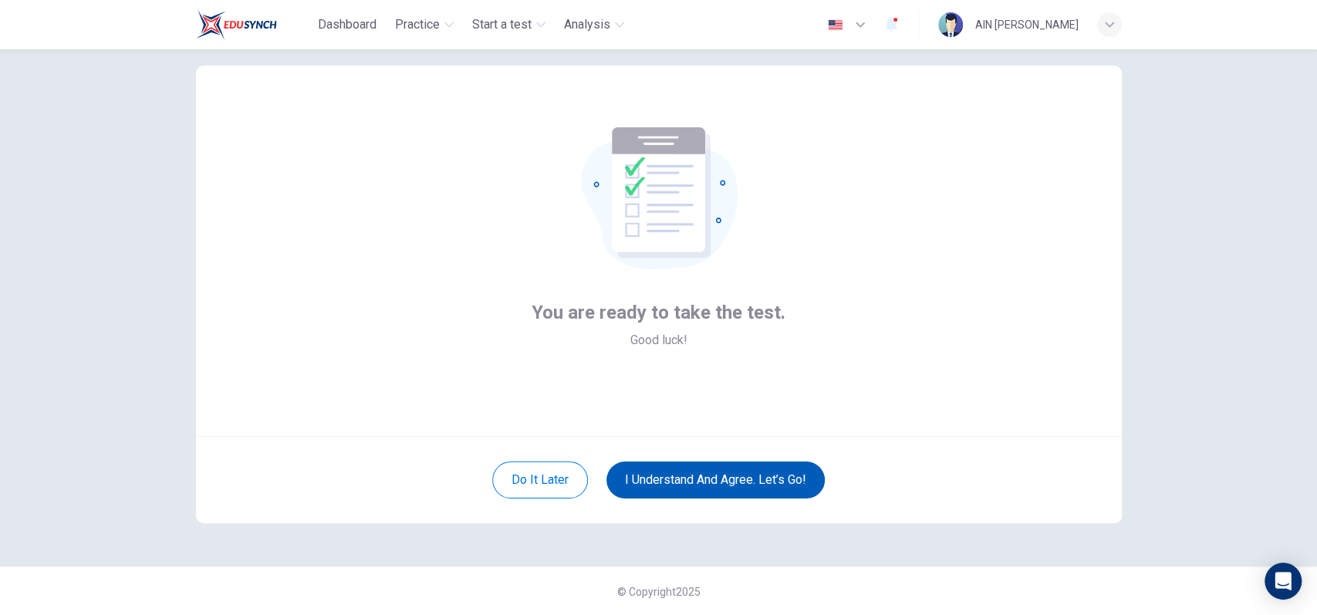
click at [708, 482] on button "I understand and agree. Let’s go!" at bounding box center [716, 480] width 218 height 37
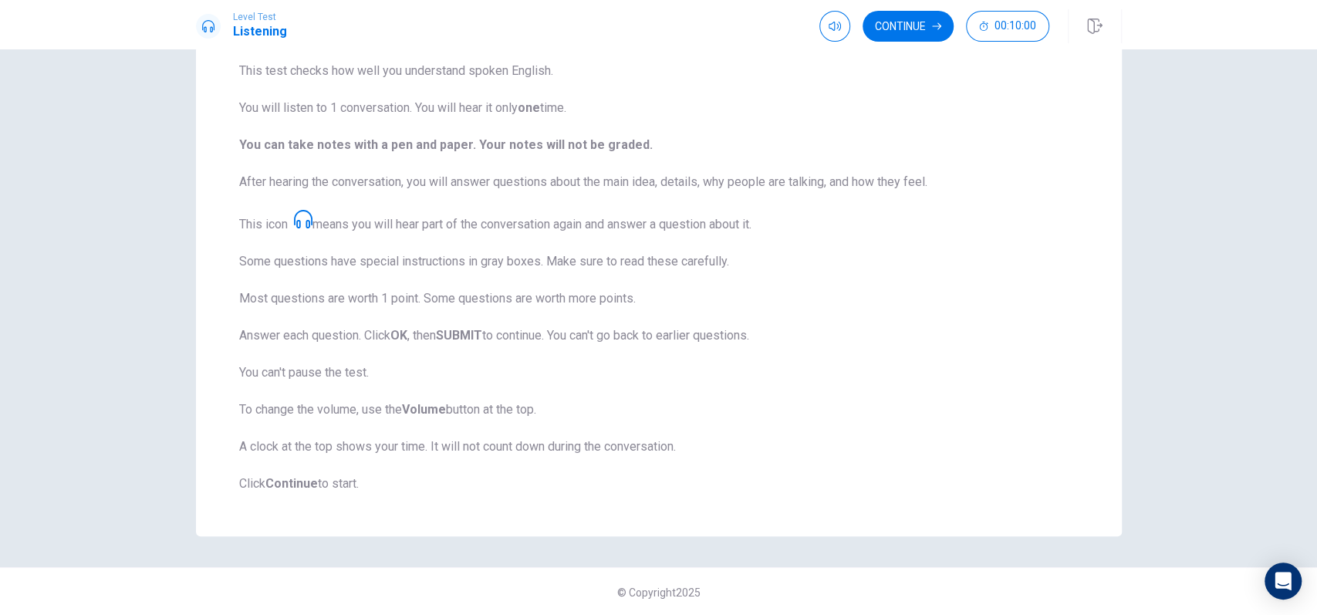
scroll to position [124, 0]
click at [902, 35] on button "Continue" at bounding box center [908, 26] width 91 height 31
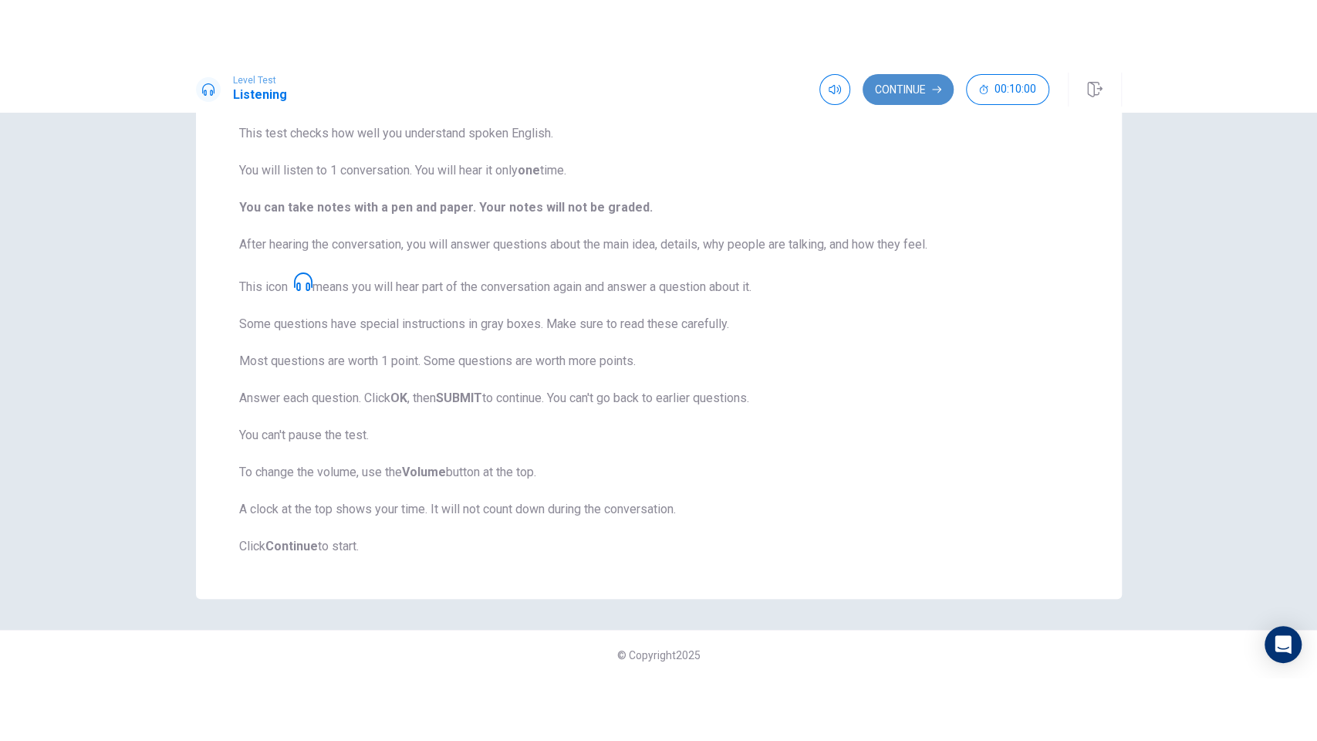
scroll to position [0, 0]
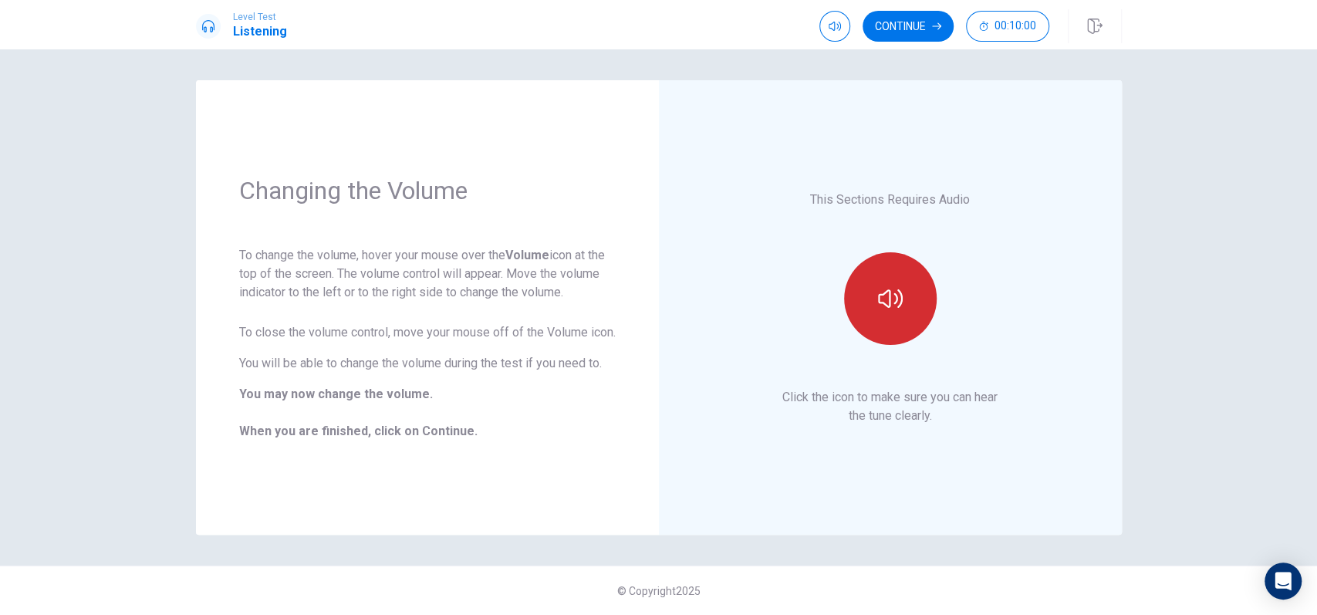
click at [920, 292] on button "button" at bounding box center [890, 298] width 93 height 93
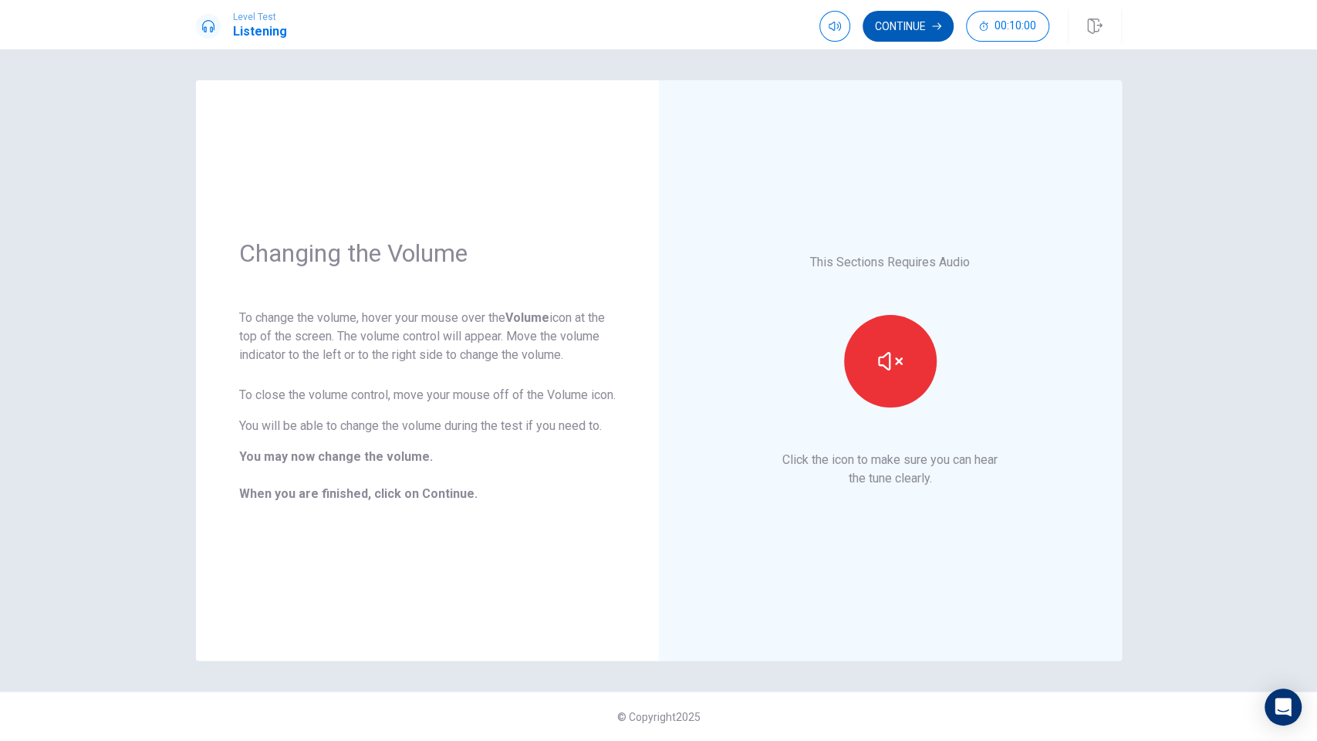
click at [901, 30] on button "Continue" at bounding box center [908, 26] width 91 height 31
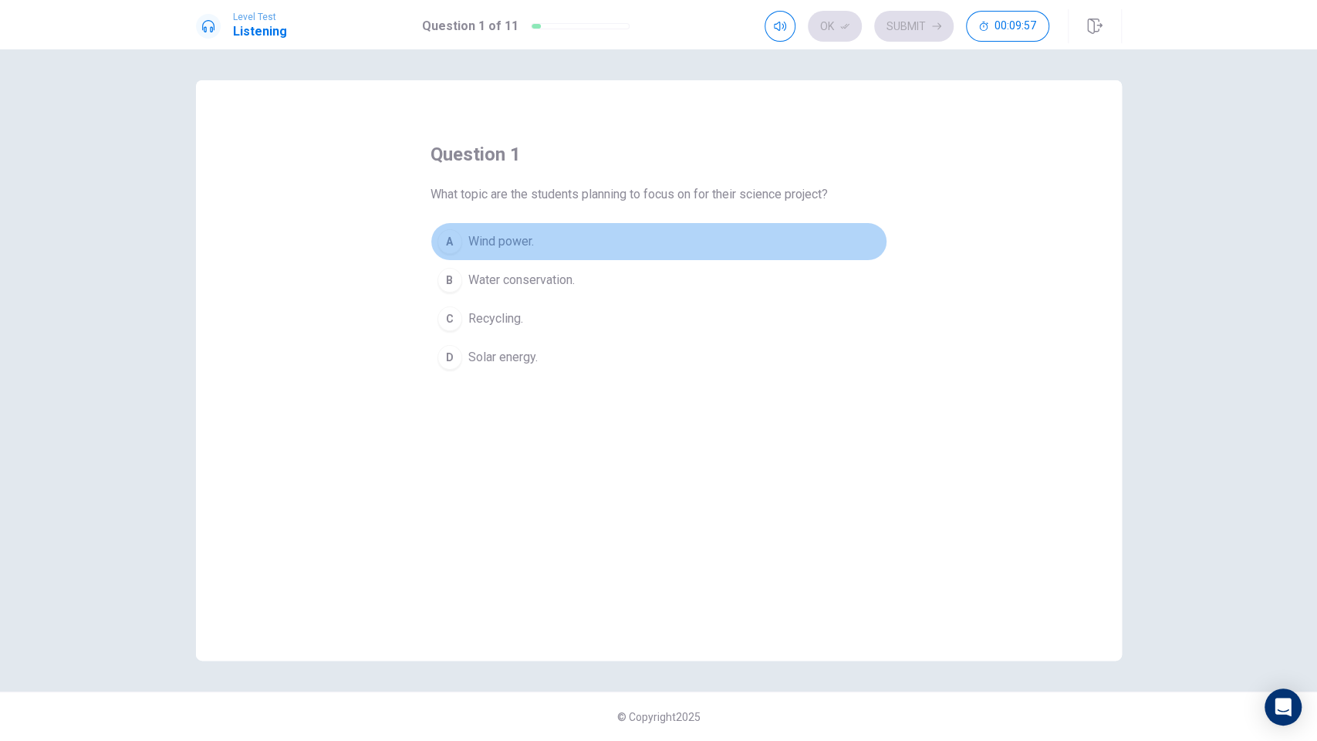
click at [531, 247] on span "Wind power." at bounding box center [501, 241] width 66 height 19
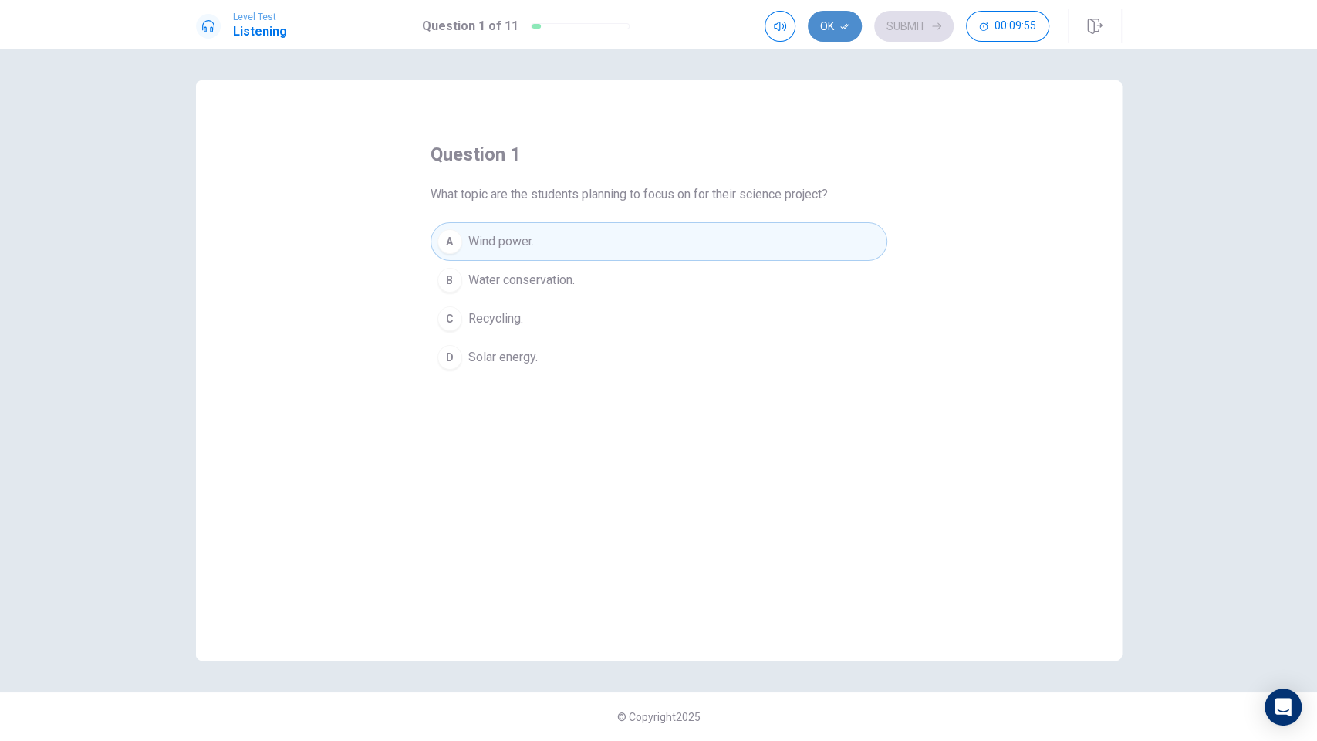
click at [833, 29] on button "Ok" at bounding box center [835, 26] width 54 height 31
click at [896, 32] on button "Submit" at bounding box center [913, 26] width 79 height 31
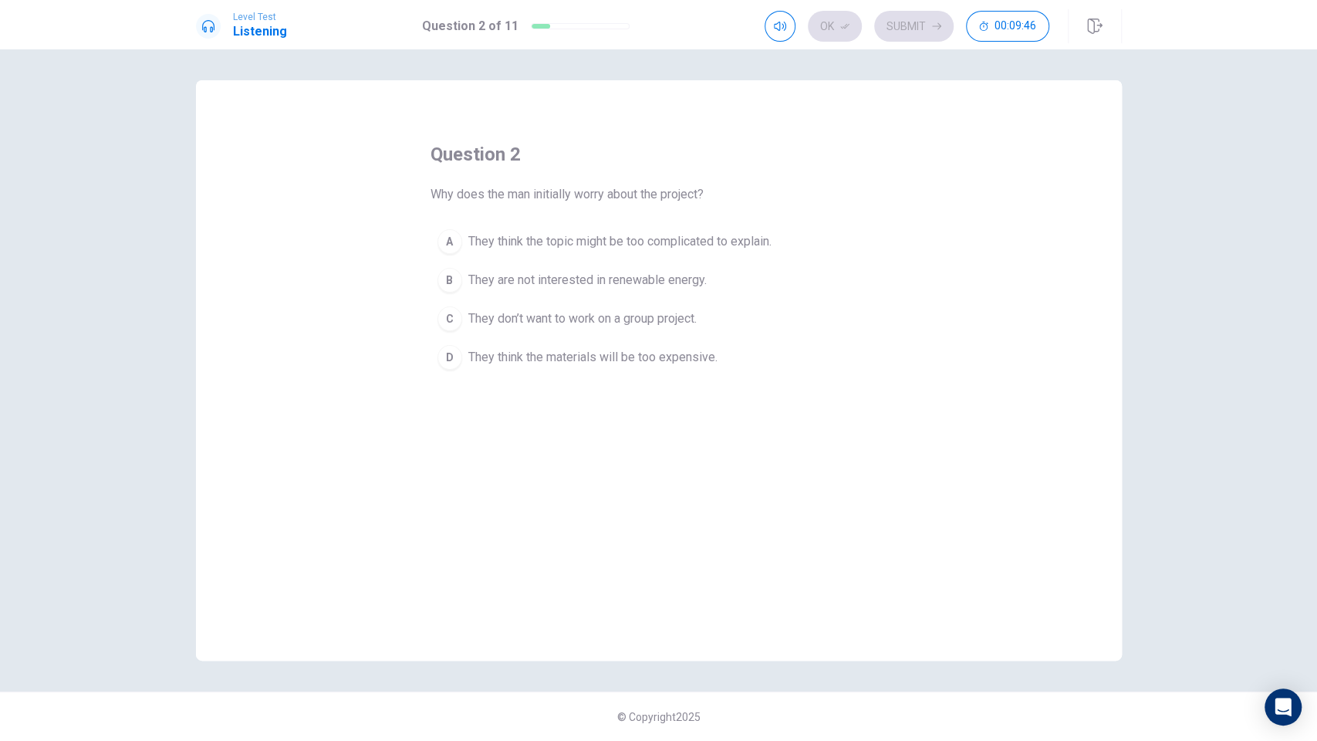
click at [553, 247] on span "They think the topic might be too complicated to explain." at bounding box center [619, 241] width 303 height 19
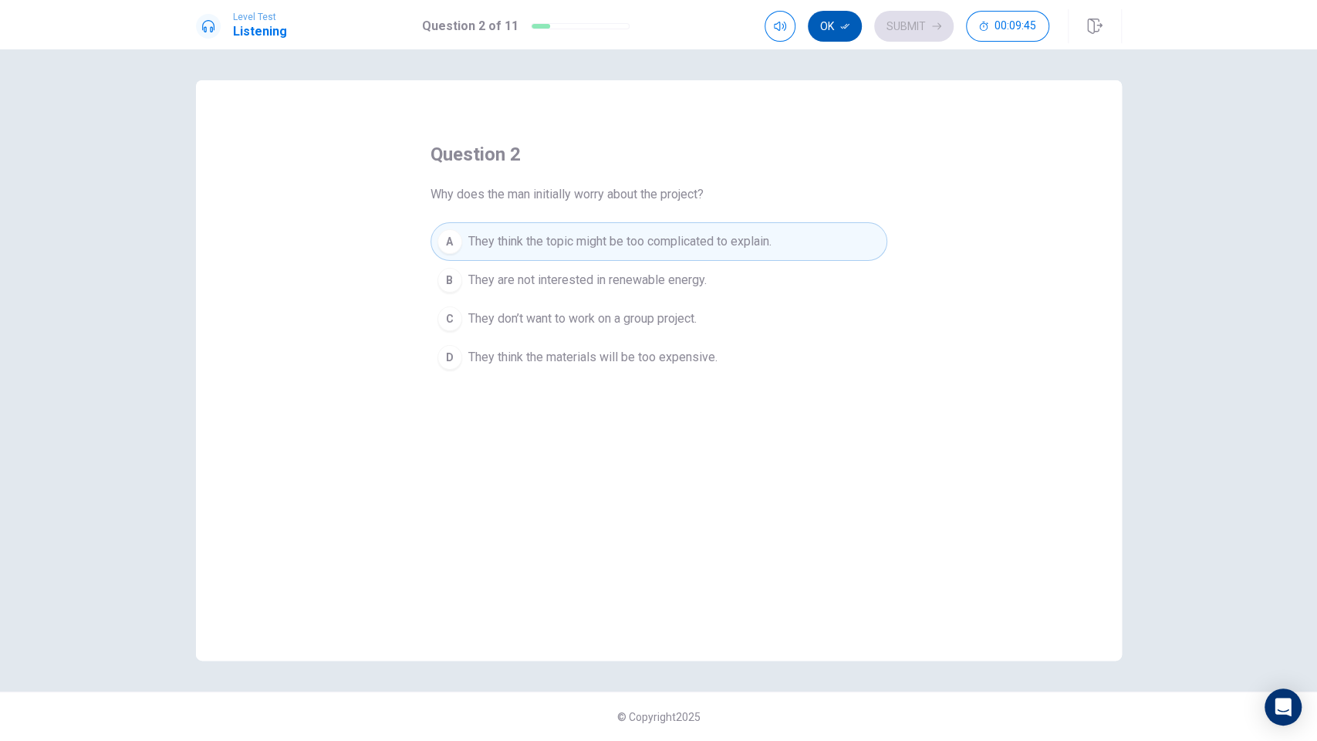
click at [826, 25] on button "Ok" at bounding box center [835, 26] width 54 height 31
click at [910, 25] on button "Submit" at bounding box center [913, 26] width 79 height 31
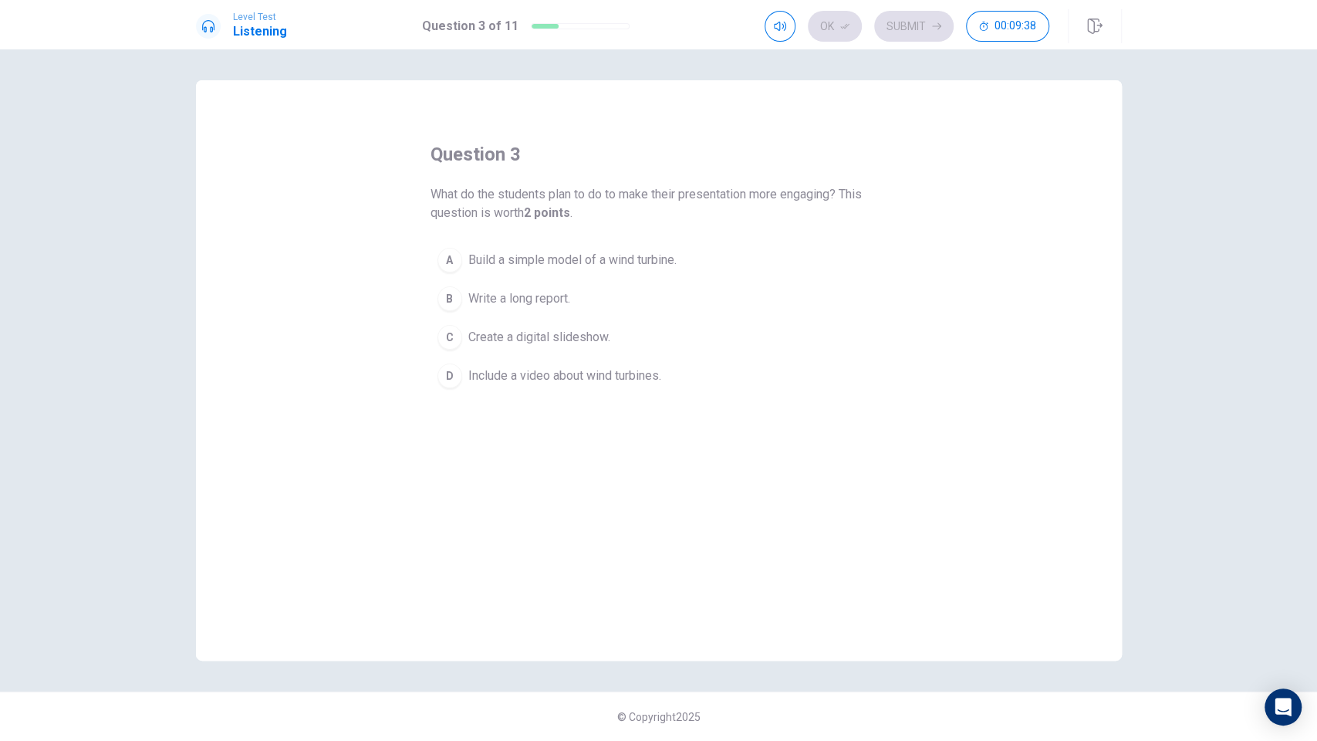
click at [617, 263] on span "Build a simple model of a wind turbine." at bounding box center [572, 260] width 208 height 19
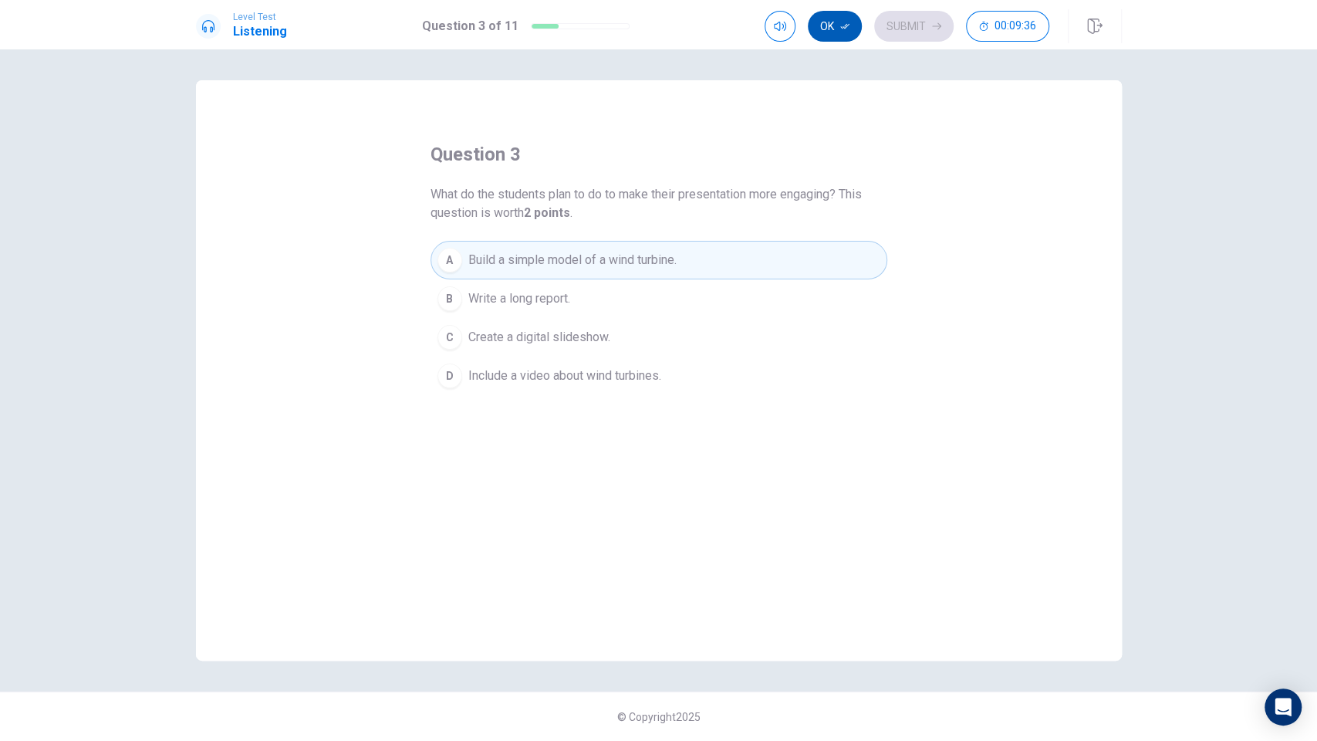
click at [817, 30] on button "Ok" at bounding box center [835, 26] width 54 height 31
click at [901, 25] on button "Submit" at bounding box center [913, 26] width 79 height 31
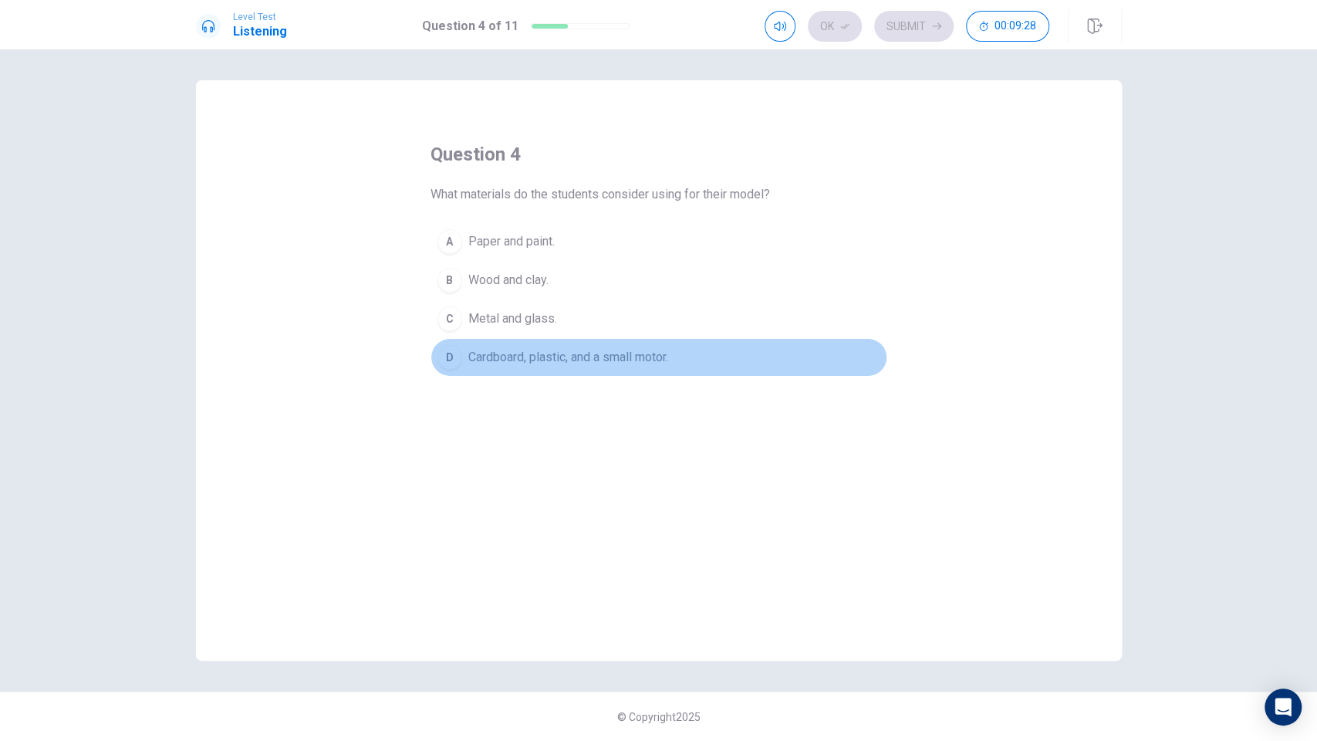
click at [591, 357] on span "Cardboard, plastic, and a small motor." at bounding box center [568, 357] width 200 height 19
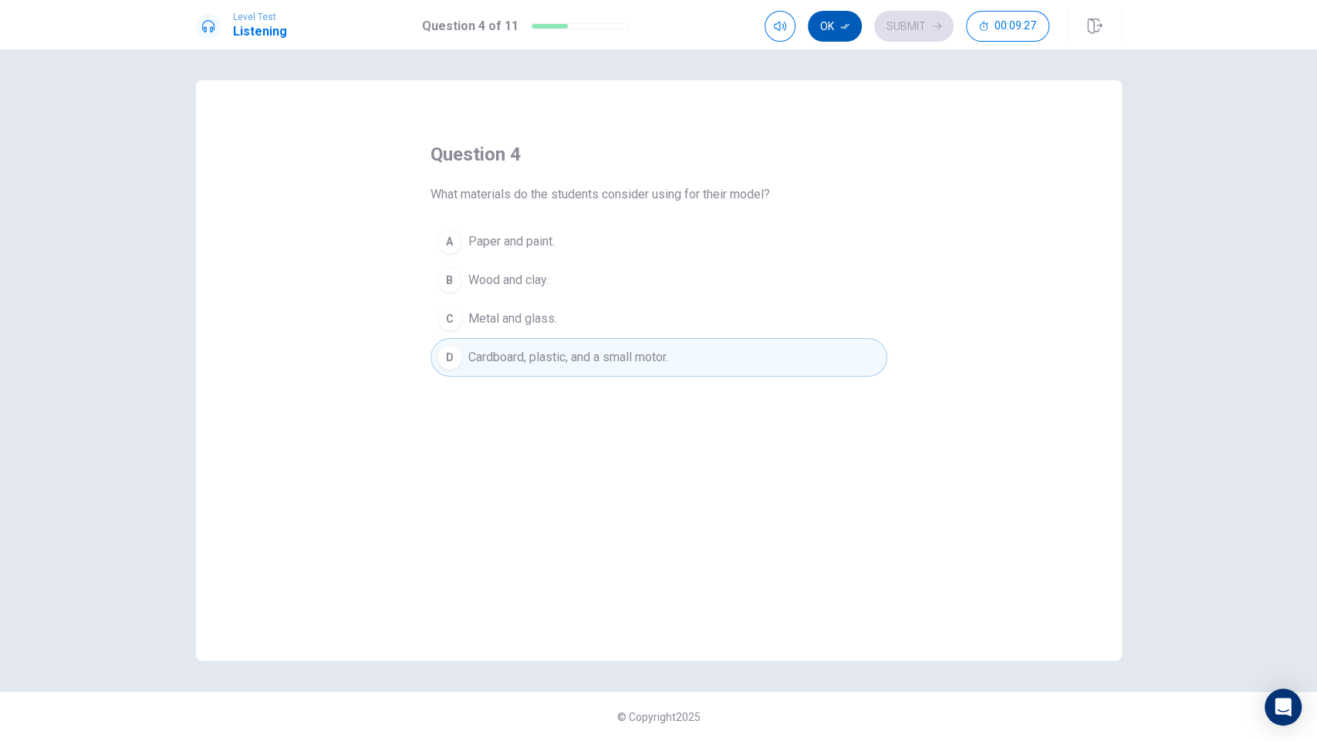
click at [832, 25] on button "Ok" at bounding box center [835, 26] width 54 height 31
click at [905, 21] on button "Submit" at bounding box center [913, 26] width 79 height 31
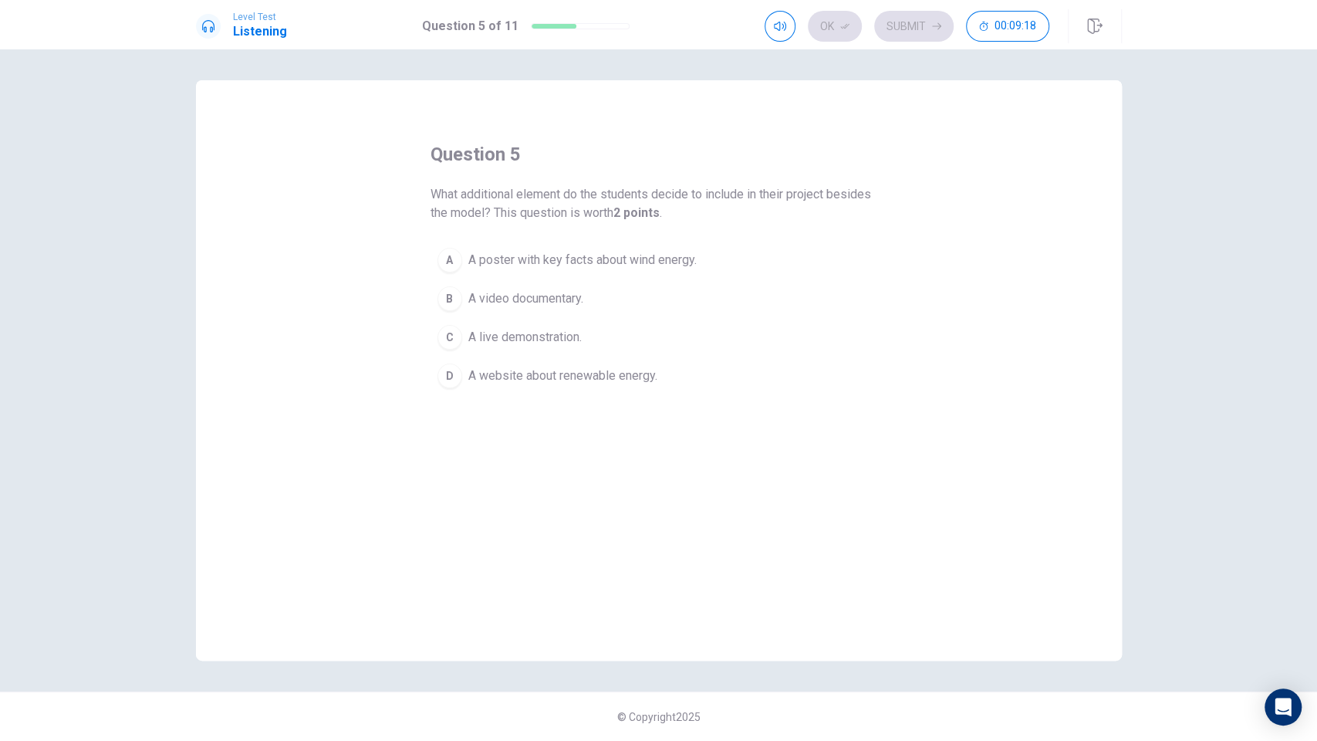
click at [526, 259] on span "A poster with key facts about wind energy." at bounding box center [582, 260] width 228 height 19
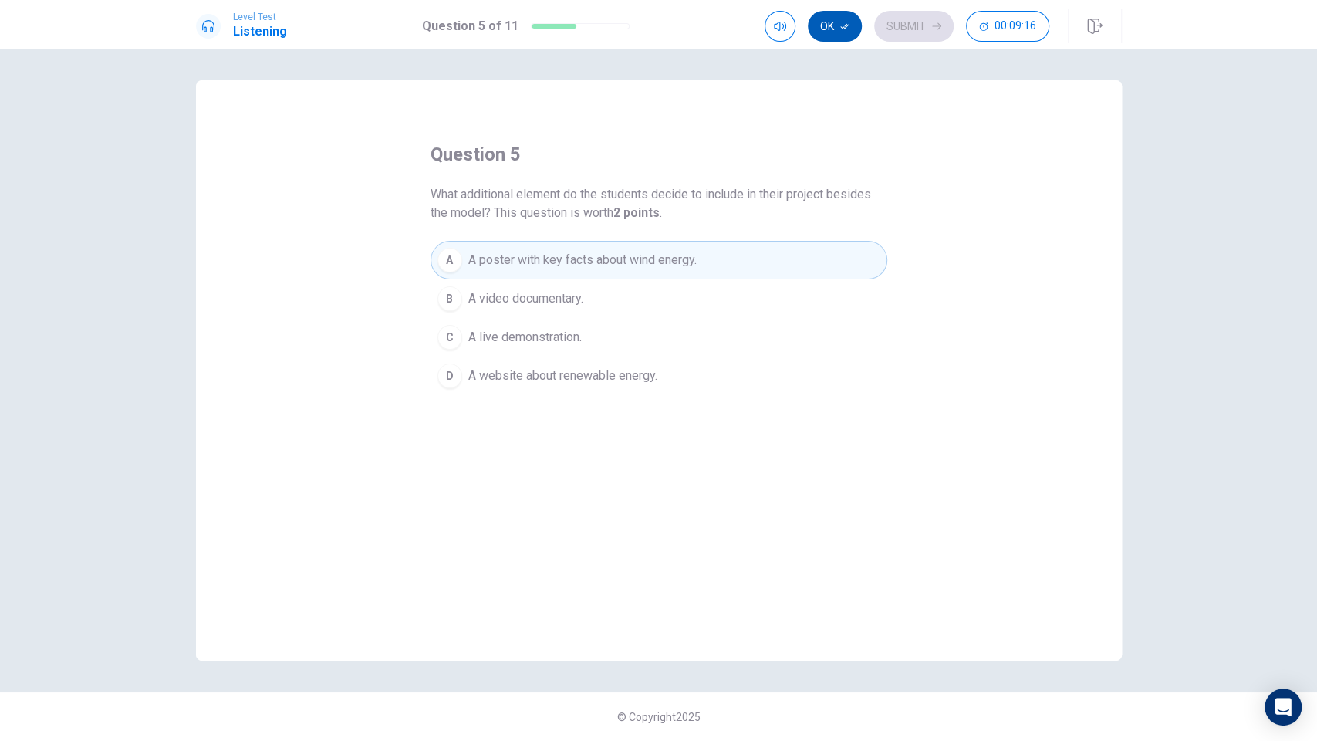
click at [833, 34] on button "Ok" at bounding box center [835, 26] width 54 height 31
click at [889, 24] on button "Submit" at bounding box center [913, 26] width 79 height 31
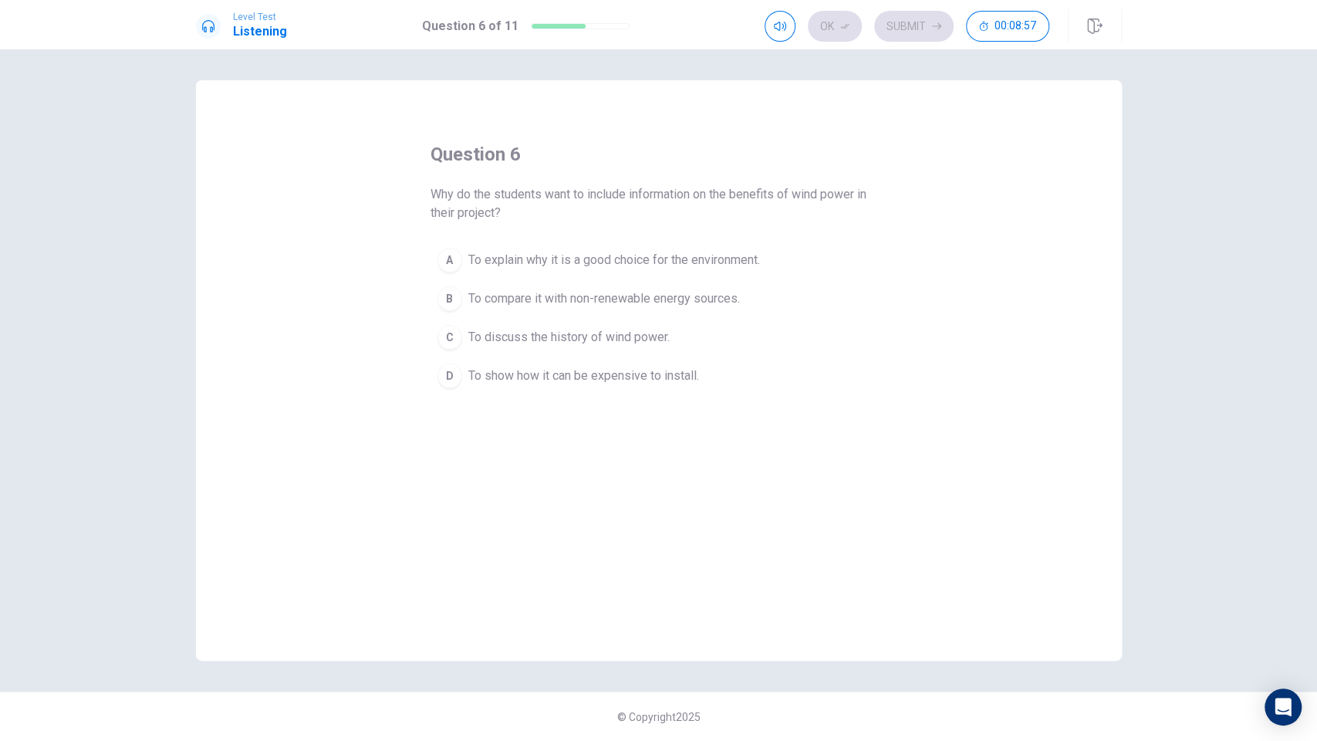
click at [679, 247] on button "A To explain why it is a good choice for the environment." at bounding box center [659, 260] width 457 height 39
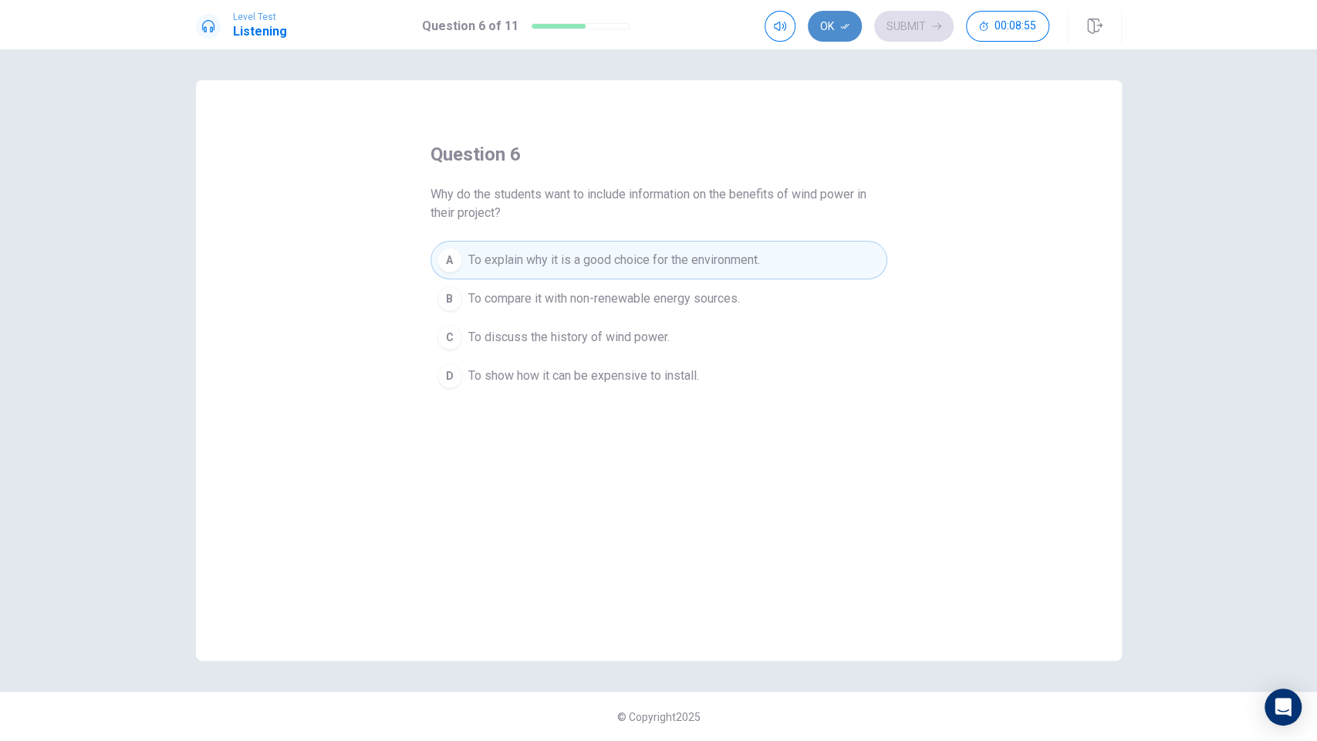
click at [833, 34] on button "Ok" at bounding box center [835, 26] width 54 height 31
drag, startPoint x: 913, startPoint y: 28, endPoint x: 901, endPoint y: 31, distance: 12.0
click at [911, 28] on button "Submit" at bounding box center [913, 26] width 79 height 31
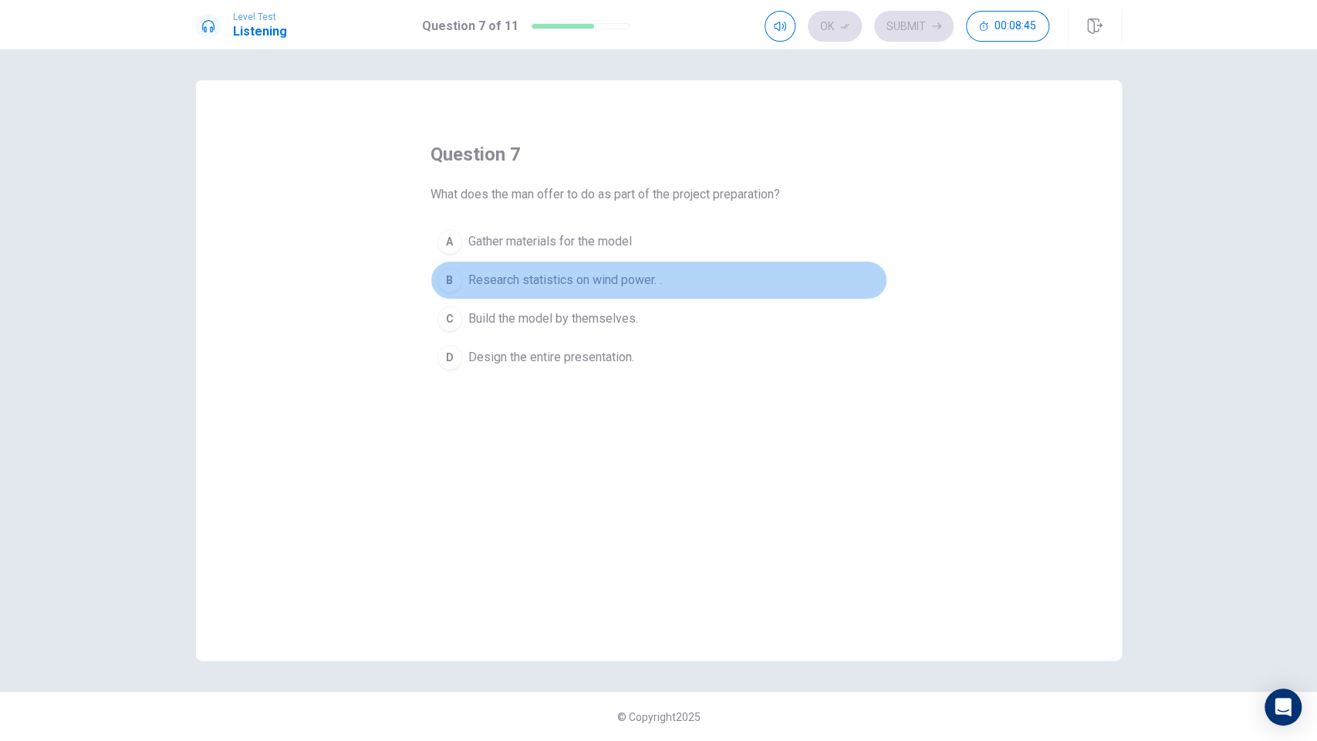
click at [558, 283] on span "Research statistics on wind power. ." at bounding box center [565, 280] width 194 height 19
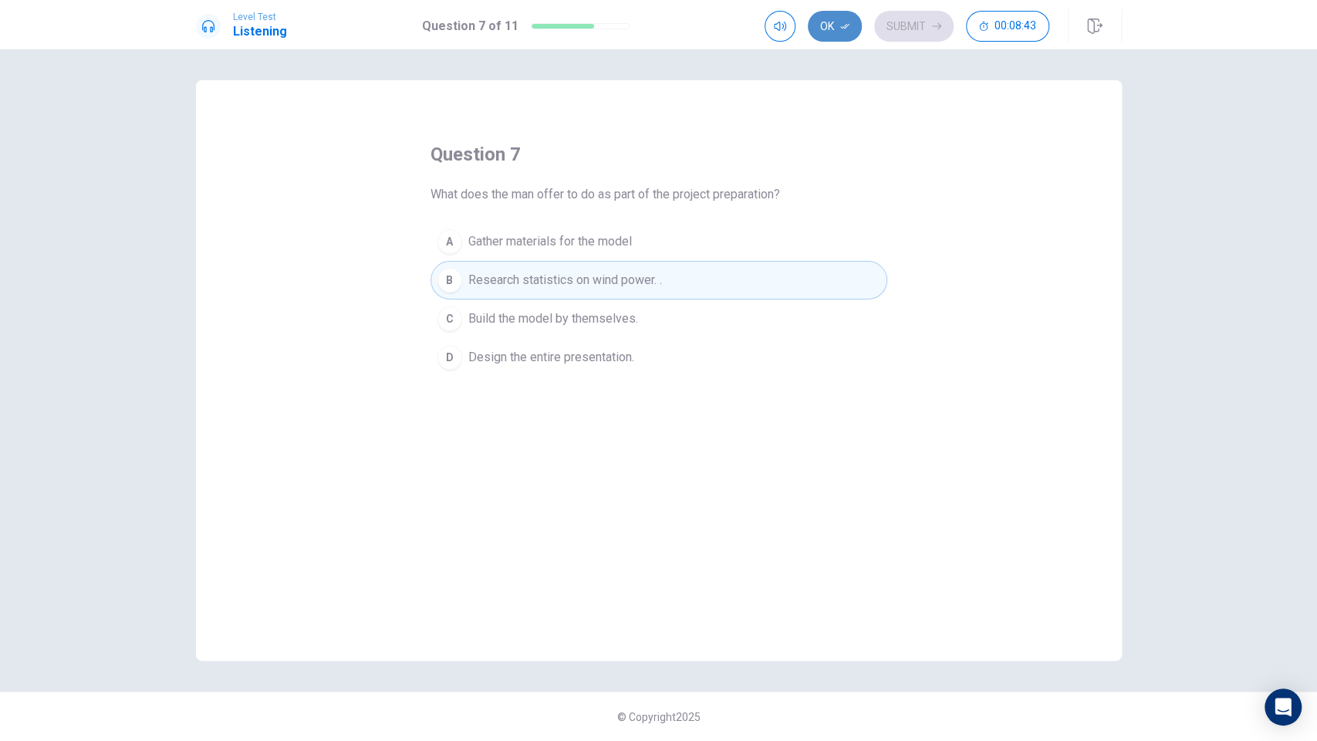
click at [827, 23] on button "Ok" at bounding box center [835, 26] width 54 height 31
click at [896, 25] on button "Submit" at bounding box center [913, 26] width 79 height 31
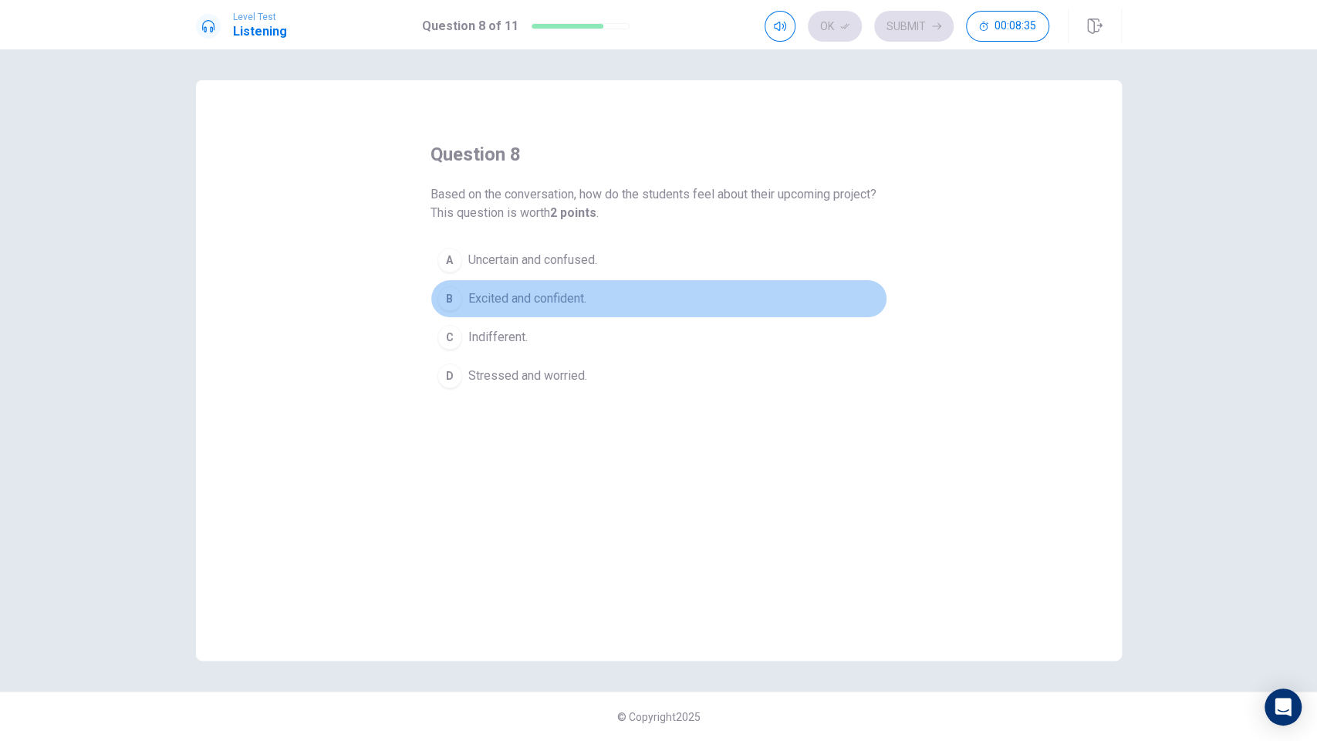
click at [583, 299] on span "Excited and confident." at bounding box center [527, 298] width 118 height 19
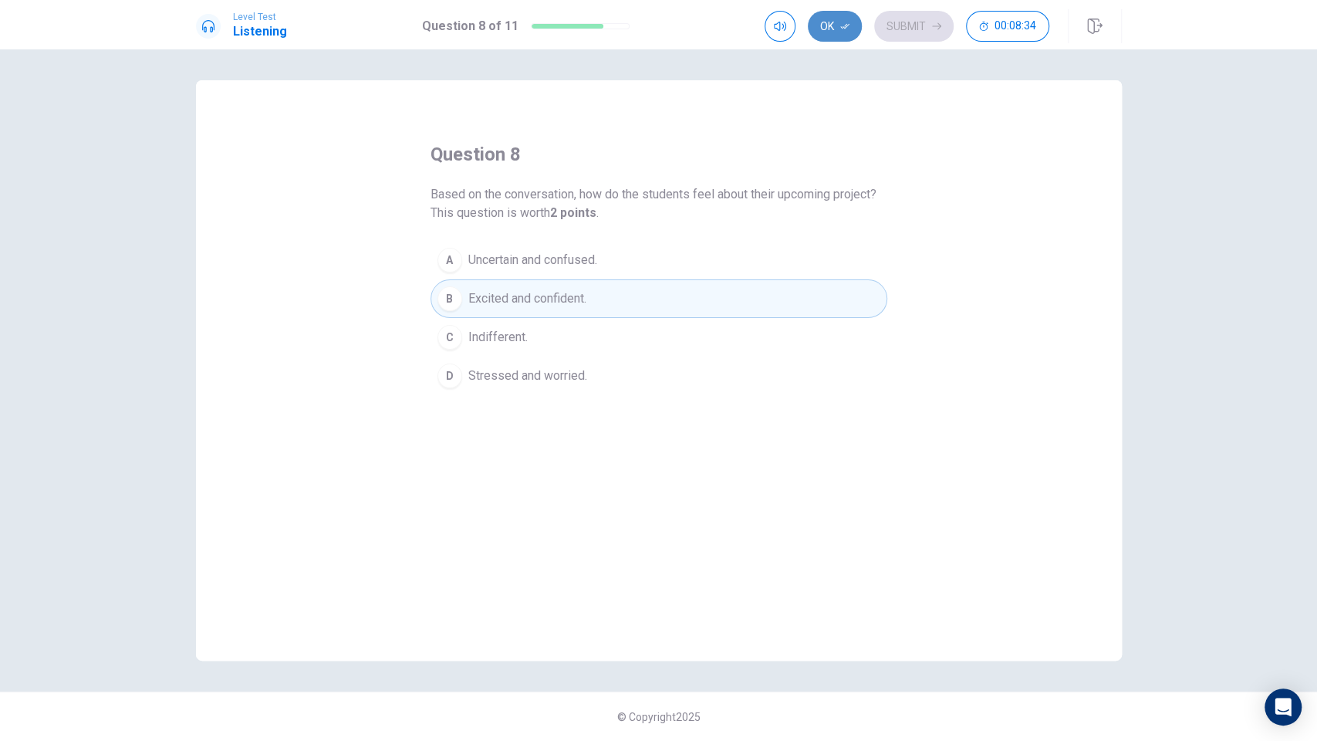
click at [837, 16] on button "Ok" at bounding box center [835, 26] width 54 height 31
click at [896, 32] on button "Submit" at bounding box center [913, 26] width 79 height 31
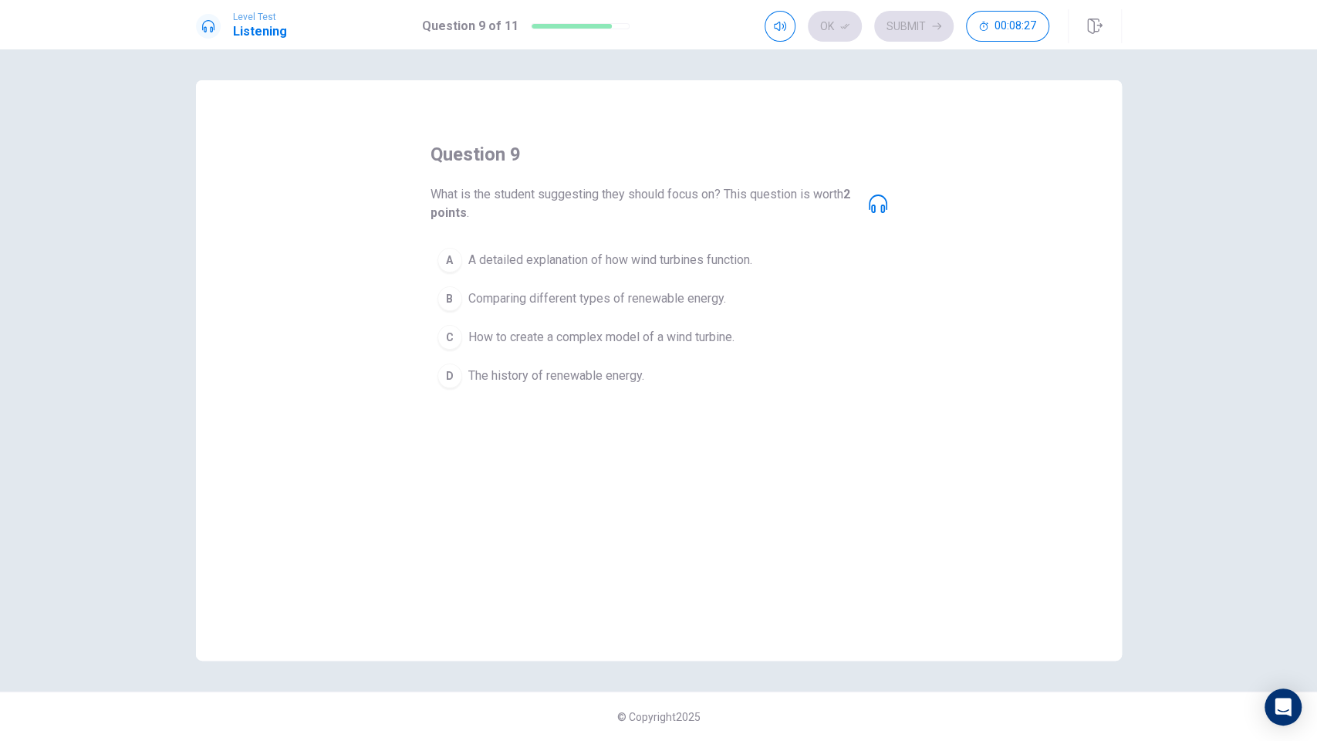
click at [683, 257] on span "A detailed explanation of how wind turbines function." at bounding box center [610, 260] width 284 height 19
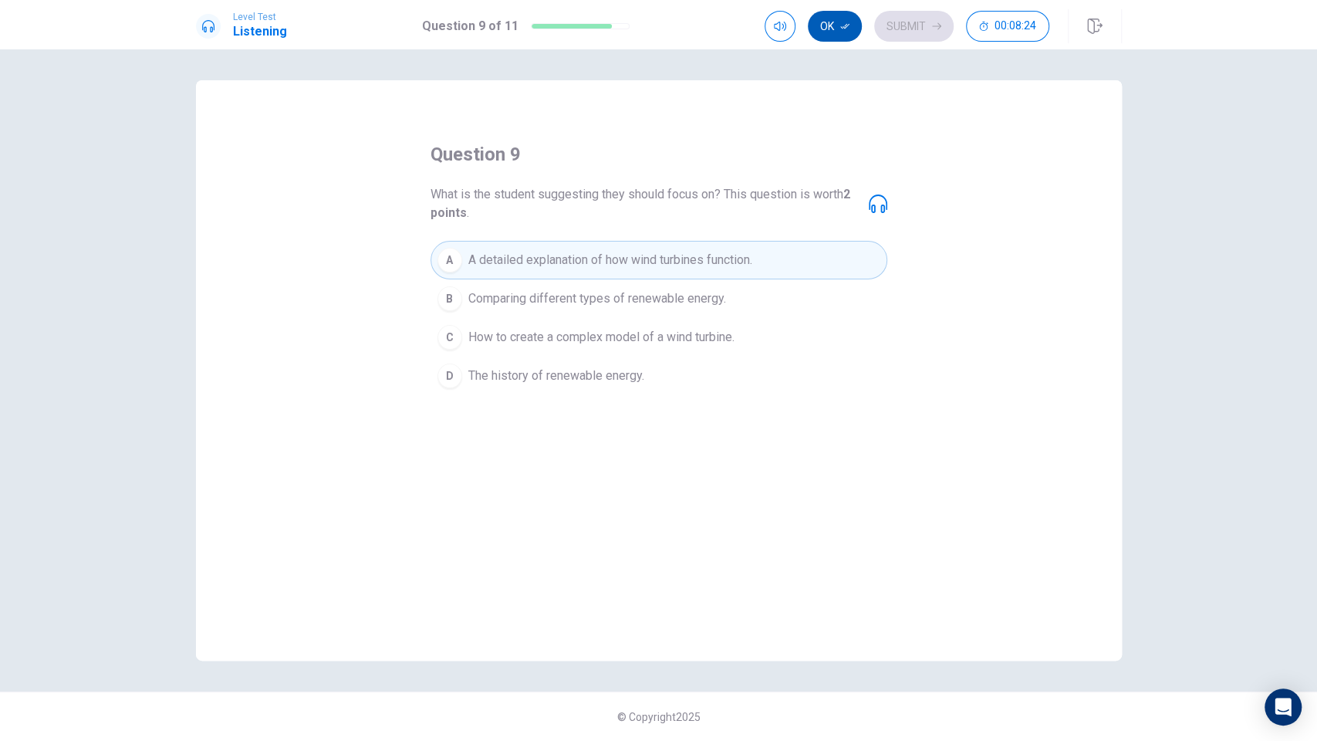
click at [825, 31] on button "Ok" at bounding box center [835, 26] width 54 height 31
drag, startPoint x: 903, startPoint y: 19, endPoint x: 889, endPoint y: 20, distance: 14.0
click at [900, 19] on button "Submit" at bounding box center [913, 26] width 79 height 31
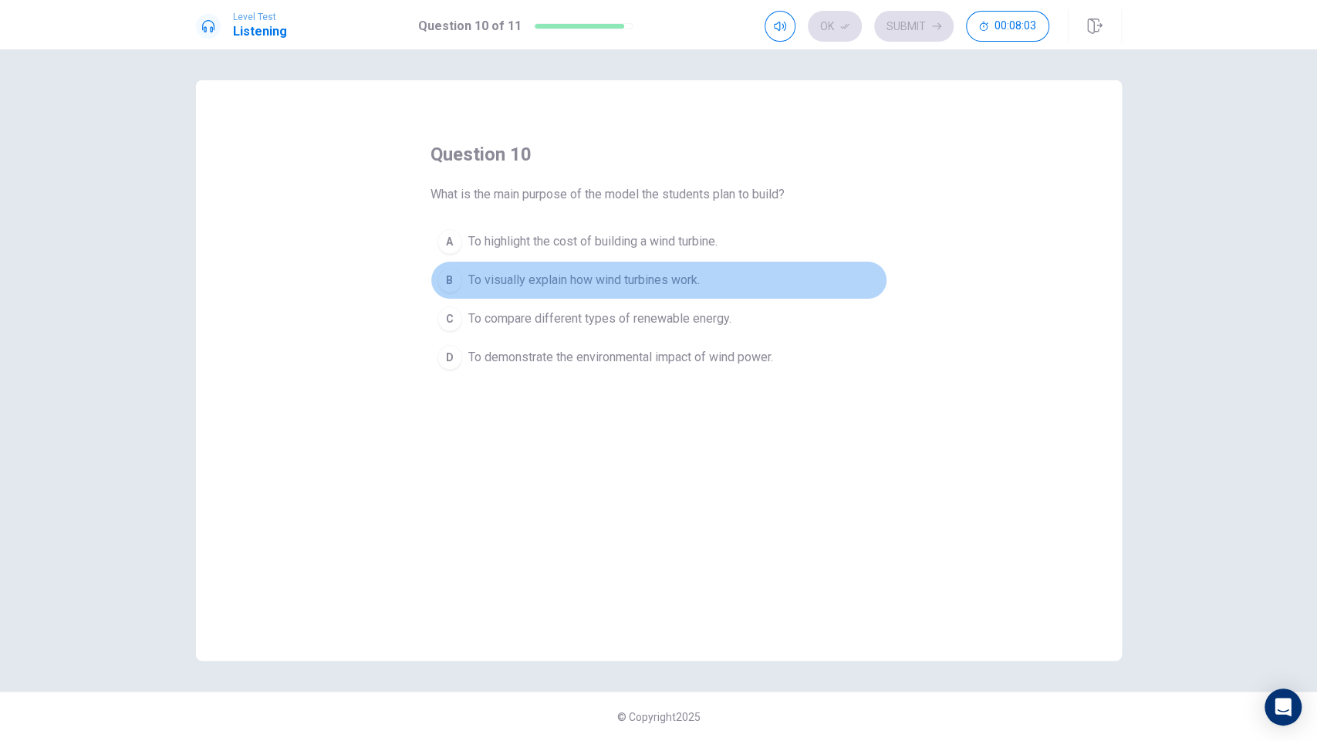
click at [598, 282] on span "To visually explain how wind turbines work." at bounding box center [584, 280] width 232 height 19
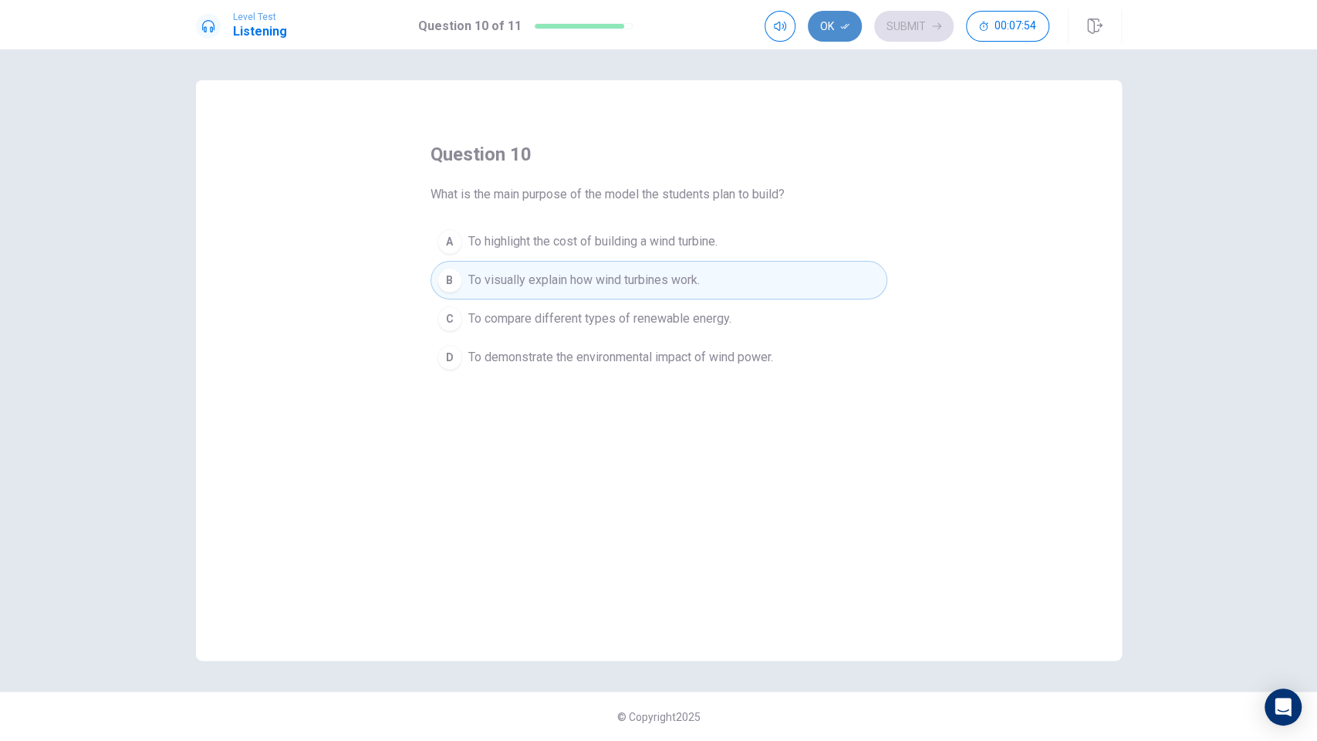
click at [844, 32] on button "Ok" at bounding box center [835, 26] width 54 height 31
click at [894, 31] on button "Submit" at bounding box center [913, 26] width 79 height 31
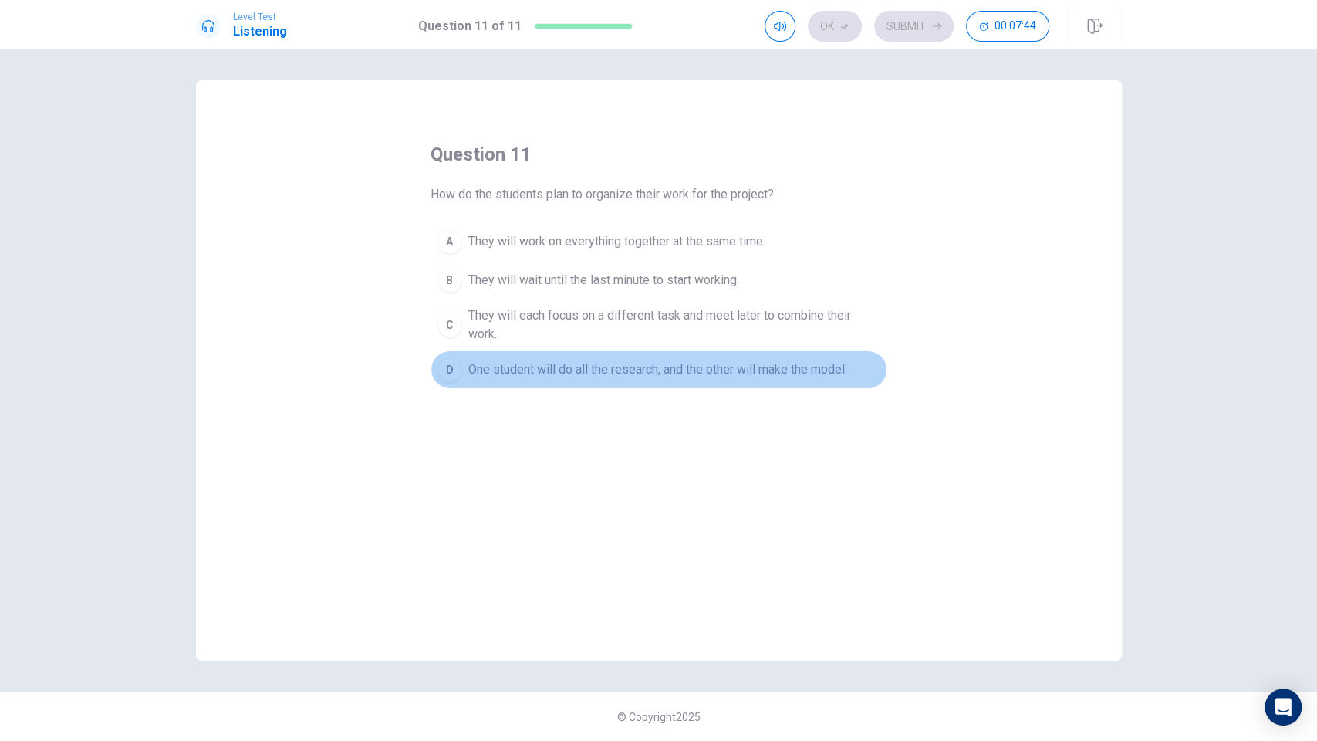
click at [499, 372] on span "One student will do all the research, and the other will make the model." at bounding box center [657, 369] width 379 height 19
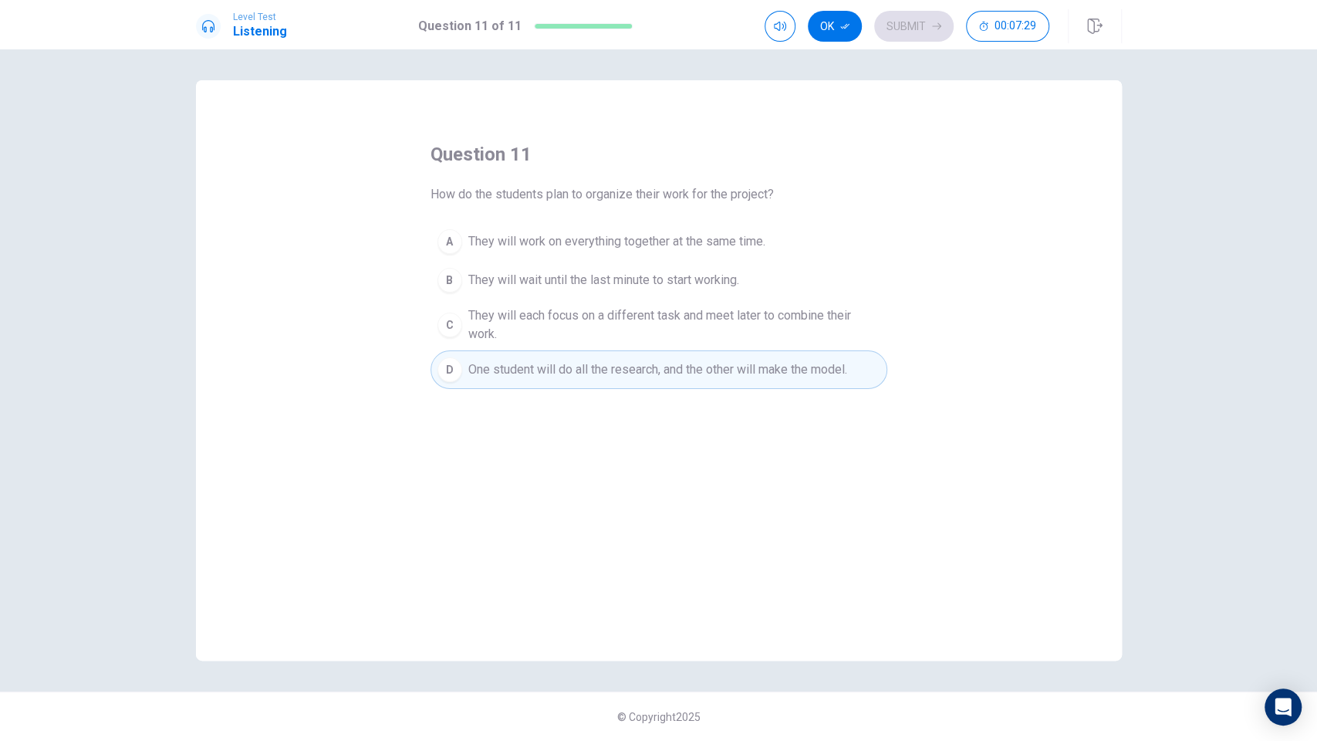
click at [710, 324] on span "They will each focus on a different task and meet later to combine their work." at bounding box center [674, 324] width 412 height 37
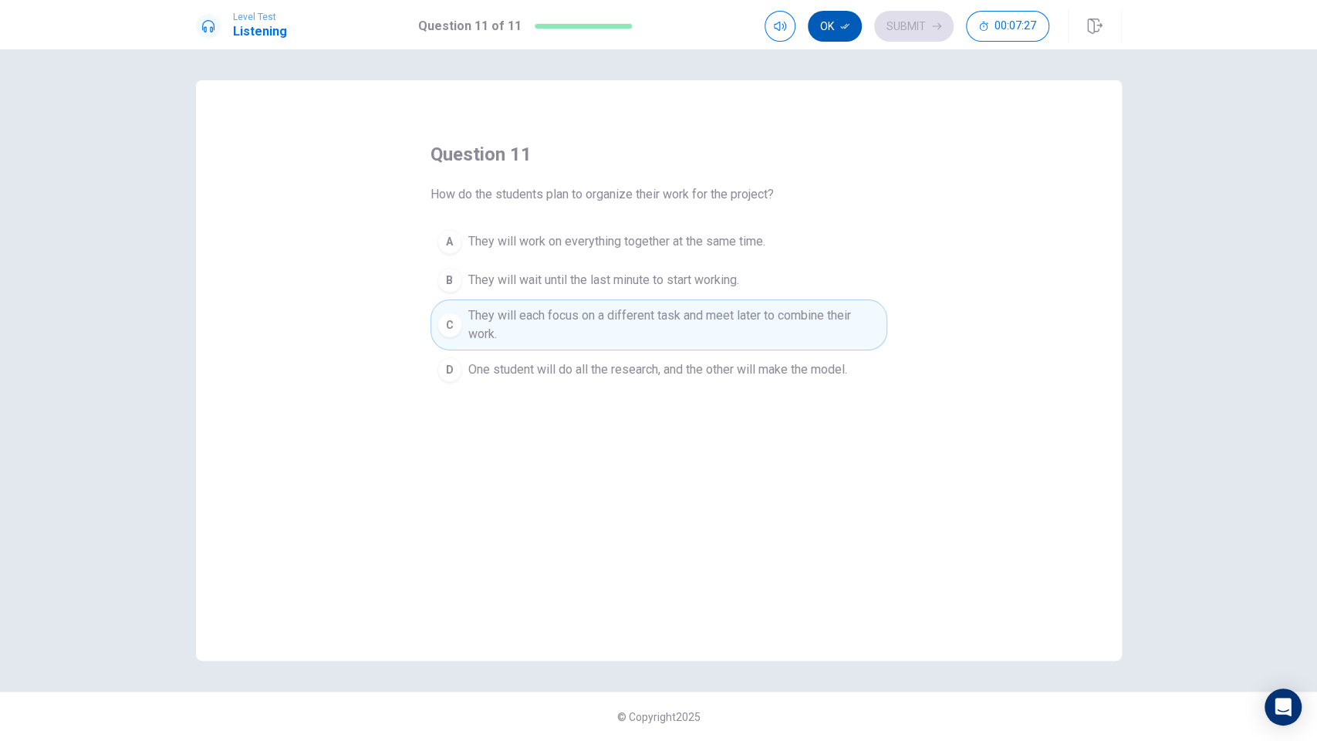
click at [840, 26] on button "Ok" at bounding box center [835, 26] width 54 height 31
click at [908, 32] on button "Submit" at bounding box center [913, 26] width 79 height 31
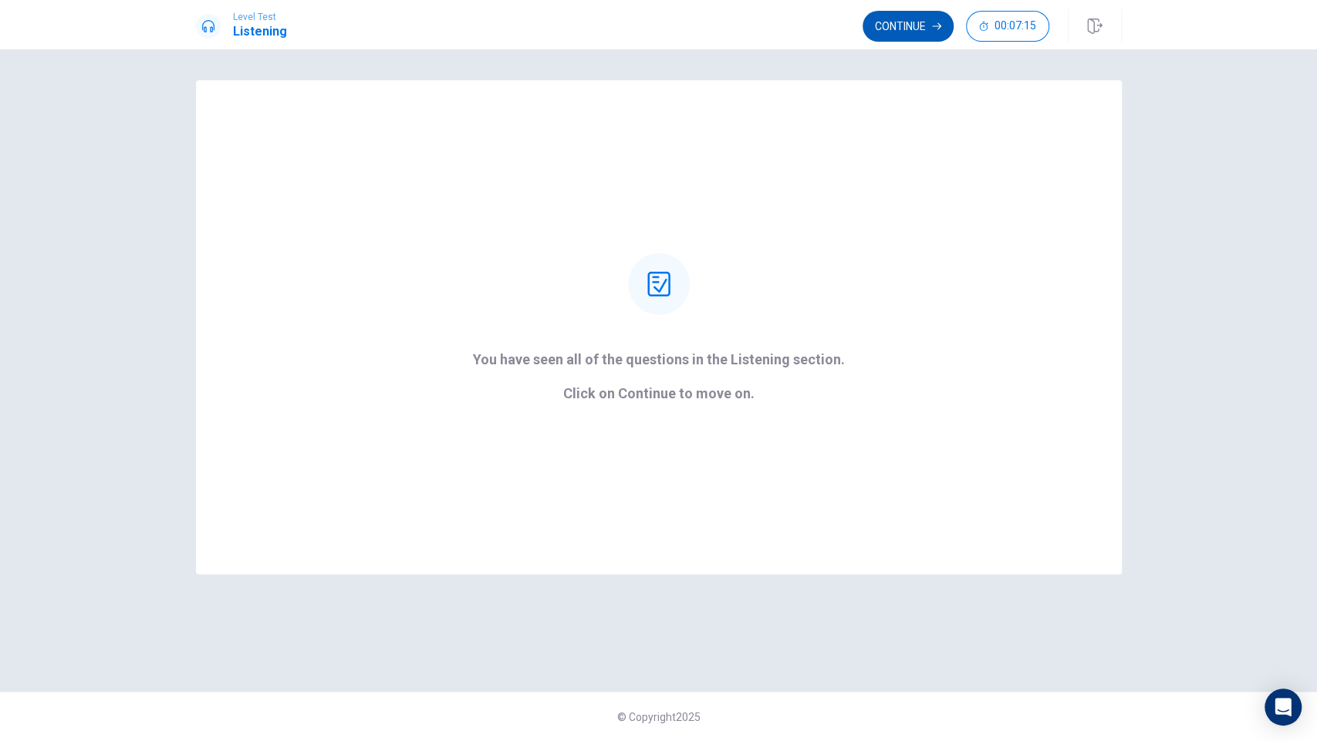
click at [891, 35] on button "Continue" at bounding box center [908, 26] width 91 height 31
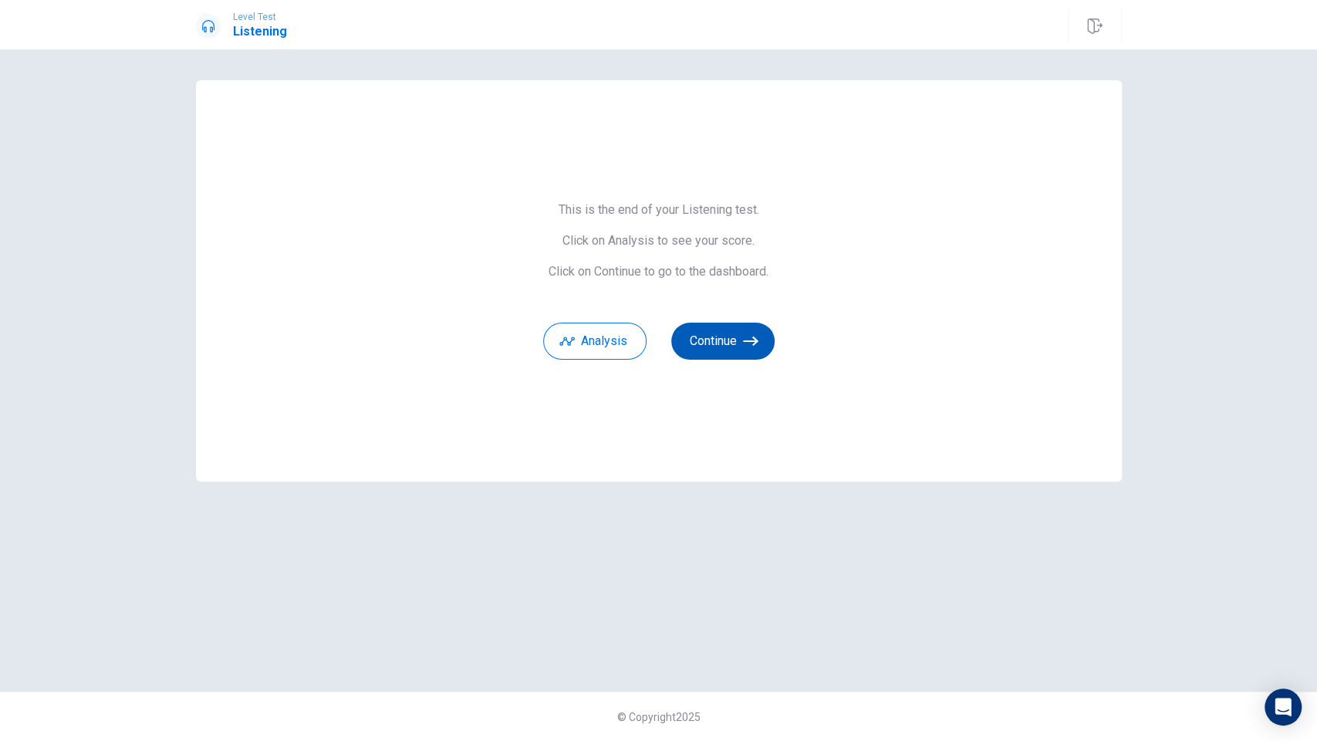
click at [740, 330] on button "Continue" at bounding box center [722, 341] width 103 height 37
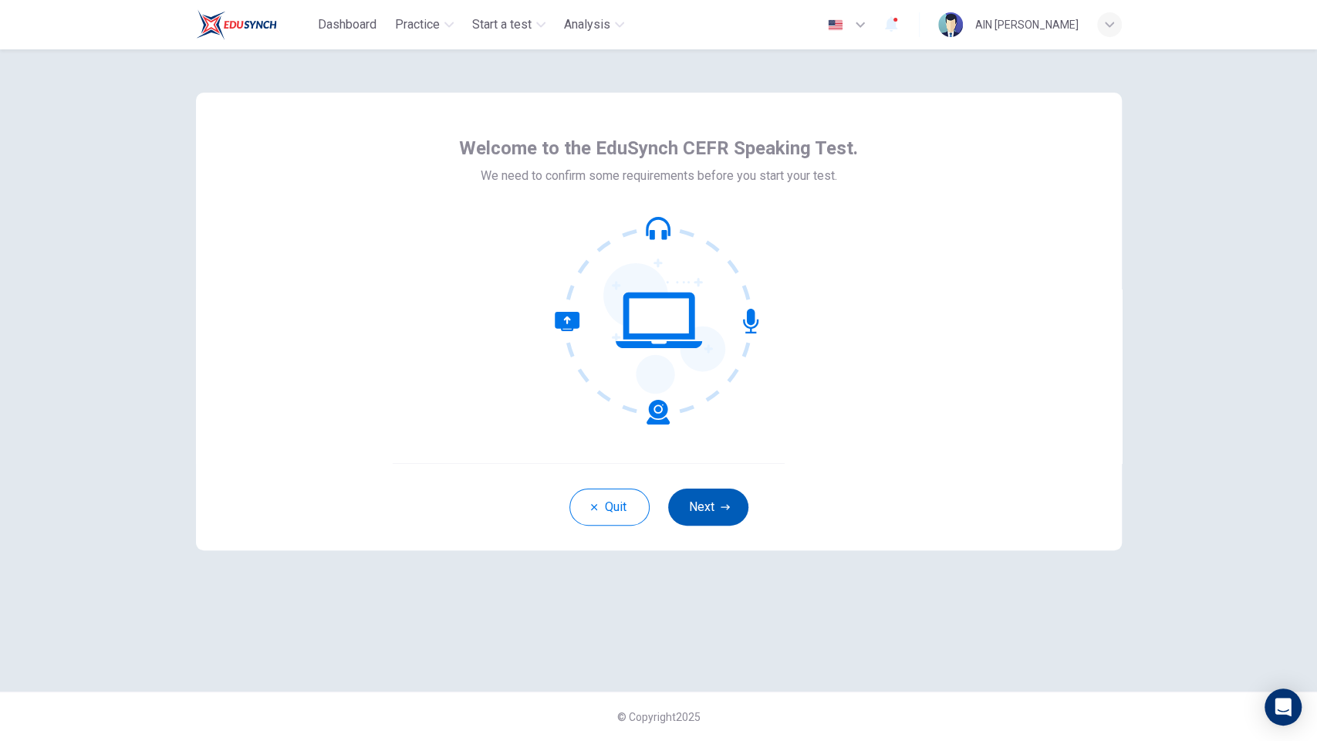
click at [697, 515] on button "Next" at bounding box center [708, 507] width 80 height 37
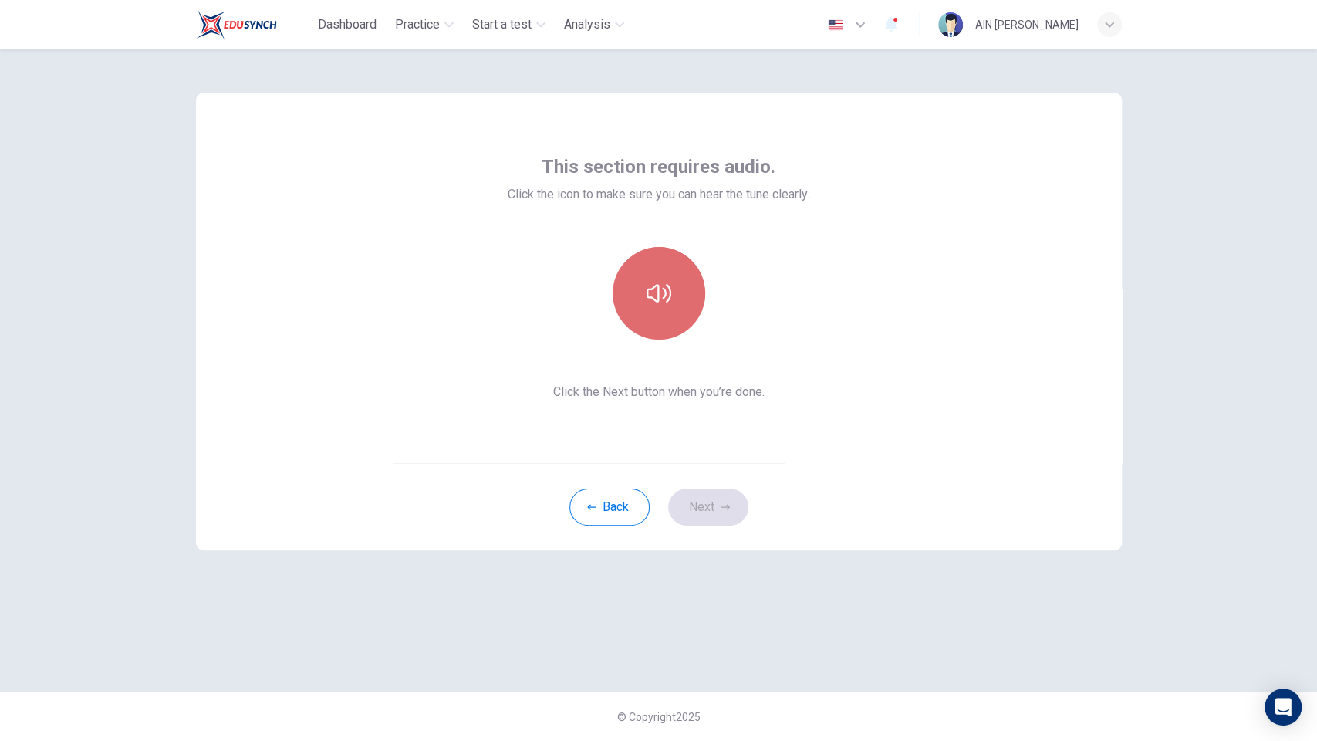
click at [660, 321] on button "button" at bounding box center [659, 293] width 93 height 93
click at [729, 505] on icon "button" at bounding box center [725, 506] width 9 height 9
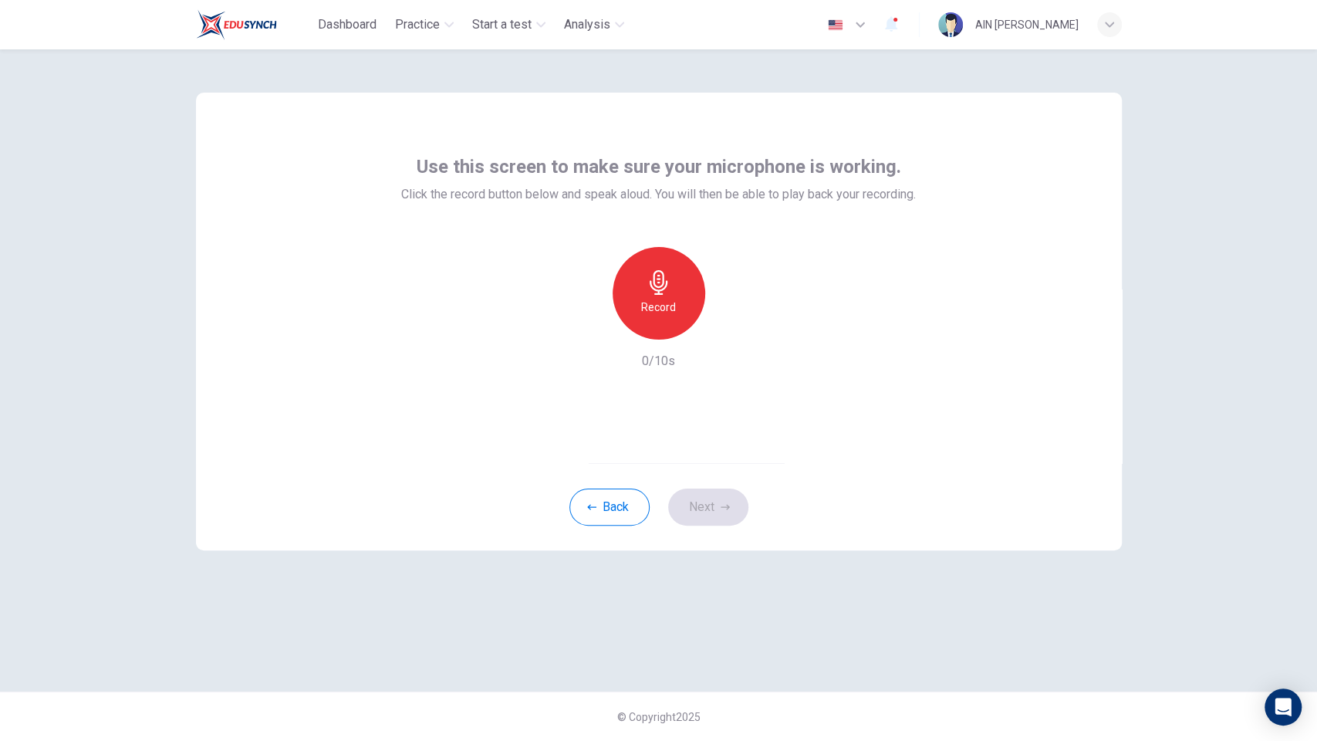
click at [661, 302] on h6 "Record" at bounding box center [658, 307] width 35 height 19
click at [663, 314] on h6 "Stop" at bounding box center [658, 307] width 23 height 19
drag, startPoint x: 731, startPoint y: 330, endPoint x: 722, endPoint y: 333, distance: 9.0
click at [725, 333] on icon "button" at bounding box center [729, 327] width 15 height 15
click at [682, 320] on div "Record" at bounding box center [659, 293] width 93 height 93
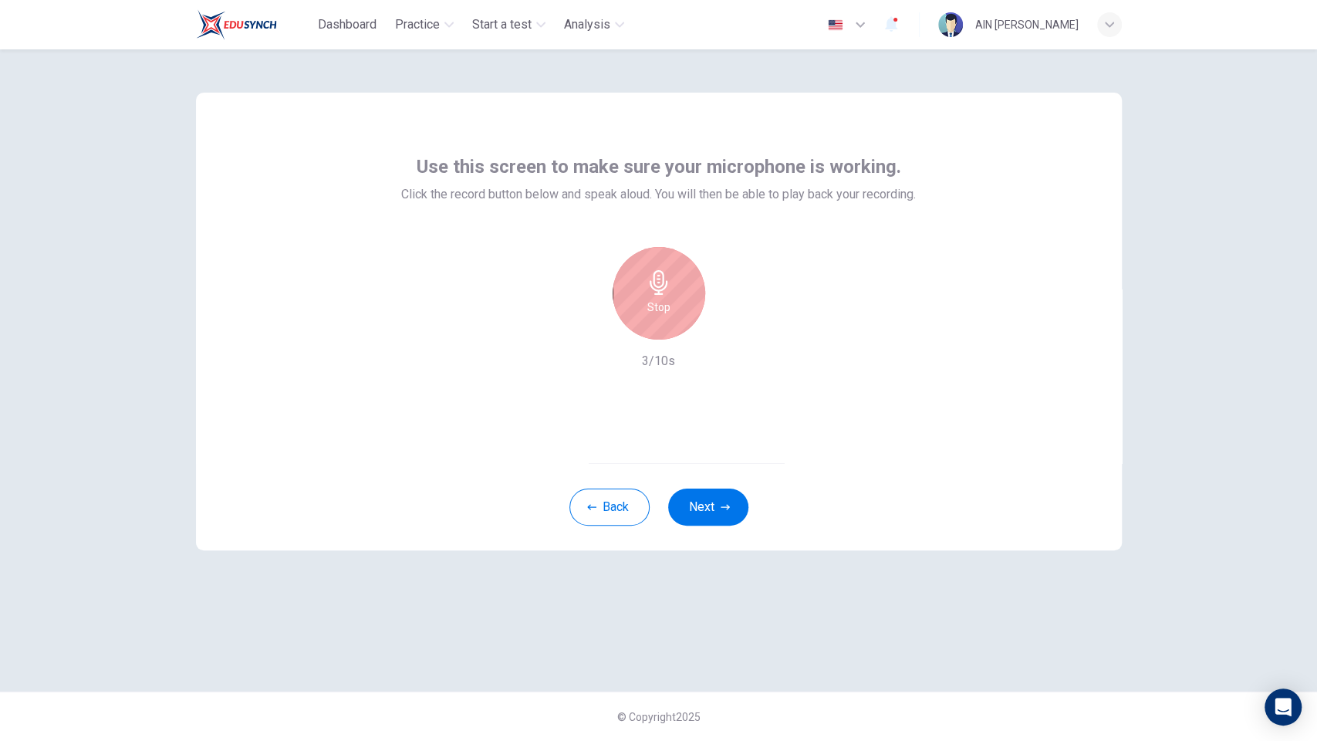
click at [674, 331] on div "Stop" at bounding box center [659, 293] width 93 height 93
click at [734, 332] on icon "button" at bounding box center [729, 327] width 15 height 15
click at [683, 323] on div "Record" at bounding box center [659, 293] width 93 height 93
click at [681, 317] on div "Stop" at bounding box center [659, 293] width 93 height 93
click at [735, 328] on icon "button" at bounding box center [729, 327] width 15 height 15
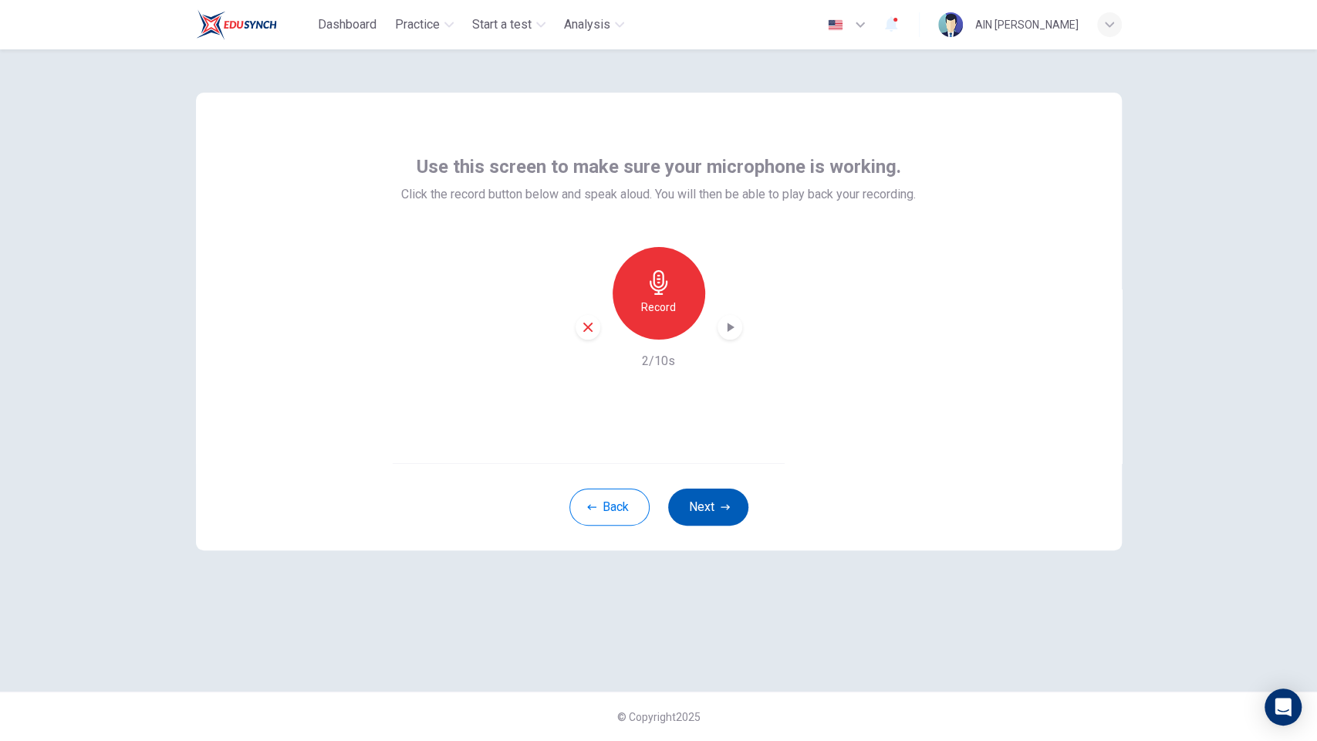
click at [702, 498] on button "Next" at bounding box center [708, 507] width 80 height 37
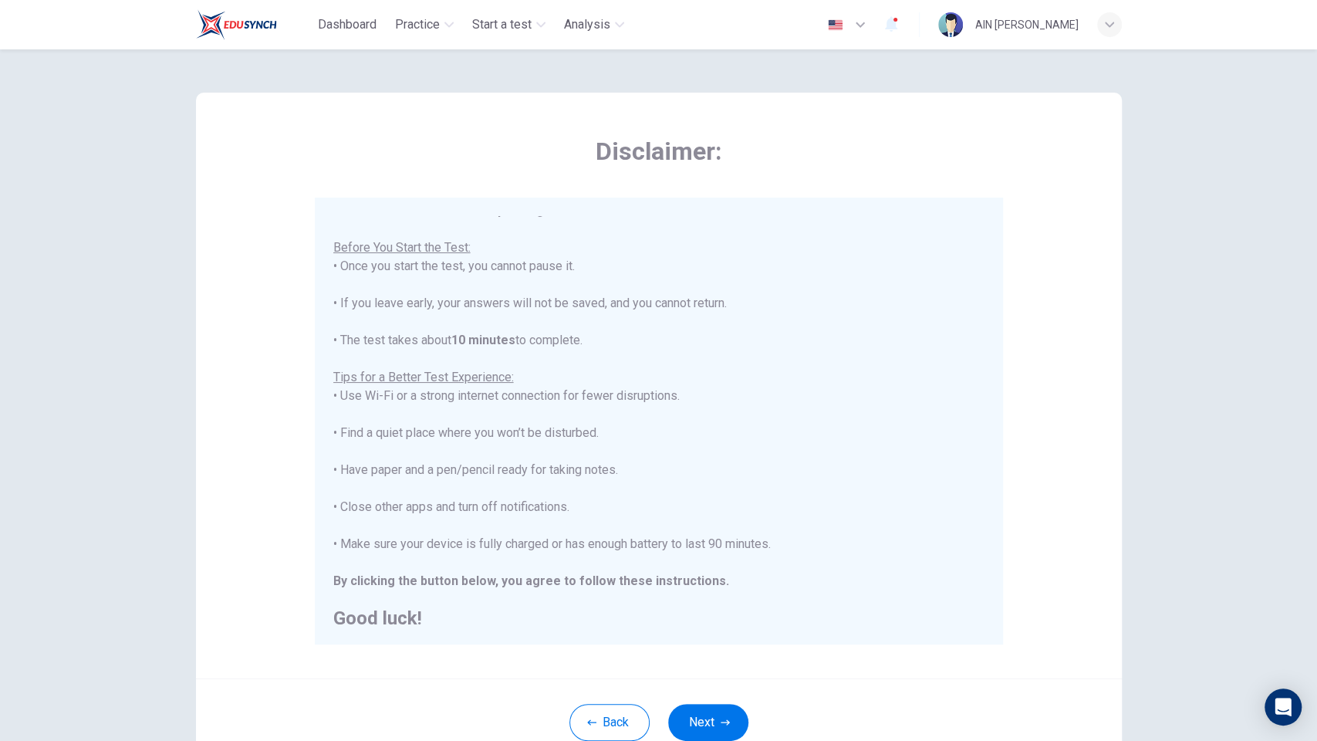
scroll to position [19, 0]
click at [685, 718] on button "Next" at bounding box center [708, 722] width 80 height 37
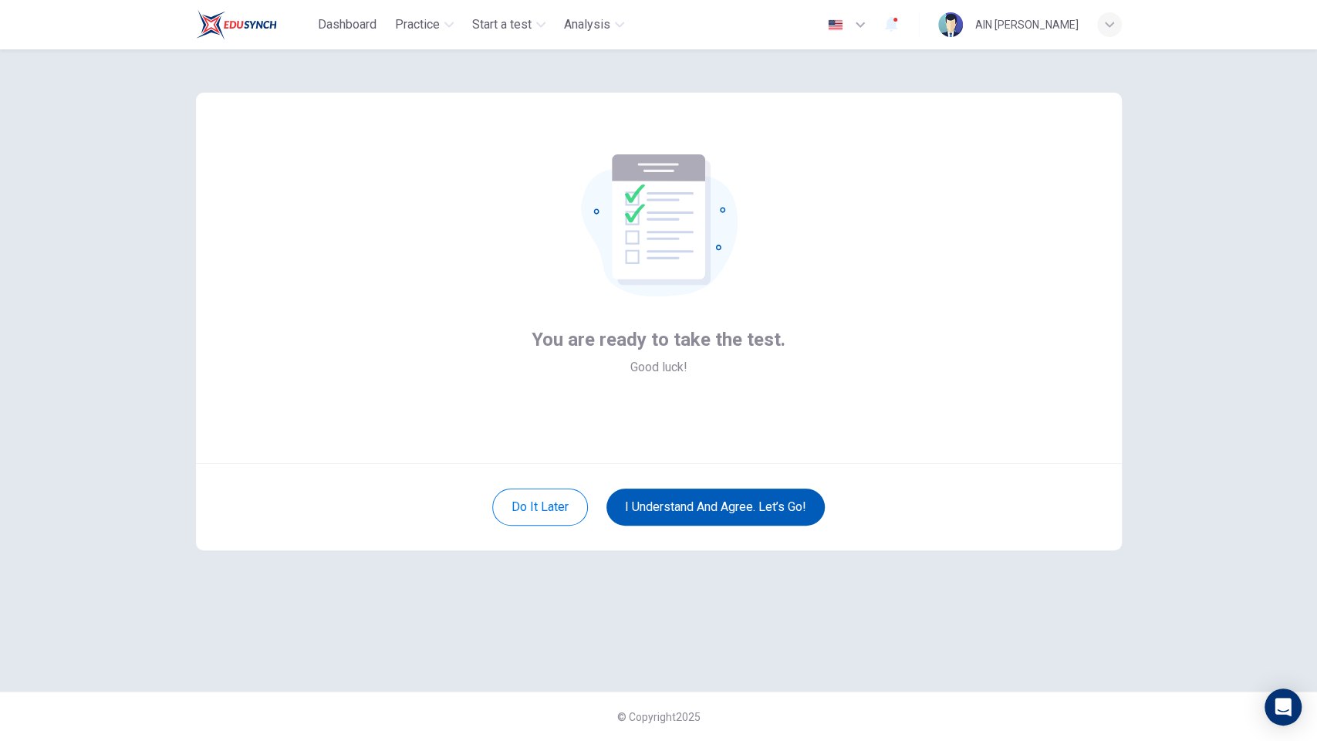
click at [706, 509] on button "I understand and agree. Let’s go!" at bounding box center [716, 507] width 218 height 37
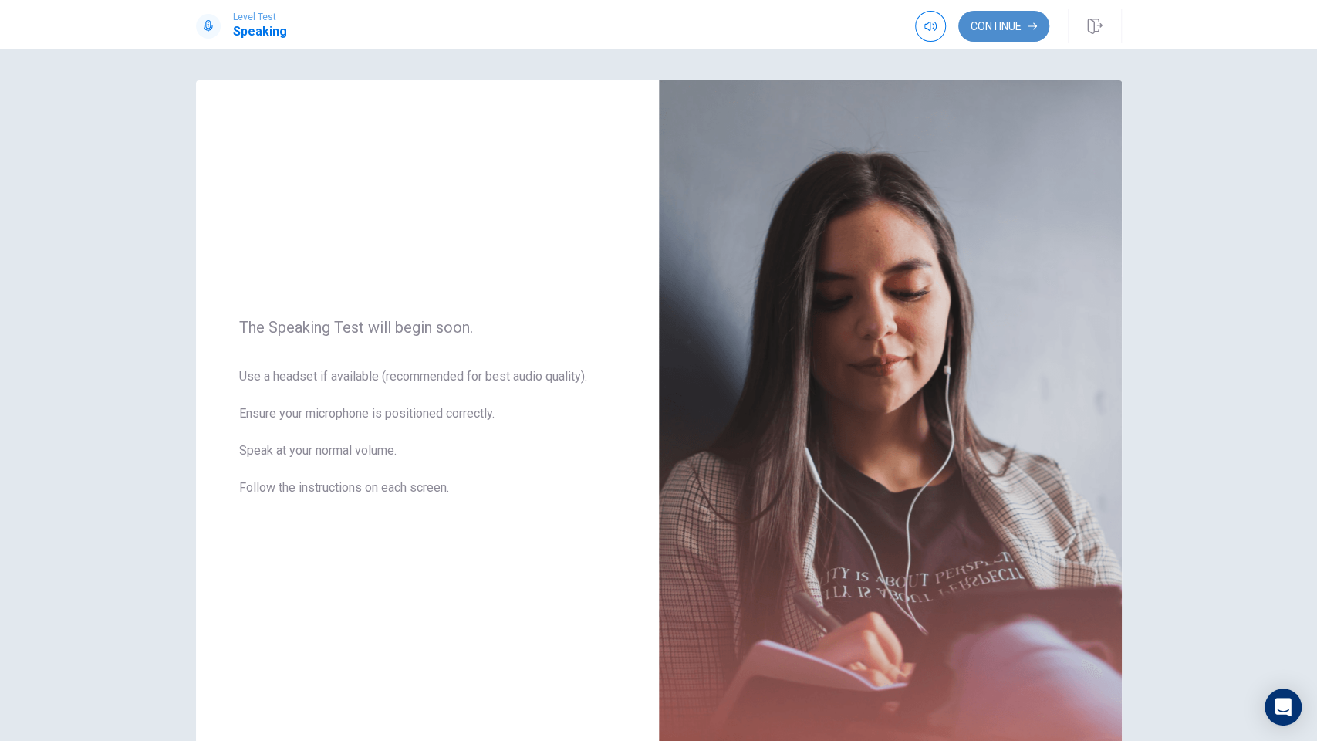
click at [995, 27] on button "Continue" at bounding box center [1004, 26] width 91 height 31
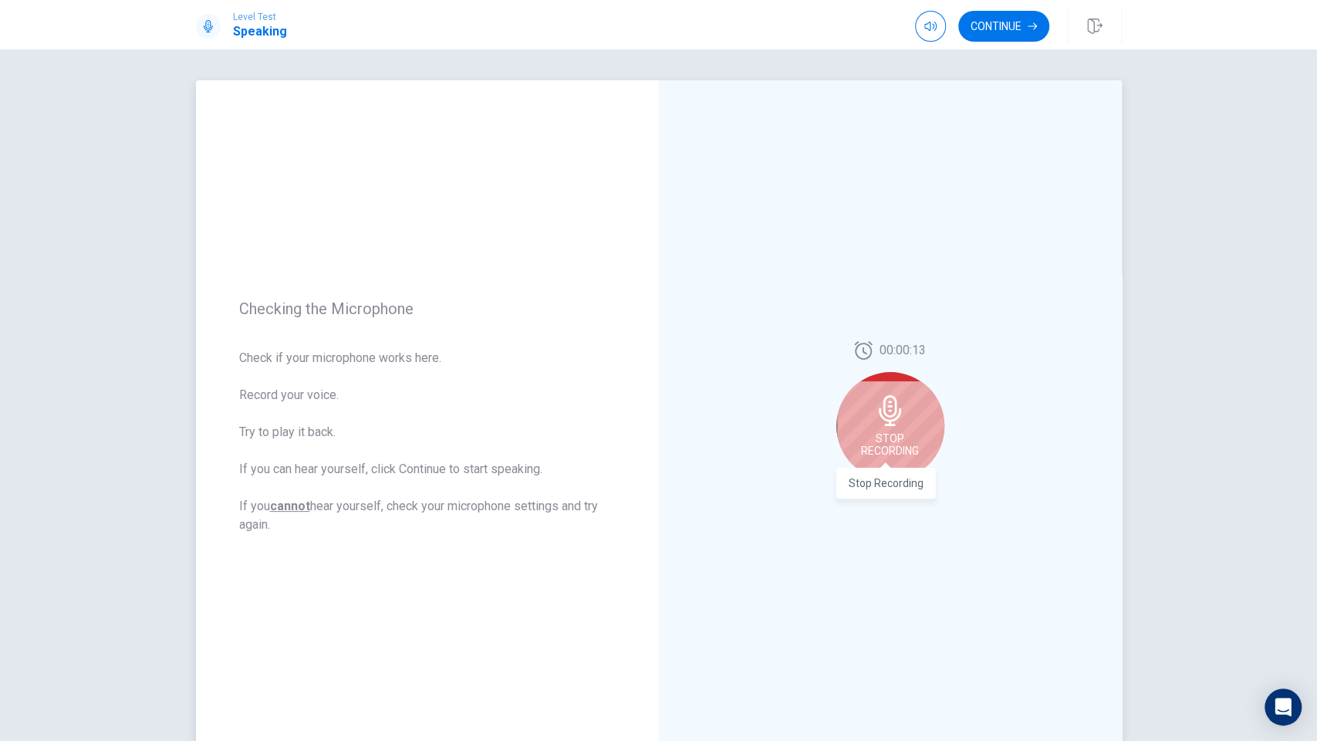
click at [871, 444] on span "Stop Recording" at bounding box center [890, 444] width 58 height 25
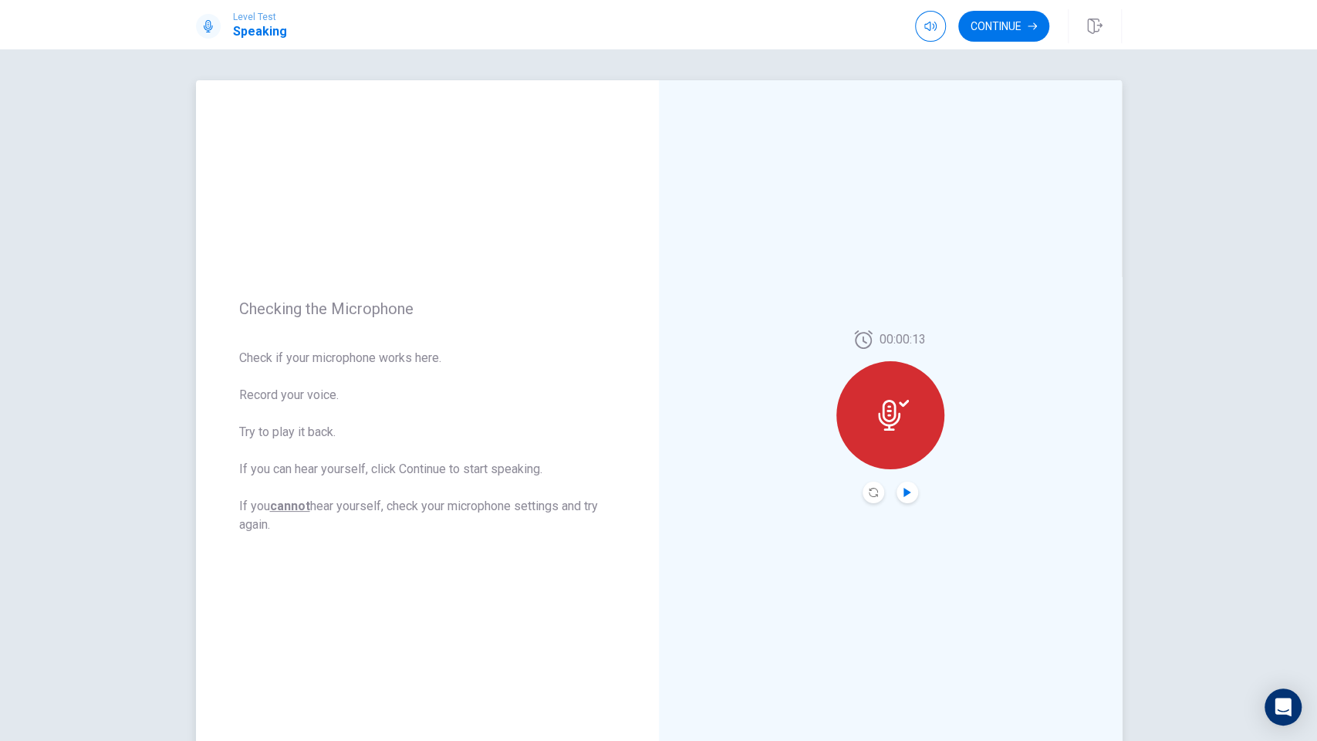
click at [904, 488] on icon "Play Audio" at bounding box center [907, 492] width 7 height 9
click at [880, 491] on button "Record Again" at bounding box center [890, 492] width 115 height 31
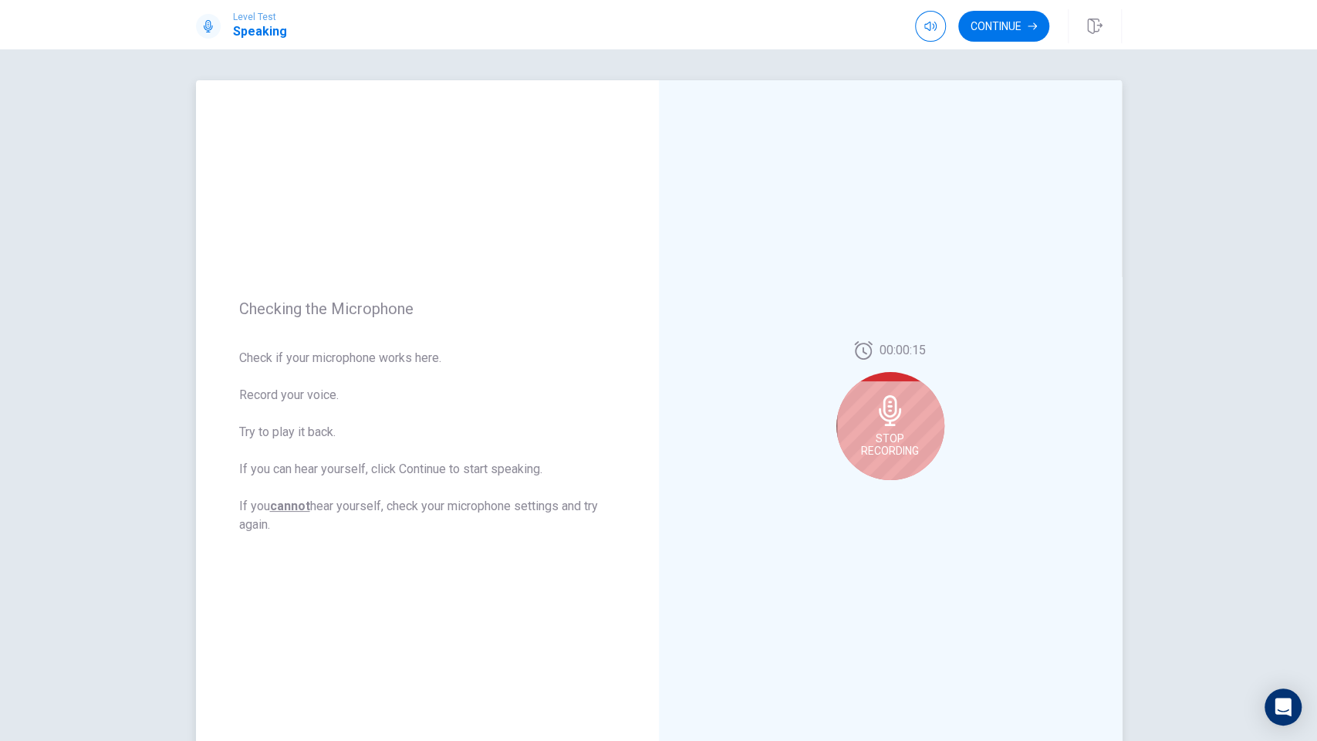
click at [894, 445] on span "Stop Recording" at bounding box center [890, 444] width 58 height 25
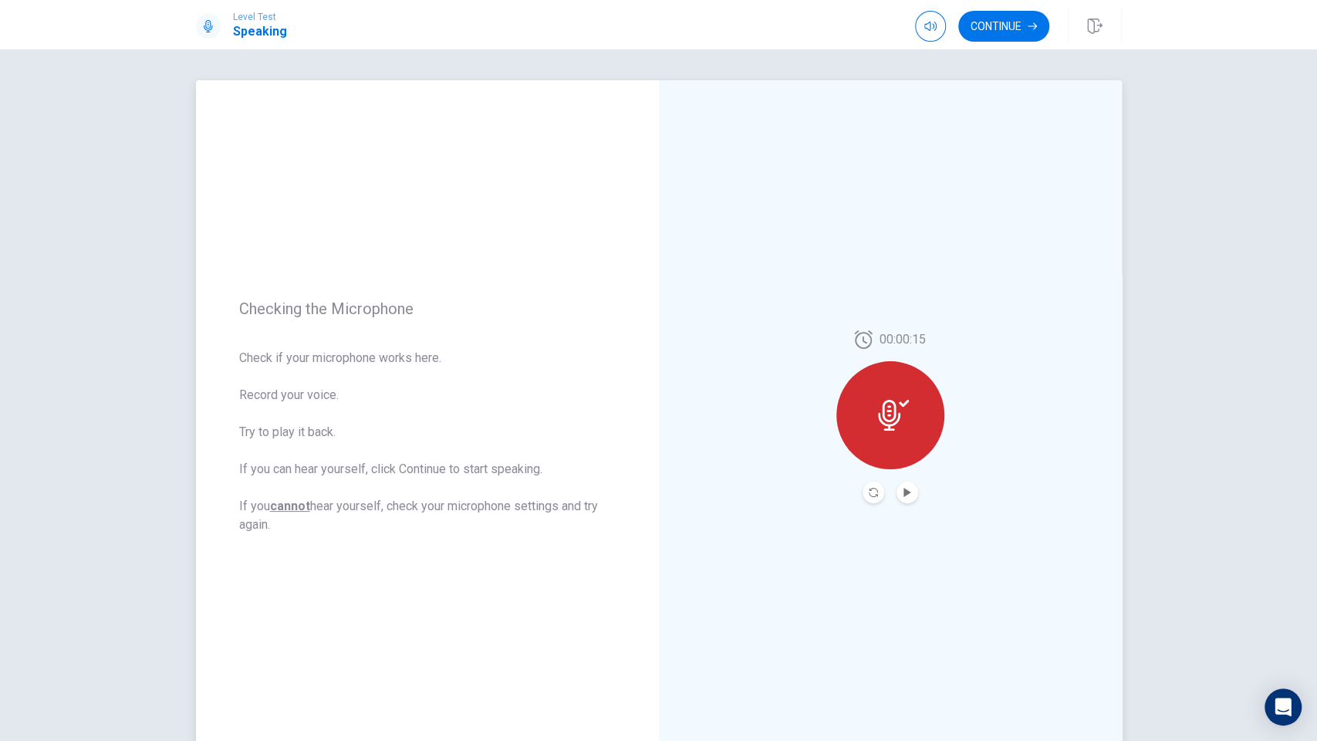
click at [904, 489] on icon "Play Audio" at bounding box center [907, 492] width 7 height 9
click at [869, 494] on icon "Record Again" at bounding box center [873, 492] width 9 height 9
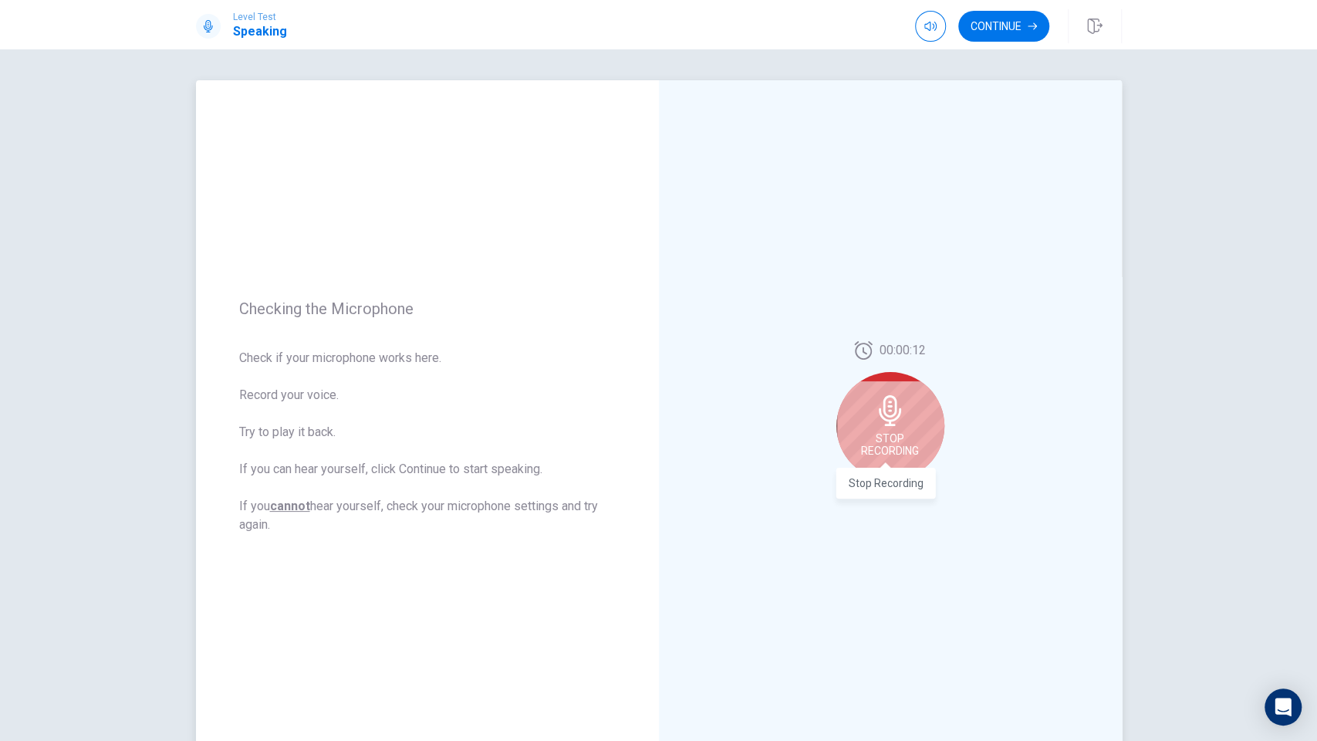
click at [904, 454] on span "Stop Recording" at bounding box center [890, 444] width 58 height 25
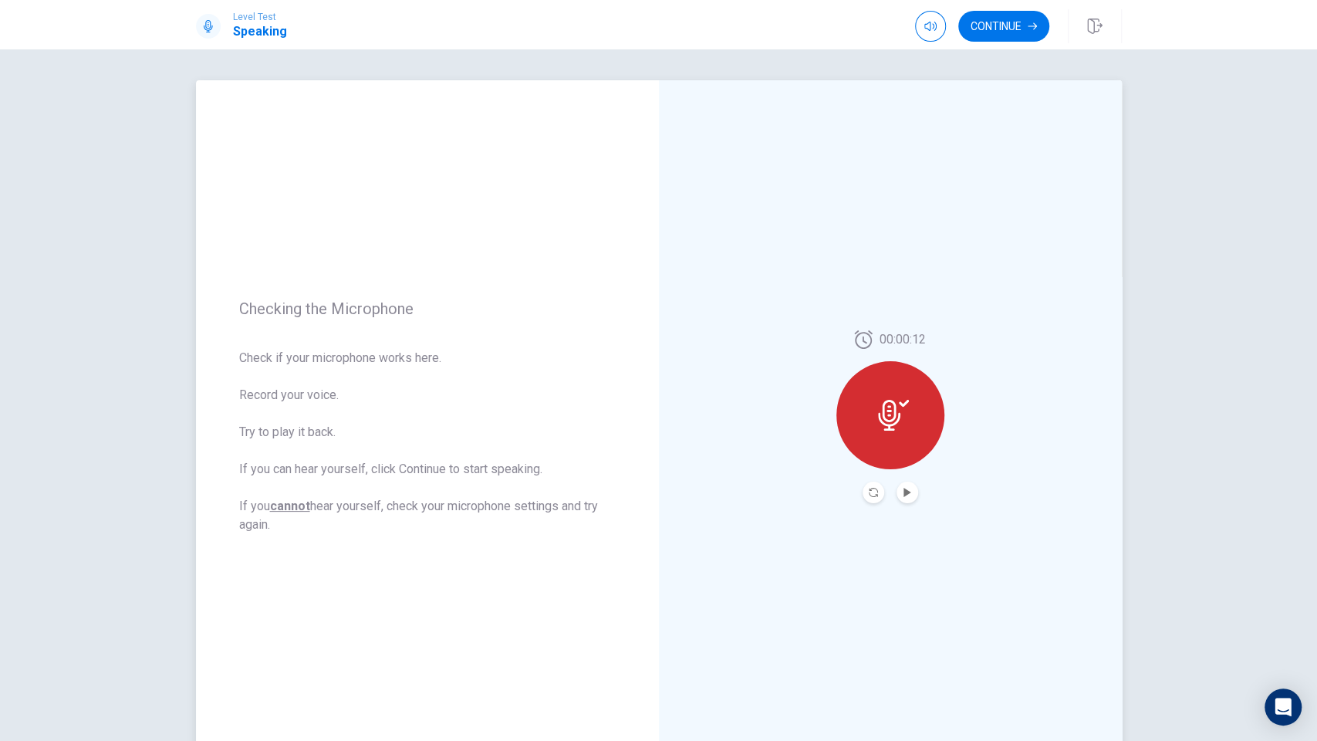
click at [898, 500] on button "Play Audio" at bounding box center [908, 493] width 22 height 22
click at [994, 36] on button "Continue" at bounding box center [1004, 26] width 91 height 31
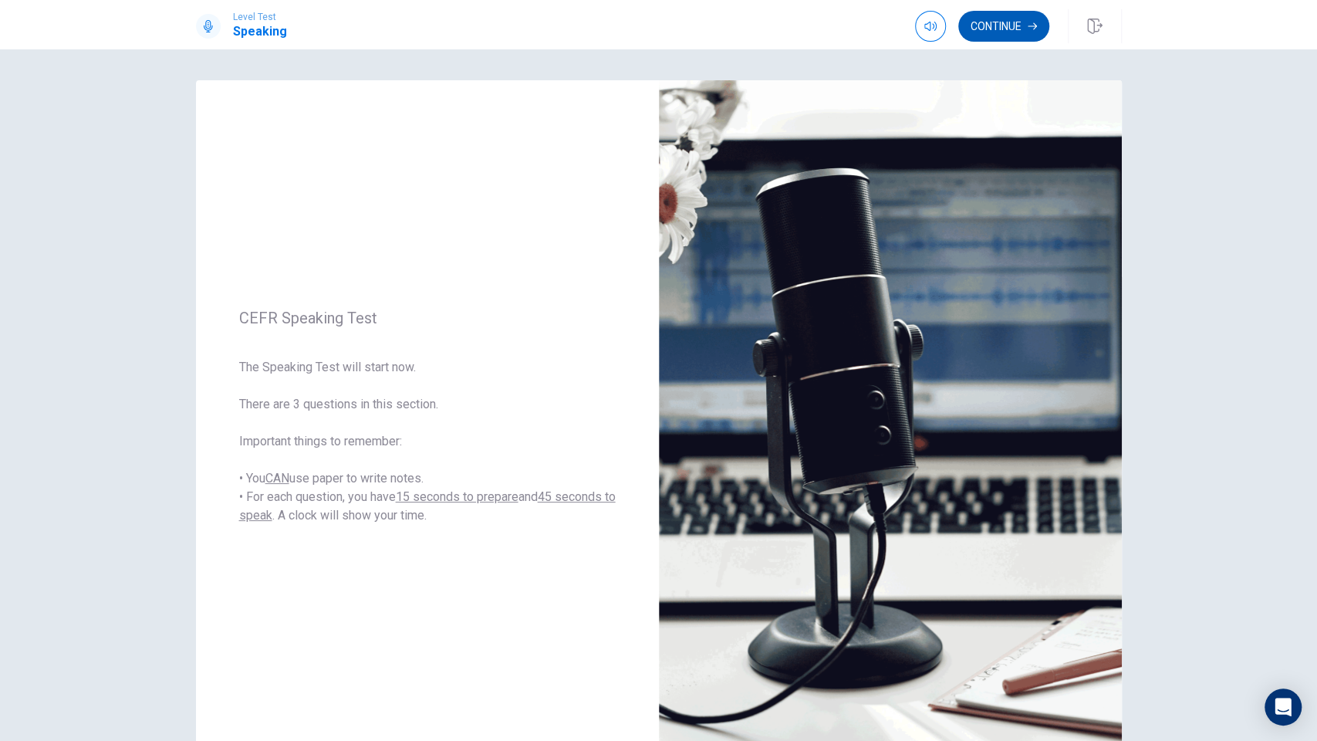
click at [1008, 33] on button "Continue" at bounding box center [1004, 26] width 91 height 31
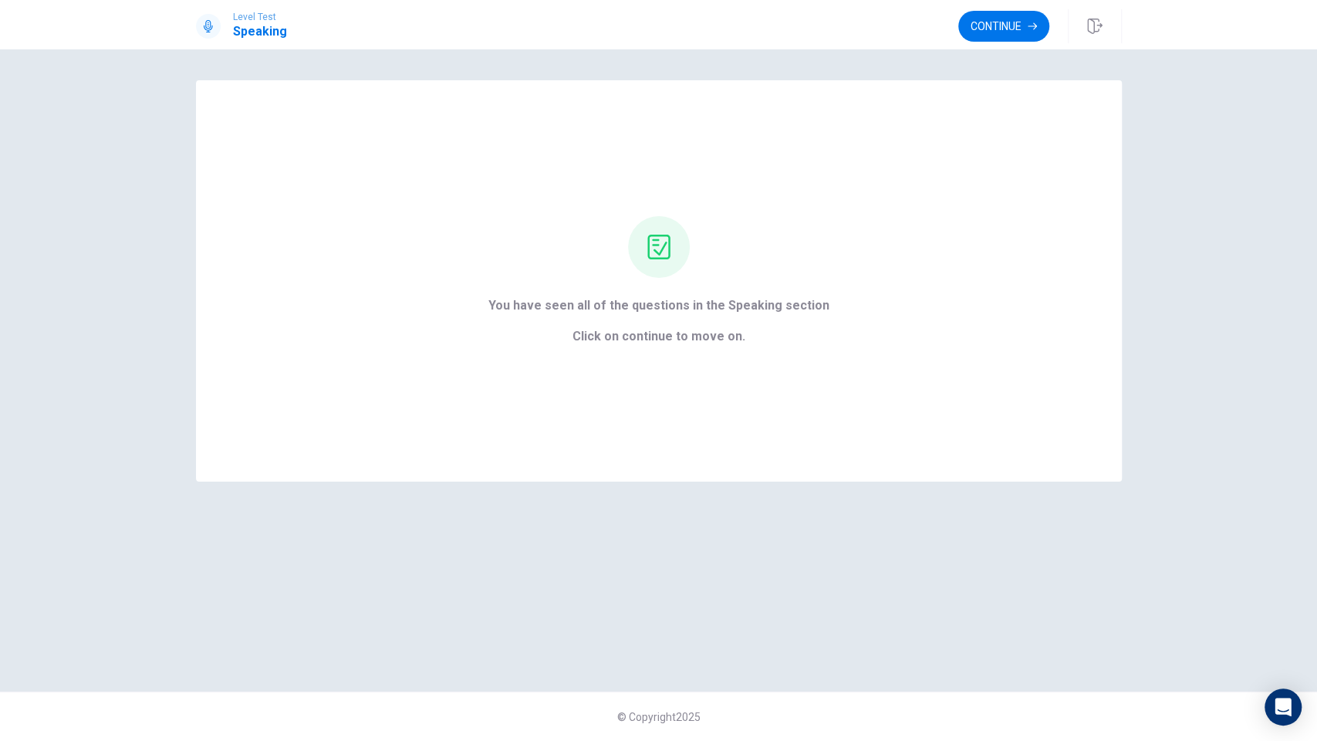
click at [1016, 17] on button "Continue" at bounding box center [1004, 26] width 91 height 31
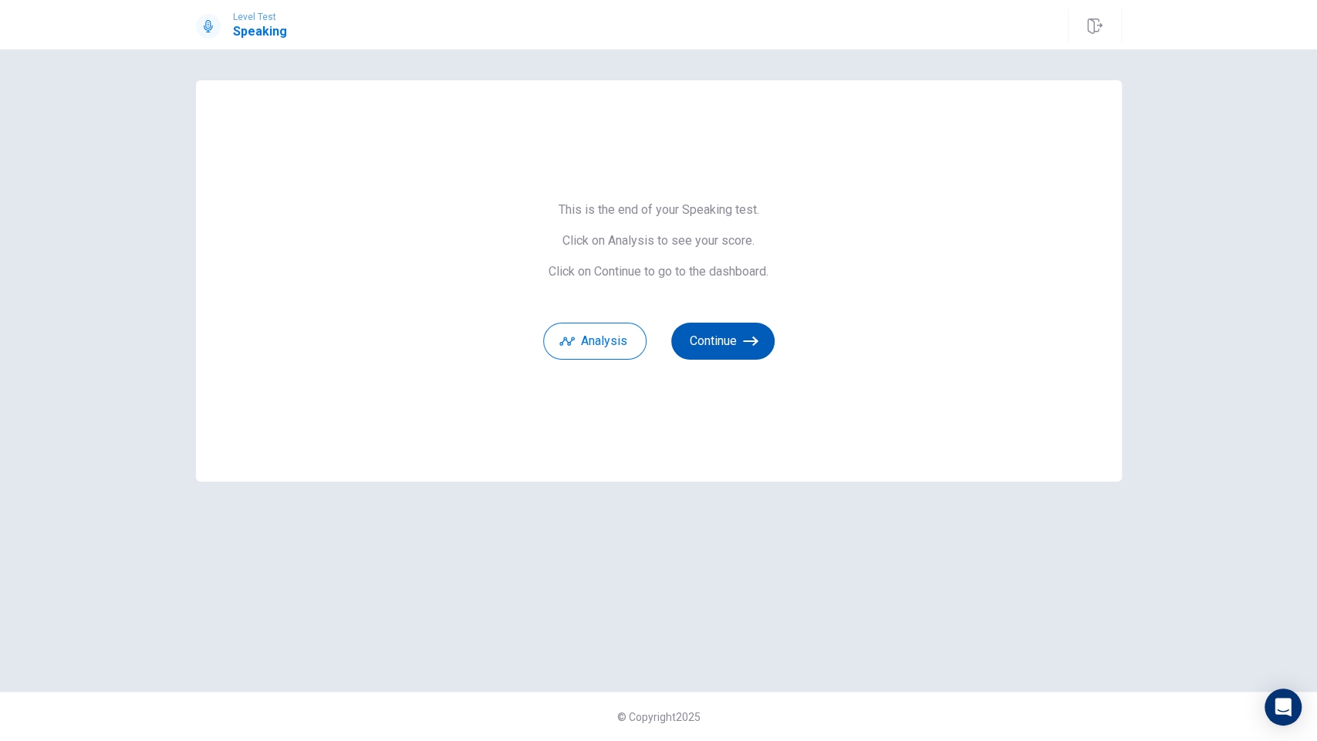
click at [701, 348] on button "Continue" at bounding box center [722, 341] width 103 height 37
